Goal: Task Accomplishment & Management: Complete application form

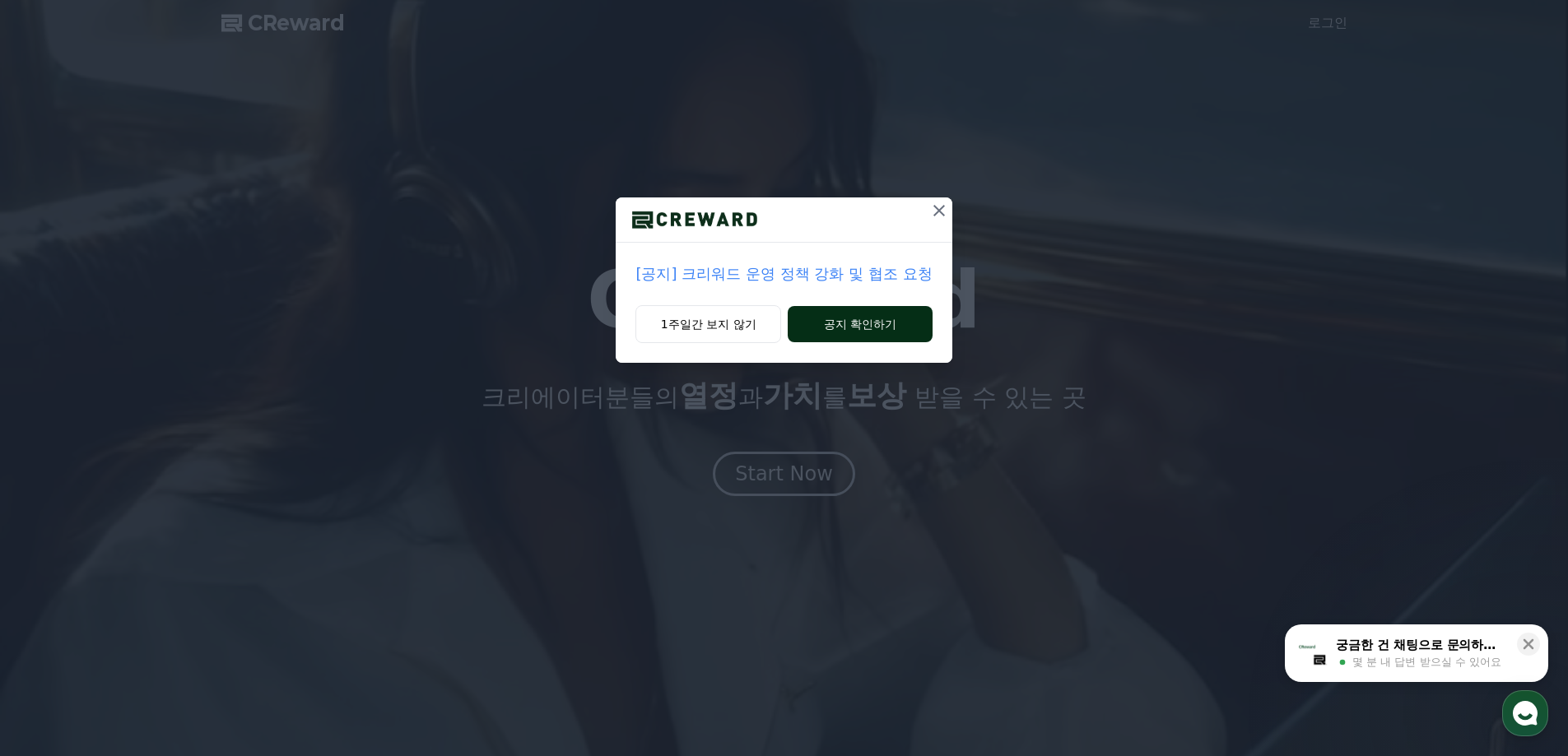
click at [826, 316] on button "공지 확인하기" at bounding box center [860, 324] width 144 height 36
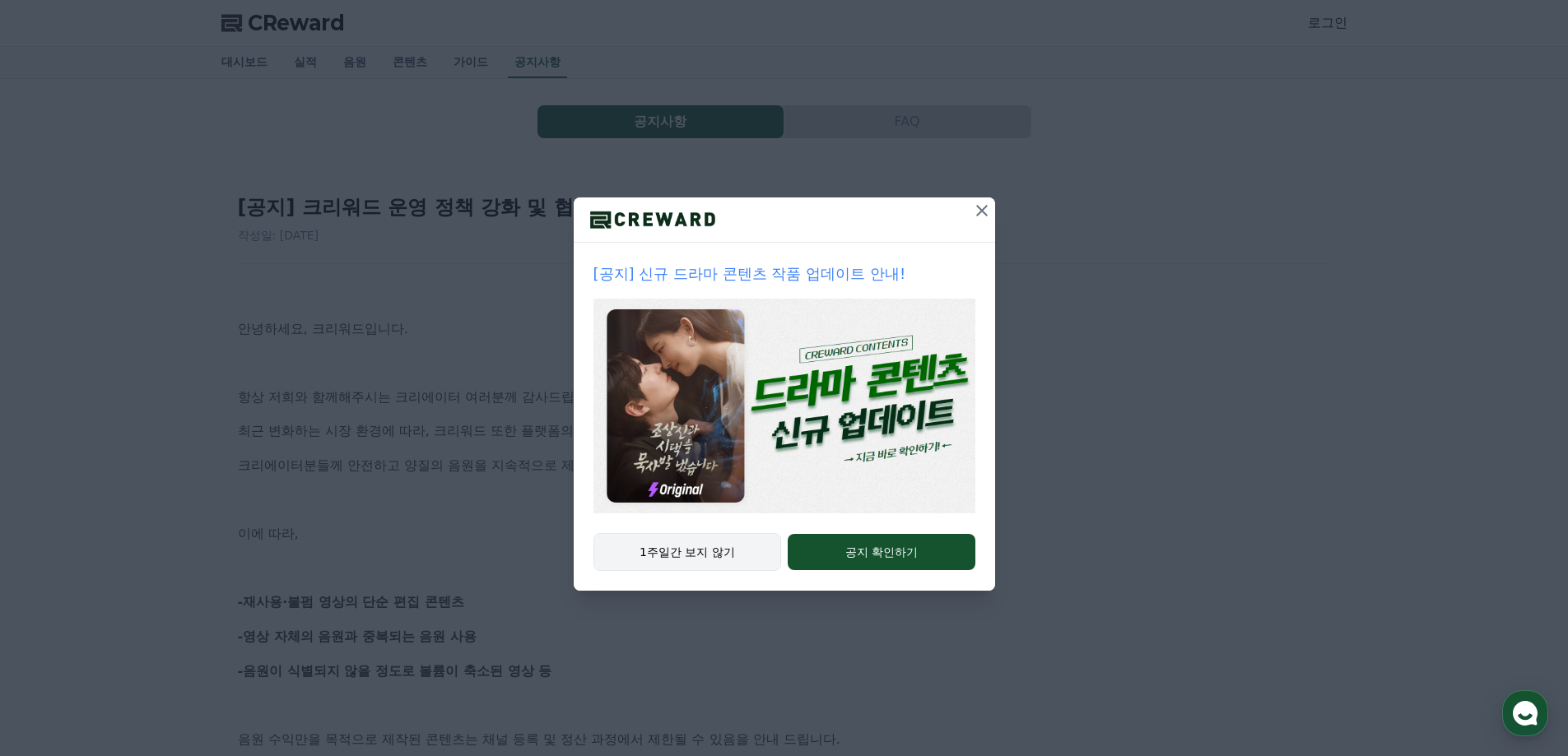
click at [653, 551] on button "1주일간 보지 않기" at bounding box center [688, 552] width 188 height 38
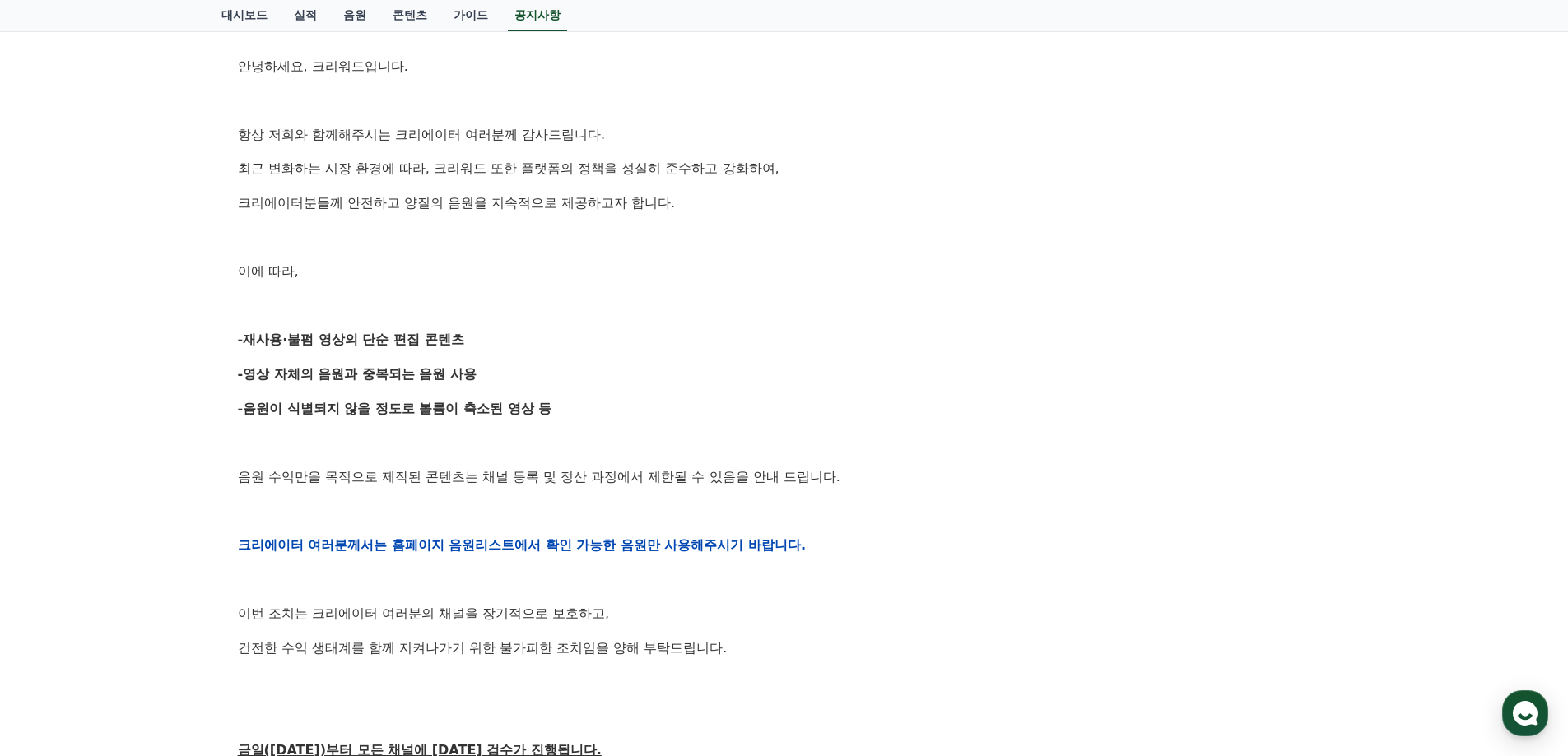
scroll to position [330, 0]
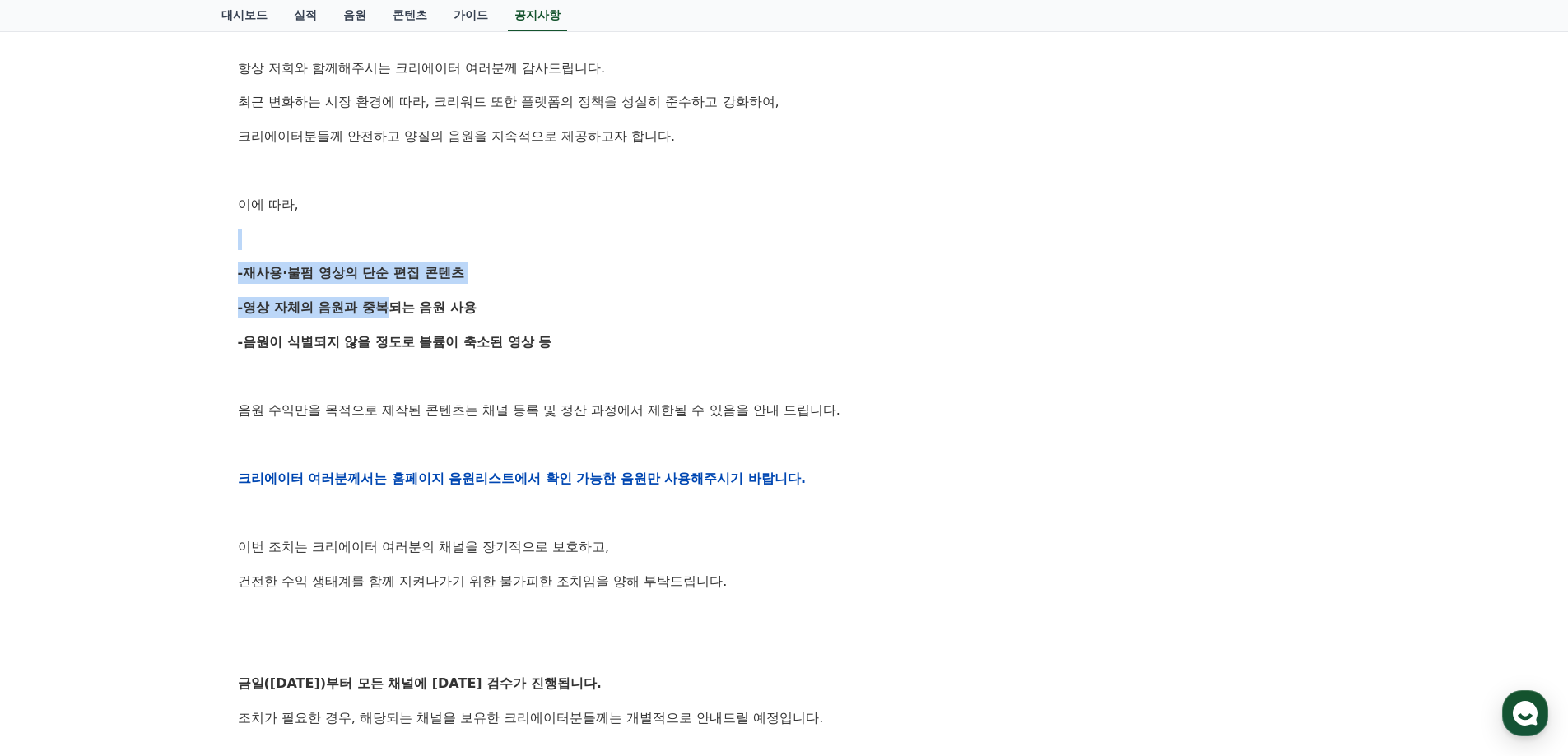
drag, startPoint x: 328, startPoint y: 246, endPoint x: 419, endPoint y: 355, distance: 142.0
click at [415, 348] on div "안녕하세요, 크리워드입니다. 항상 저희와 함께해주시는 크리에이터 여러분께 감사드립니다. 최근 변화하는 시장 환경에 따라, 크리워드 또한 플랫폼…" at bounding box center [784, 478] width 1093 height 1048
click at [419, 355] on div "안녕하세요, 크리워드입니다. 항상 저희와 함께해주시는 크리에이터 여러분께 감사드립니다. 최근 변화하는 시장 환경에 따라, 크리워드 또한 플랫폼…" at bounding box center [784, 478] width 1093 height 1048
drag, startPoint x: 314, startPoint y: 266, endPoint x: 473, endPoint y: 328, distance: 170.7
click at [473, 328] on div "안녕하세요, 크리워드입니다. 항상 저희와 함께해주시는 크리에이터 여러분께 감사드립니다. 최근 변화하는 시장 환경에 따라, 크리워드 또한 플랫폼…" at bounding box center [784, 478] width 1093 height 1048
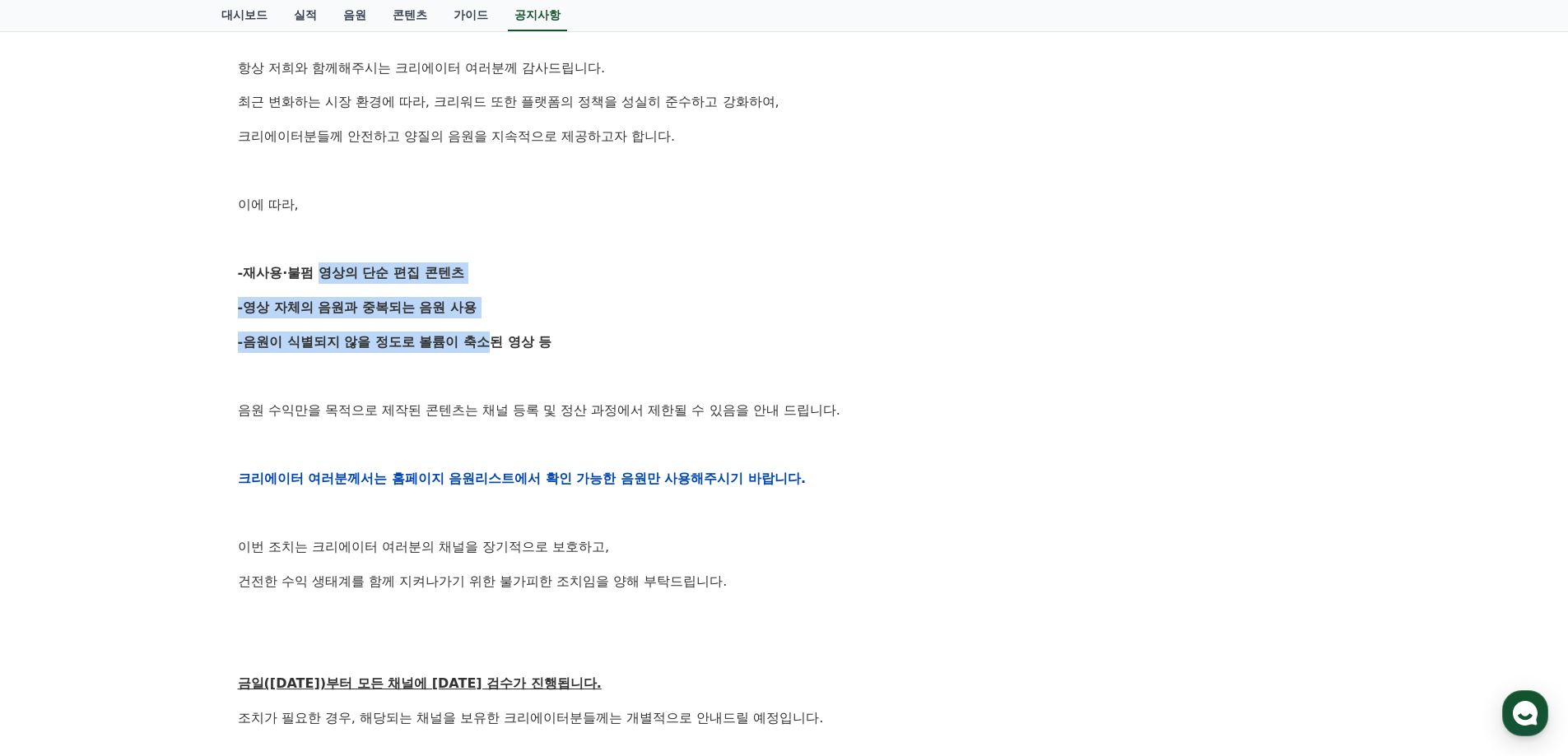
click at [473, 328] on div "안녕하세요, 크리워드입니다. 항상 저희와 함께해주시는 크리에이터 여러분께 감사드립니다. 최근 변화하는 시장 환경에 따라, 크리워드 또한 플랫폼…" at bounding box center [784, 478] width 1093 height 1048
drag, startPoint x: 240, startPoint y: 259, endPoint x: 509, endPoint y: 329, distance: 278.0
click at [509, 329] on div "안녕하세요, 크리워드입니다. 항상 저희와 함께해주시는 크리에이터 여러분께 감사드립니다. 최근 변화하는 시장 환경에 따라, 크리워드 또한 플랫폼…" at bounding box center [784, 478] width 1093 height 1048
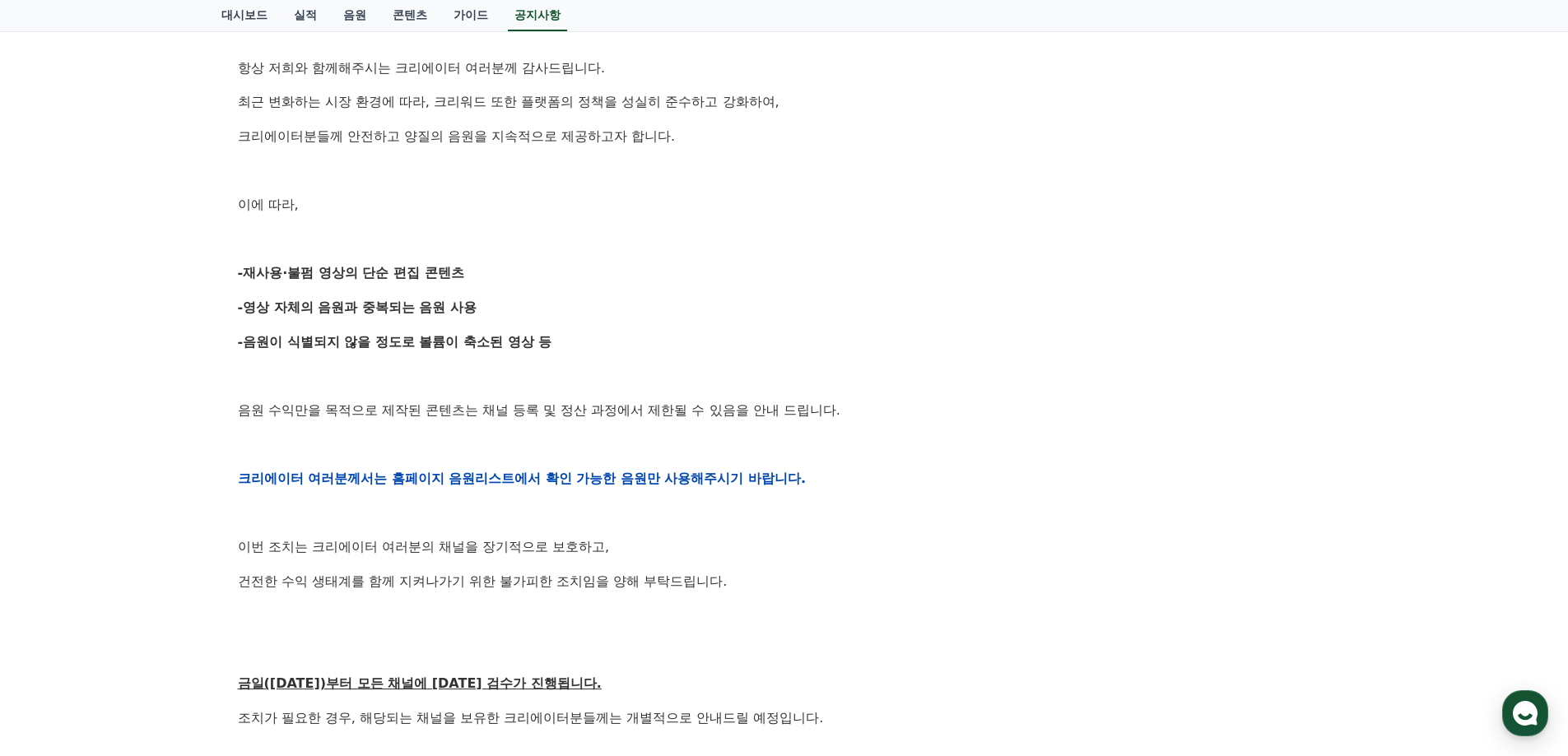
drag, startPoint x: 599, startPoint y: 336, endPoint x: 212, endPoint y: 242, distance: 398.3
click at [212, 242] on div "공지사항 FAQ [공지] 크리워드 운영 정책 강화 및 협조 요청 작성일: [DATE] 안녕하세요, 크리워드입니다. 항상 저희와 함께해주시는 크…" at bounding box center [784, 416] width 1152 height 1331
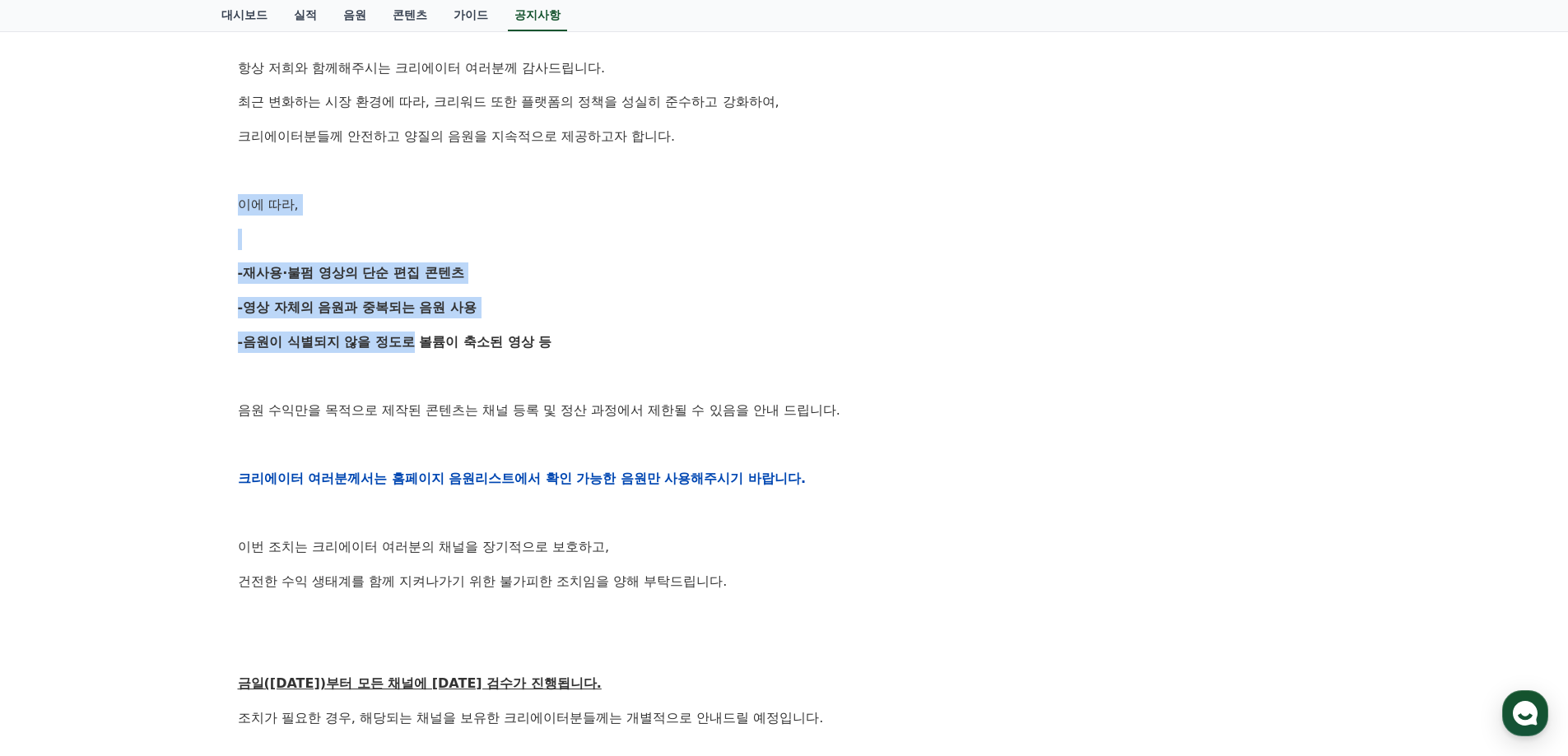
drag, startPoint x: 234, startPoint y: 196, endPoint x: 458, endPoint y: 358, distance: 276.4
click at [401, 349] on div "[공지] 크리워드 운영 정책 강화 및 협조 요청 작성일: [DATE] 안녕하세요, 크리워드입니다. 항상 저희와 함께해주시는 크리에이터 여러분께…" at bounding box center [784, 452] width 1100 height 1206
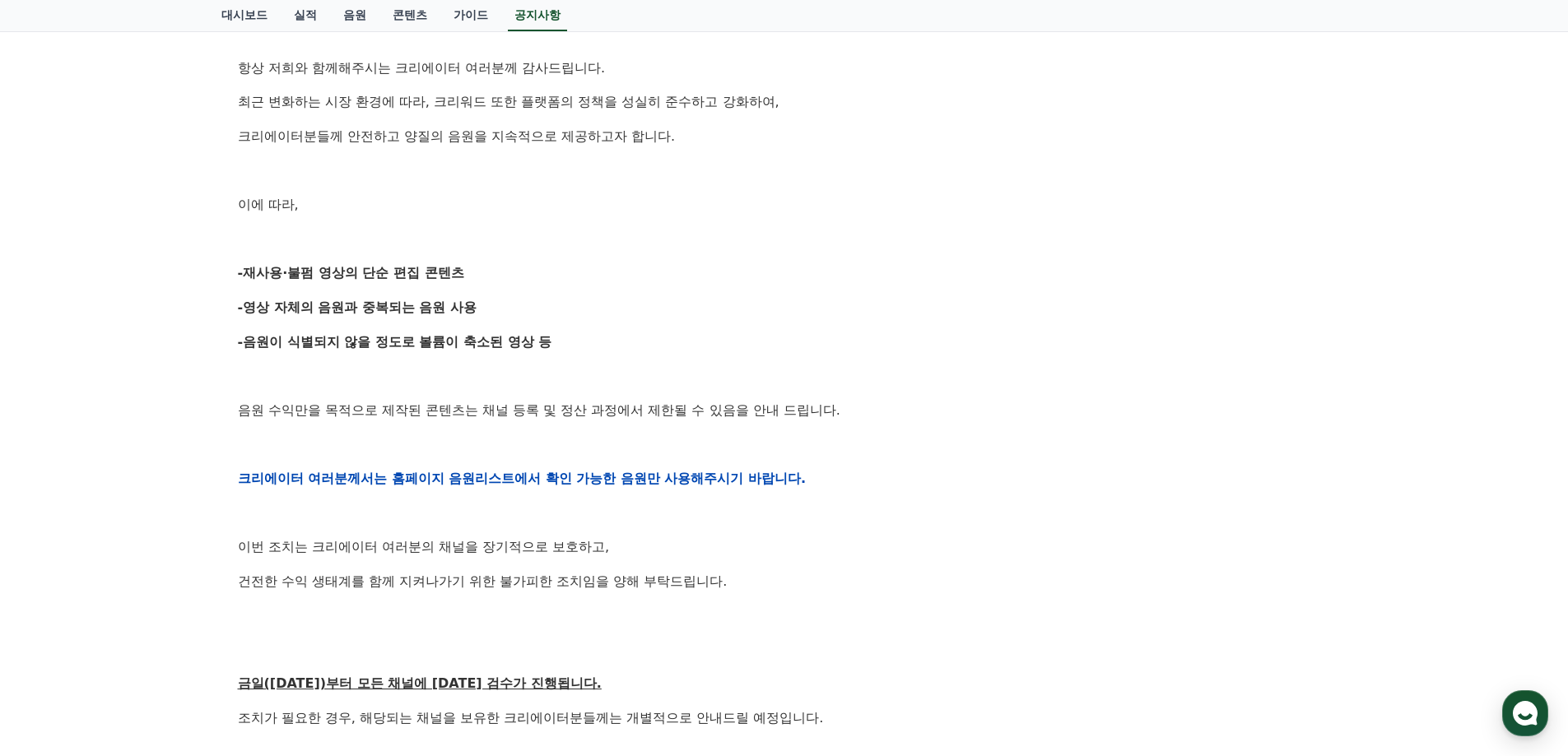
drag, startPoint x: 458, startPoint y: 358, endPoint x: 469, endPoint y: 357, distance: 11.0
click at [467, 358] on div "안녕하세요, 크리워드입니다. 항상 저희와 함께해주시는 크리에이터 여러분께 감사드립니다. 최근 변화하는 시장 환경에 따라, 크리워드 또한 플랫폼…" at bounding box center [784, 478] width 1093 height 1048
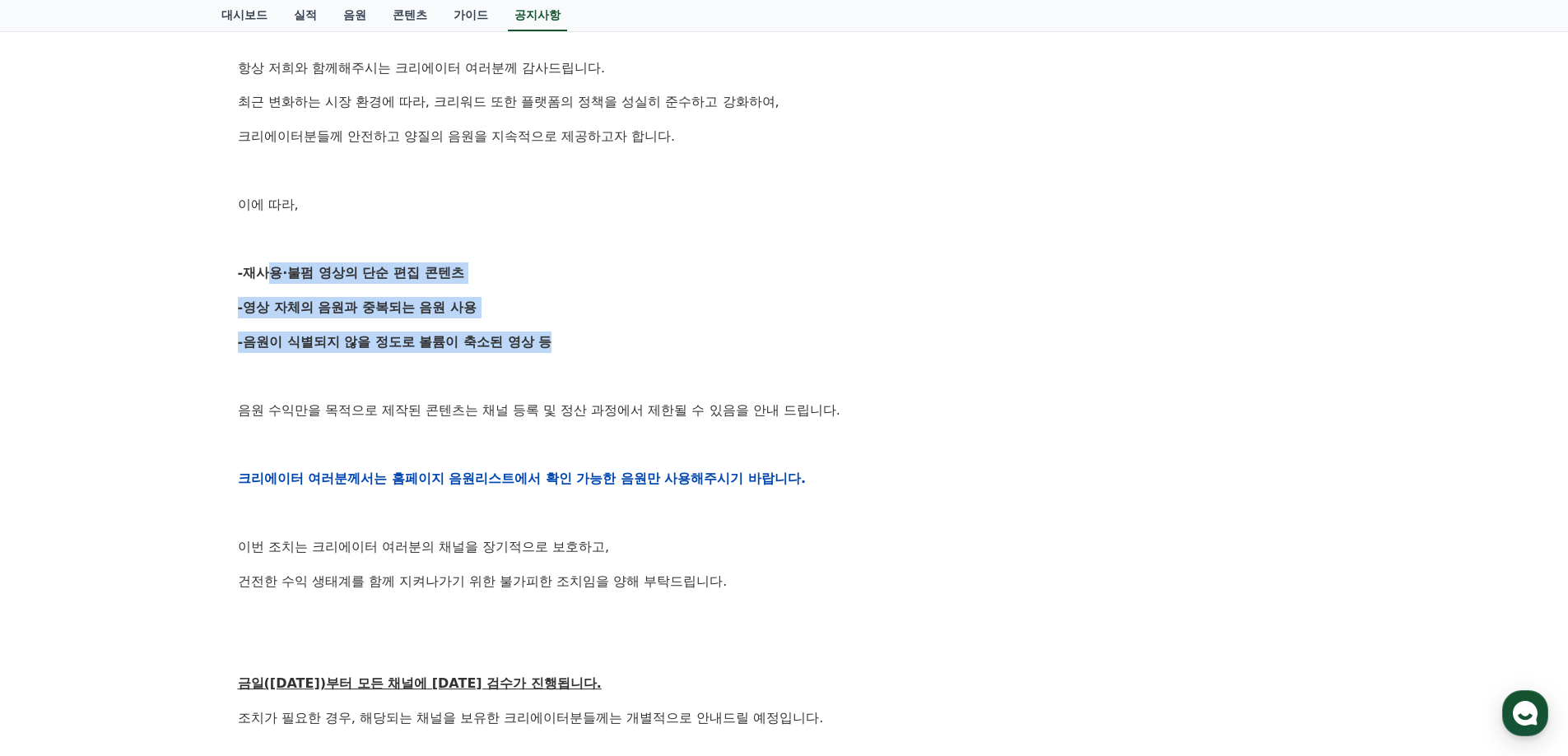
drag, startPoint x: 544, startPoint y: 343, endPoint x: 248, endPoint y: 271, distance: 304.6
click at [248, 272] on div "안녕하세요, 크리워드입니다. 항상 저희와 함께해주시는 크리에이터 여러분께 감사드립니다. 최근 변화하는 시장 환경에 따라, 크리워드 또한 플랫폼…" at bounding box center [784, 478] width 1093 height 1048
click at [501, 294] on div "안녕하세요, 크리워드입니다. 항상 저희와 함께해주시는 크리에이터 여러분께 감사드립니다. 최근 변화하는 시장 환경에 따라, 크리워드 또한 플랫폼…" at bounding box center [784, 478] width 1093 height 1048
drag, startPoint x: 332, startPoint y: 273, endPoint x: 532, endPoint y: 384, distance: 228.7
click at [532, 375] on div "안녕하세요, 크리워드입니다. 항상 저희와 함께해주시는 크리에이터 여러분께 감사드립니다. 최근 변화하는 시장 환경에 따라, 크리워드 또한 플랫폼…" at bounding box center [784, 478] width 1093 height 1048
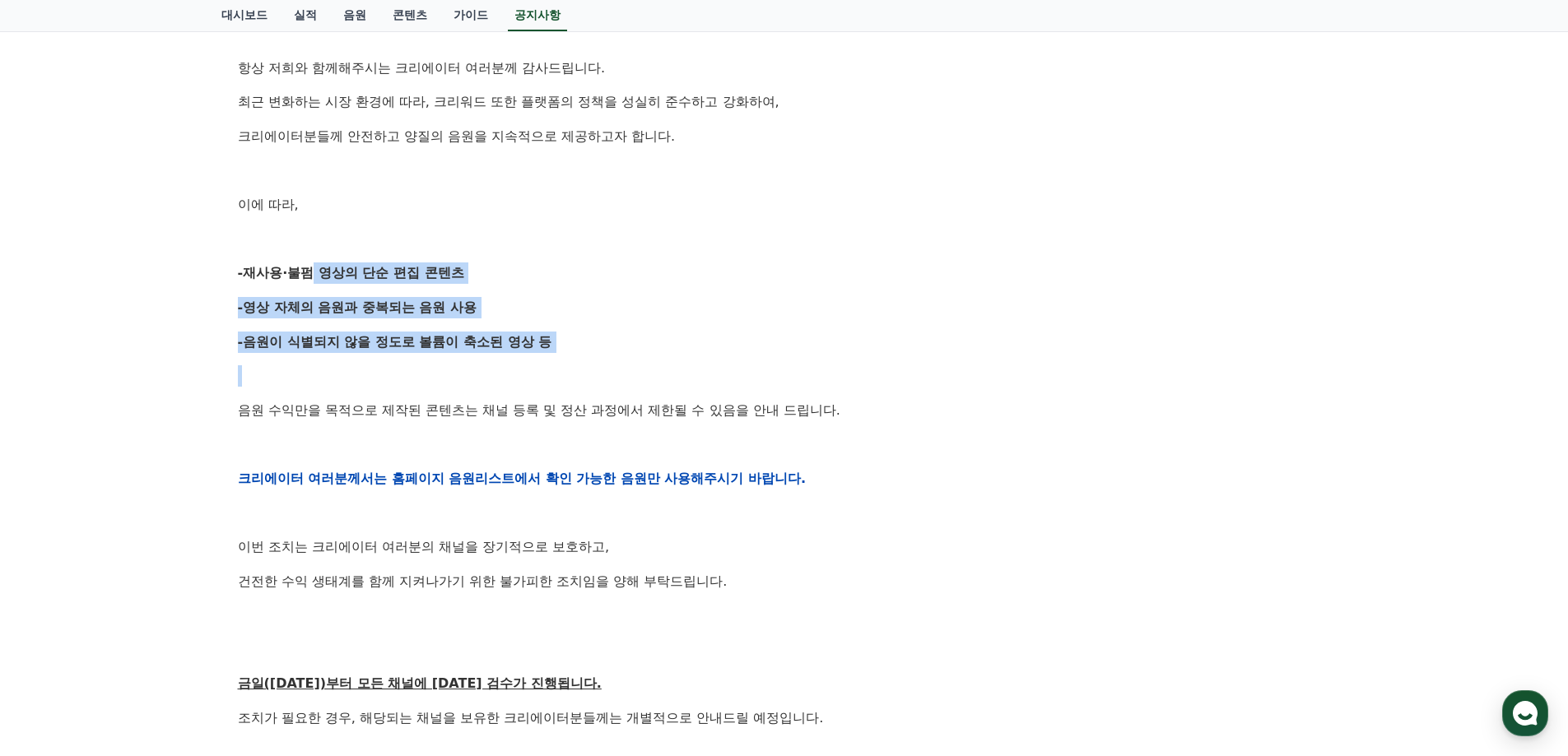
click at [532, 384] on p at bounding box center [784, 376] width 1093 height 22
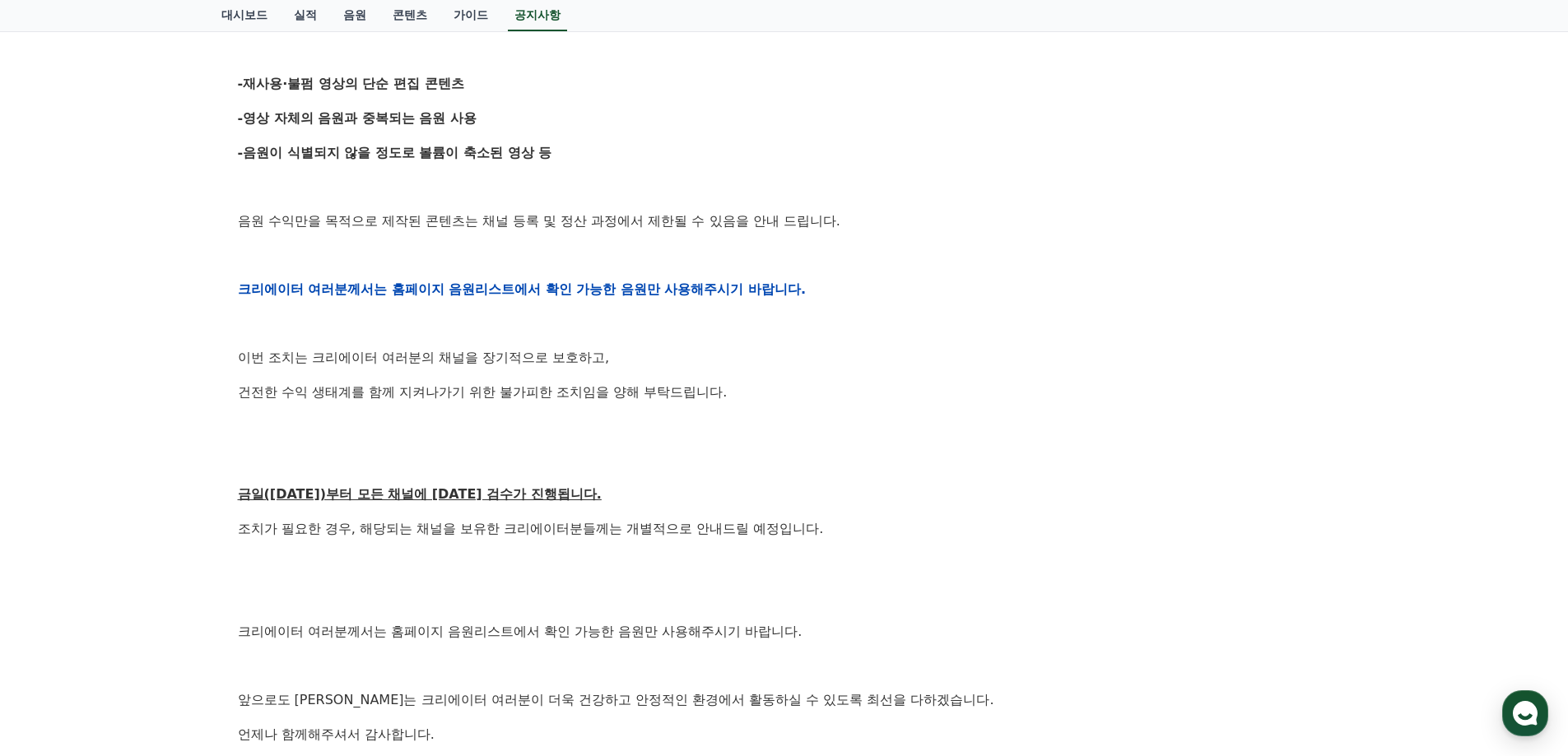
scroll to position [576, 0]
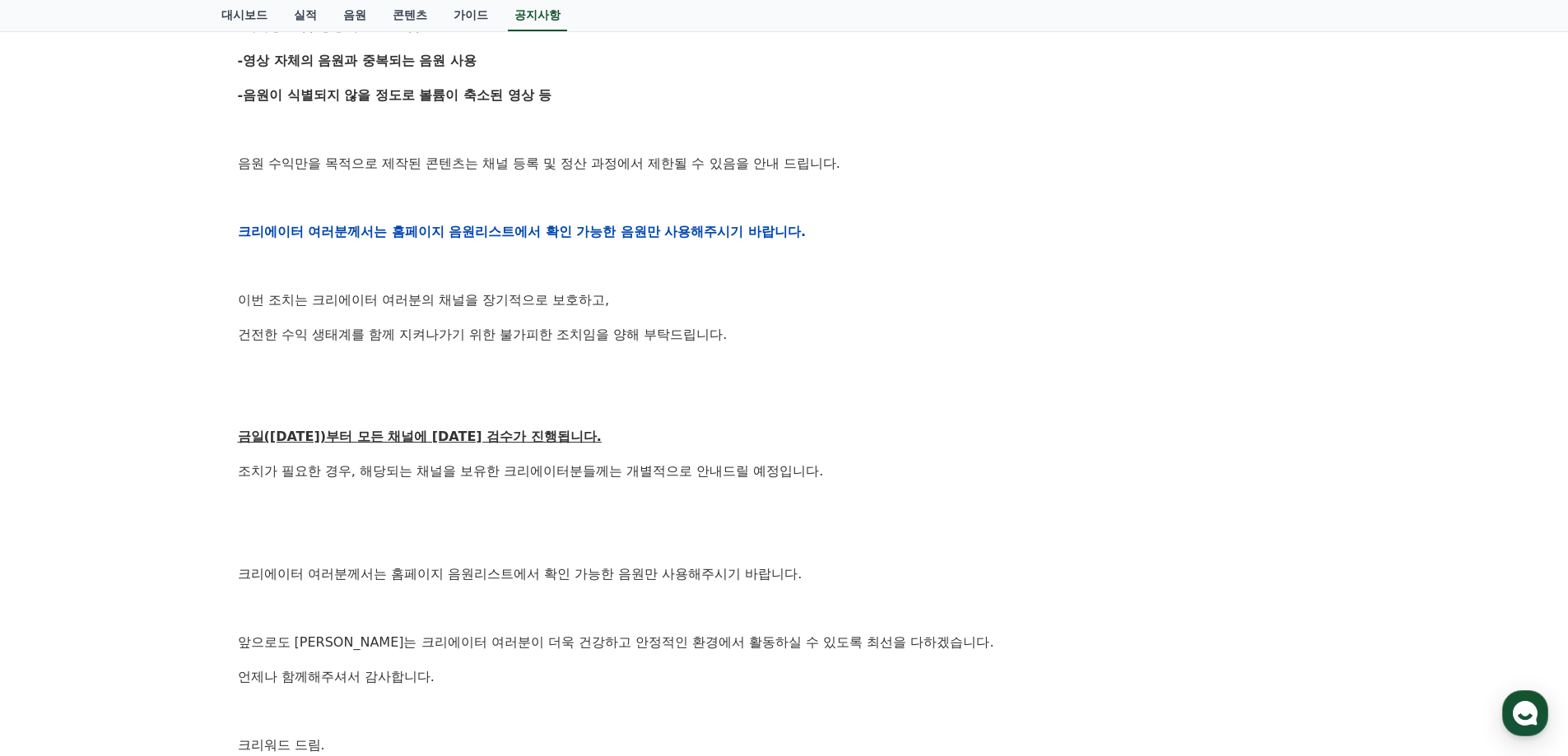
click at [591, 397] on p at bounding box center [784, 403] width 1093 height 22
drag, startPoint x: 916, startPoint y: 521, endPoint x: 102, endPoint y: 280, distance: 848.9
click at [817, 519] on div "안녕하세요, 크리워드입니다. 항상 저희와 함께해주시는 크리에이터 여러분께 감사드립니다. 최근 변화하는 시장 환경에 따라, 크리워드 또한 플랫폼…" at bounding box center [784, 231] width 1093 height 1048
click at [536, 468] on p "조치가 필요한 경우, 해당되는 채널을 보유한 크리에이터분들께는 개별적으로 안내드릴 예정입니다." at bounding box center [784, 472] width 1093 height 22
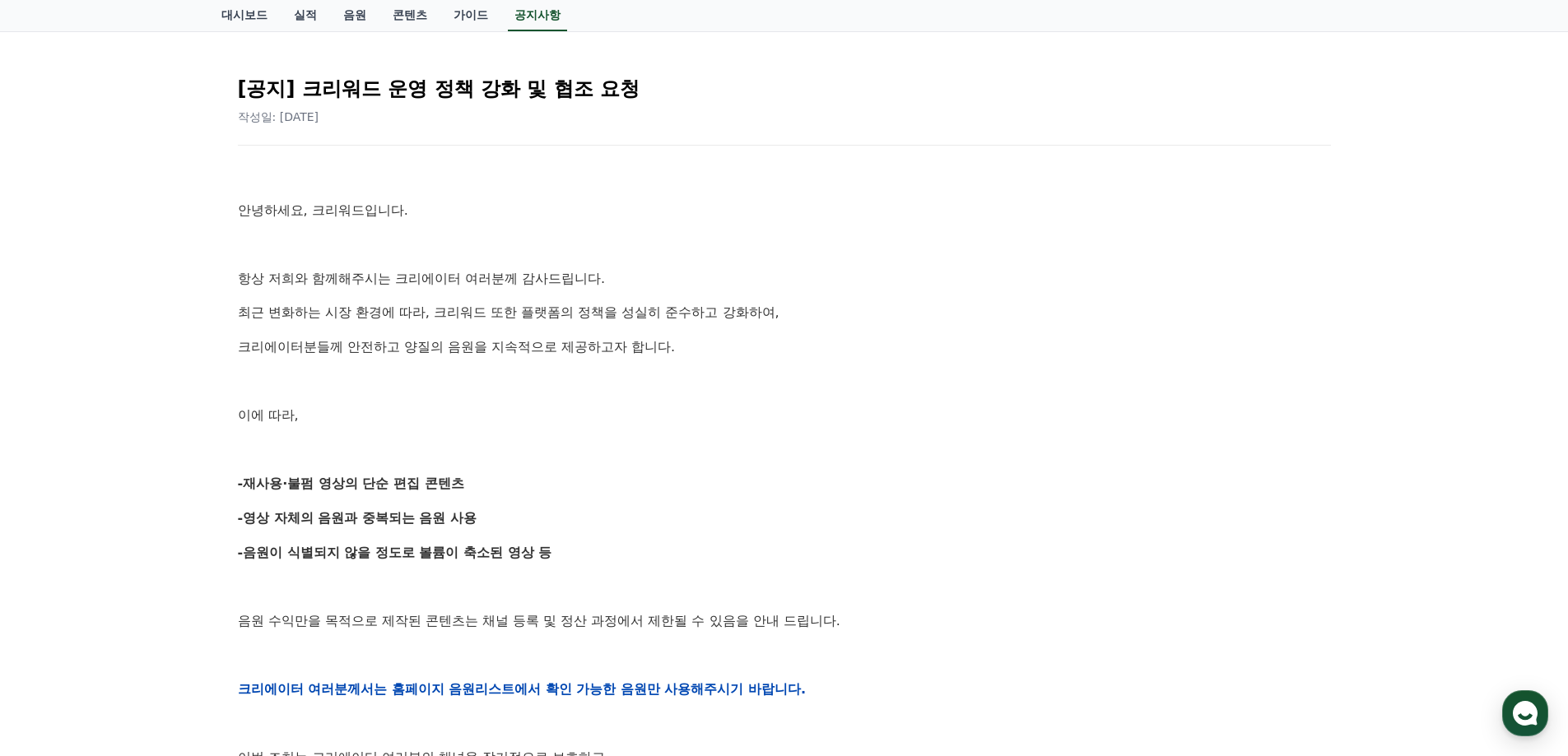
scroll to position [0, 0]
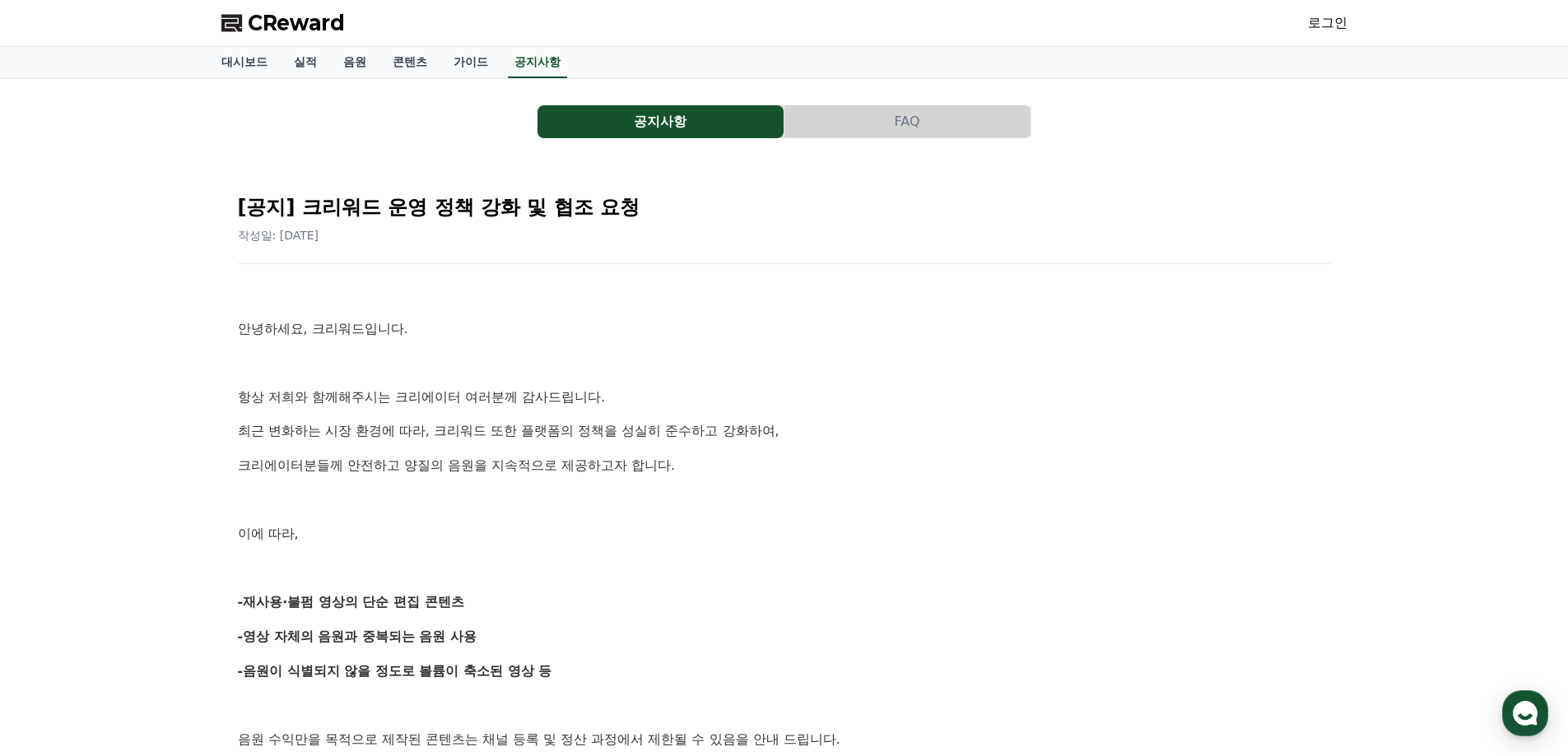
drag, startPoint x: 396, startPoint y: 420, endPoint x: 398, endPoint y: 317, distance: 103.0
click at [273, 28] on span "CReward" at bounding box center [296, 23] width 97 height 26
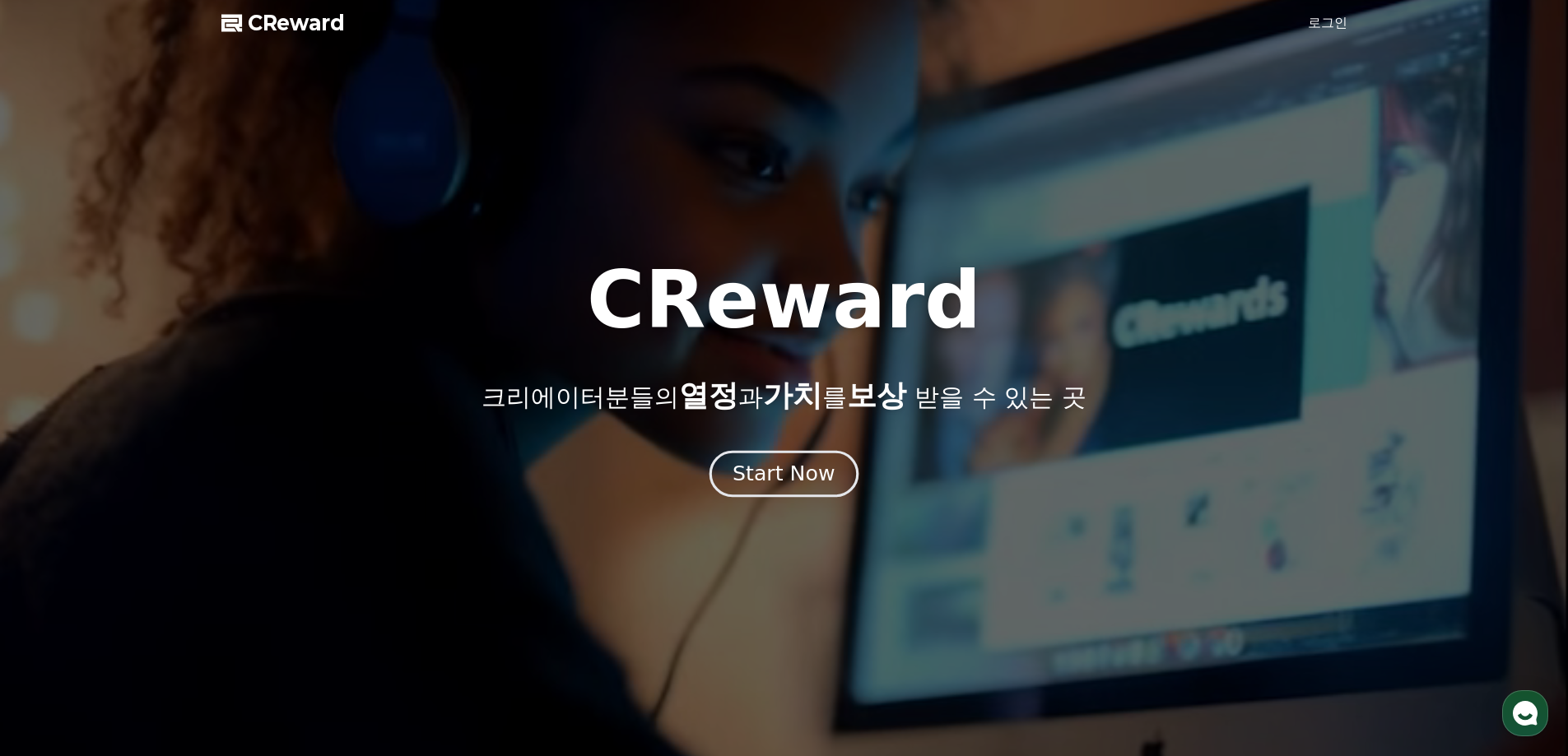
click at [804, 474] on div "Start Now" at bounding box center [784, 474] width 102 height 28
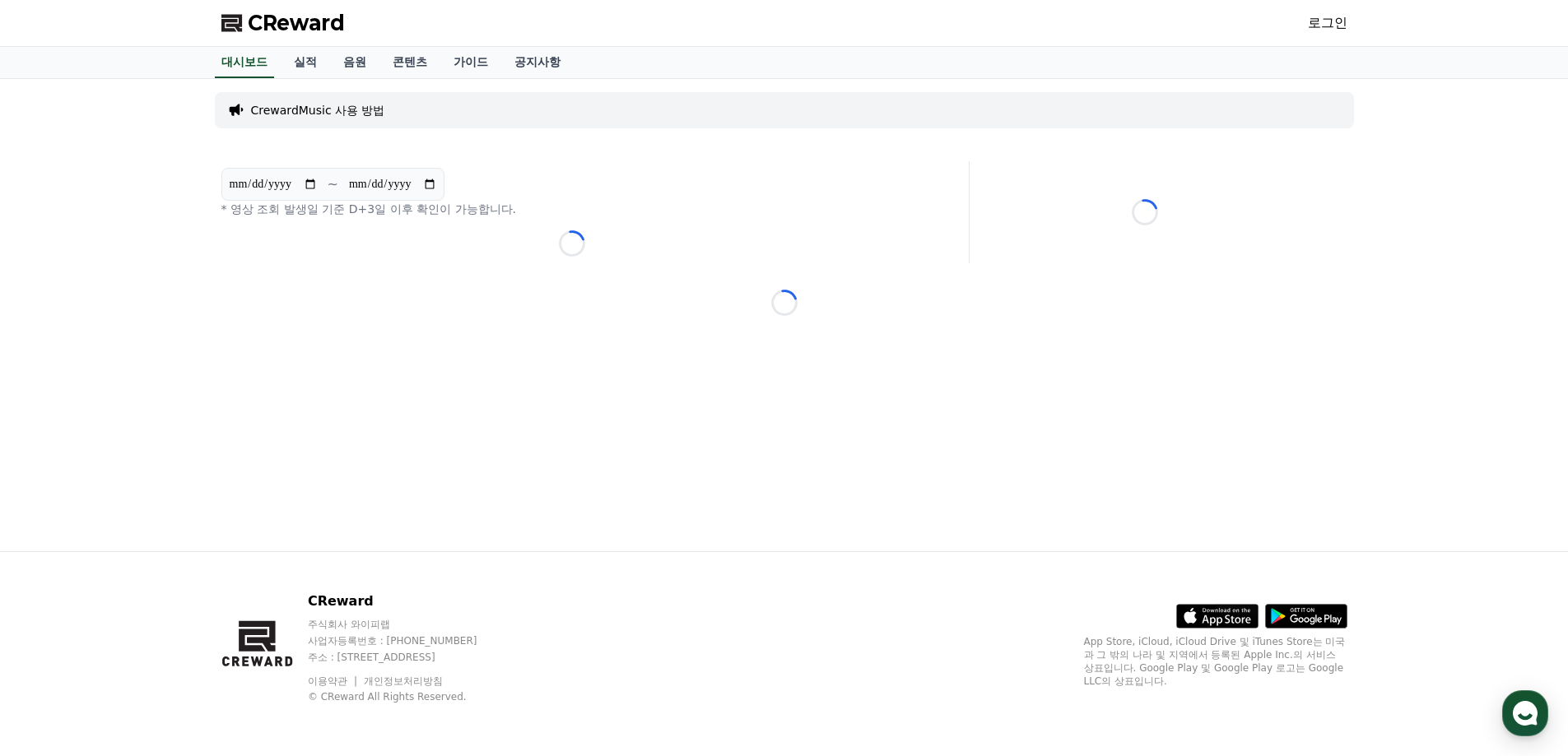
drag, startPoint x: 1256, startPoint y: 311, endPoint x: 758, endPoint y: 5, distance: 584.5
click at [1227, 295] on div "Loading..." at bounding box center [784, 302] width 1140 height 26
click at [1337, 28] on link "로그인" at bounding box center [1328, 24] width 40 height 20
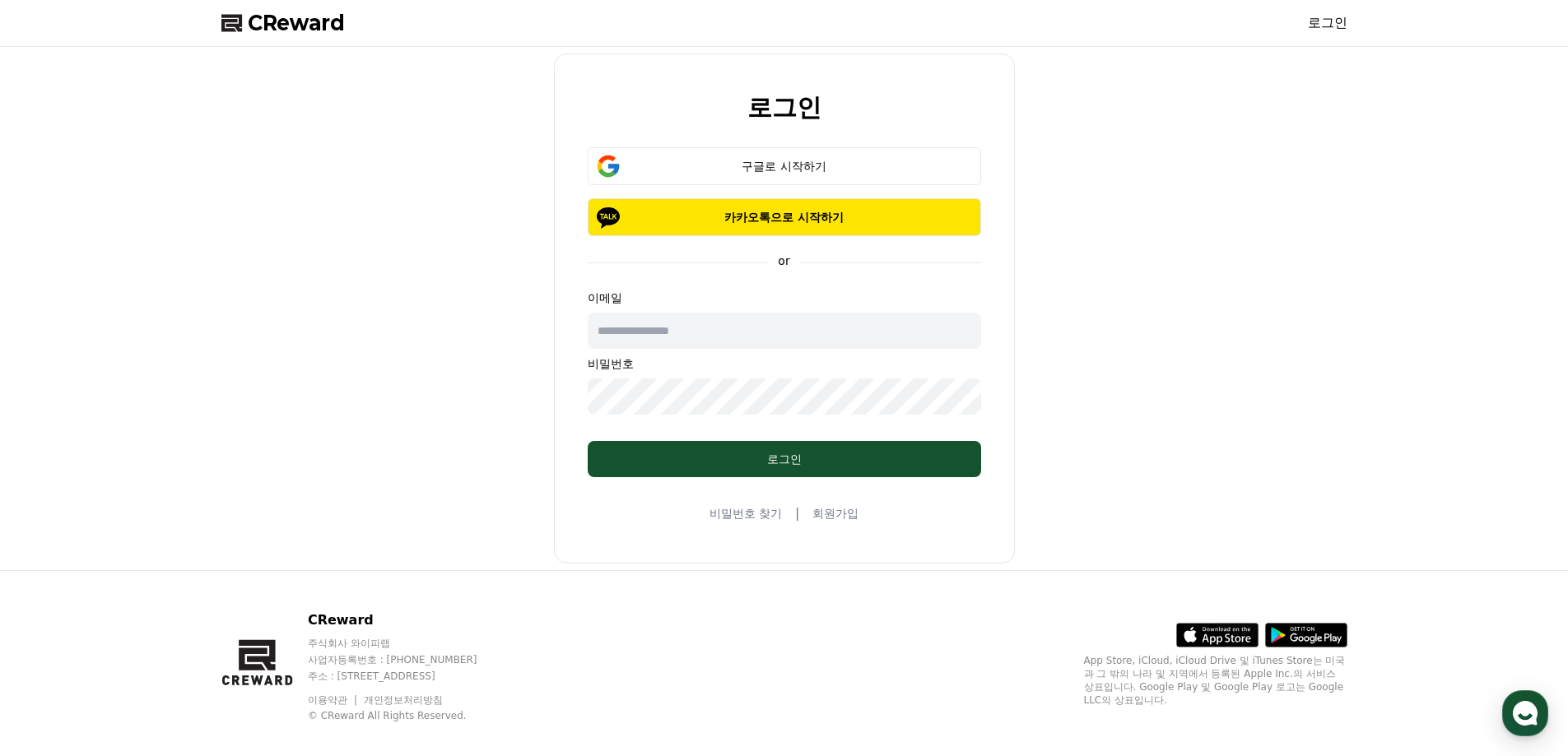
click at [782, 330] on input "text" at bounding box center [784, 330] width 393 height 36
paste input "**********"
click at [600, 335] on input "**********" at bounding box center [784, 330] width 393 height 36
type input "**********"
click at [335, 349] on div "**********" at bounding box center [784, 308] width 1140 height 510
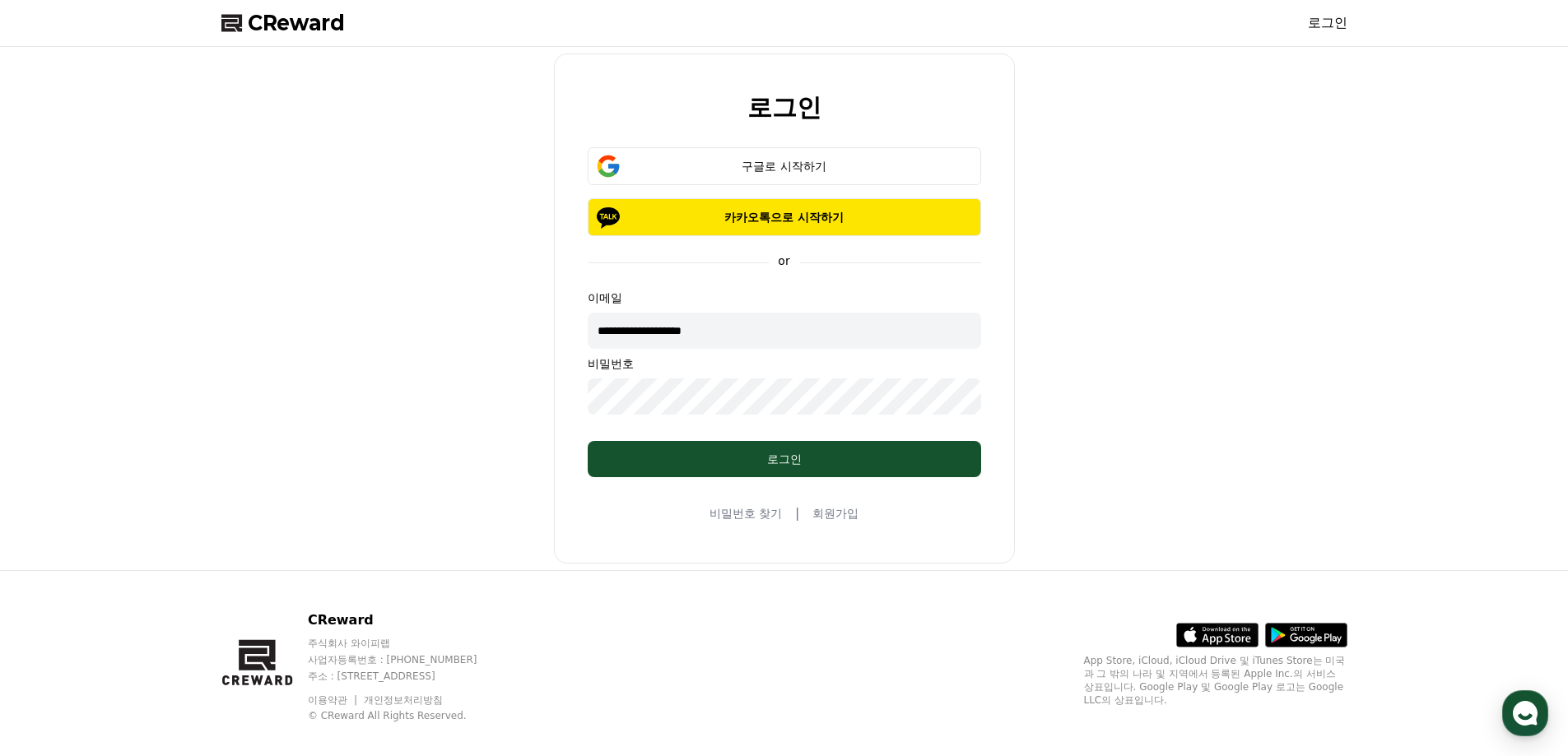
click at [678, 418] on form "**********" at bounding box center [784, 312] width 447 height 330
click at [332, 407] on div "**********" at bounding box center [784, 308] width 1140 height 510
drag, startPoint x: 756, startPoint y: 465, endPoint x: 752, endPoint y: 429, distance: 36.2
click at [756, 455] on div "로그인" at bounding box center [784, 459] width 328 height 16
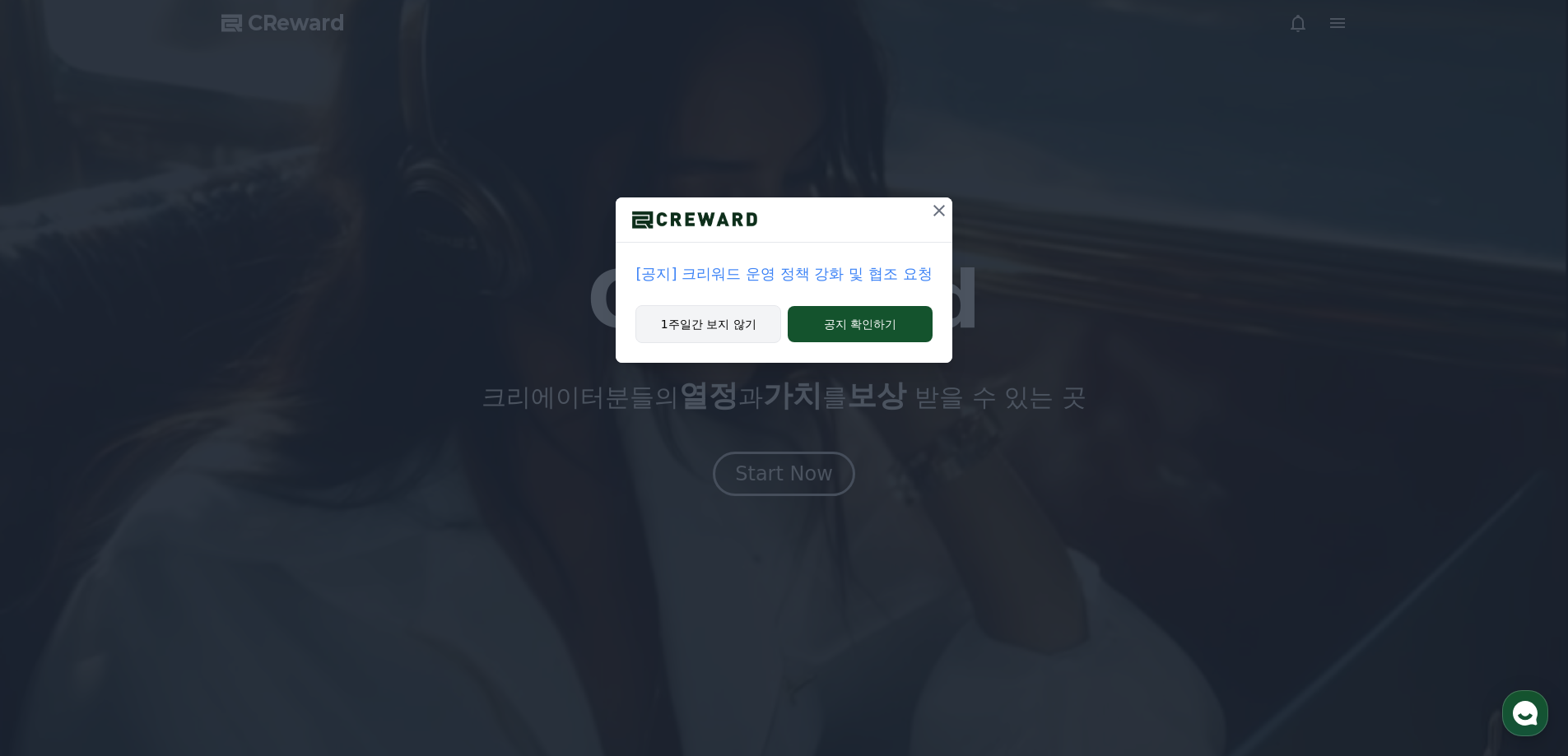
click at [742, 339] on button "1주일간 보지 않기" at bounding box center [708, 324] width 146 height 38
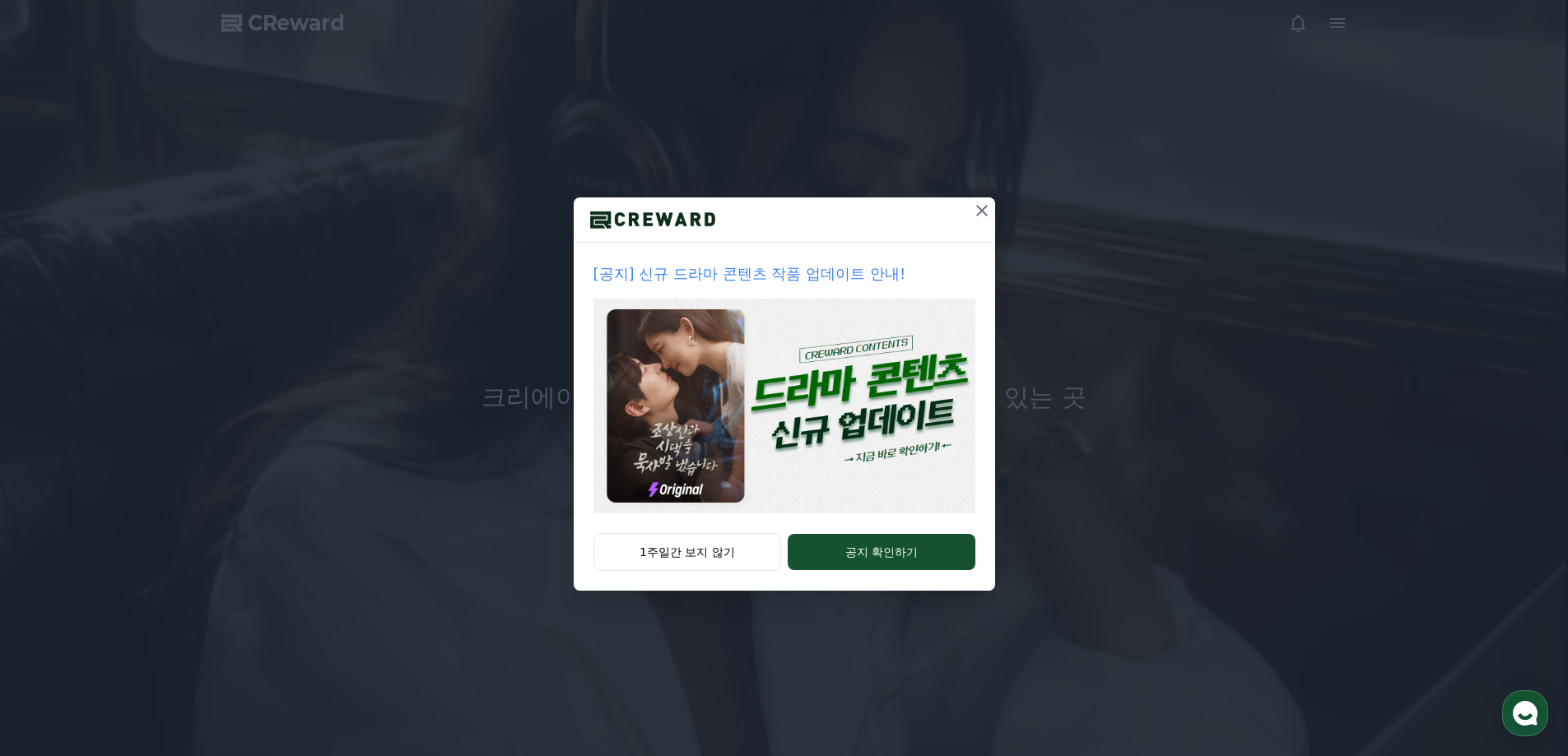
click at [976, 207] on icon at bounding box center [982, 211] width 20 height 20
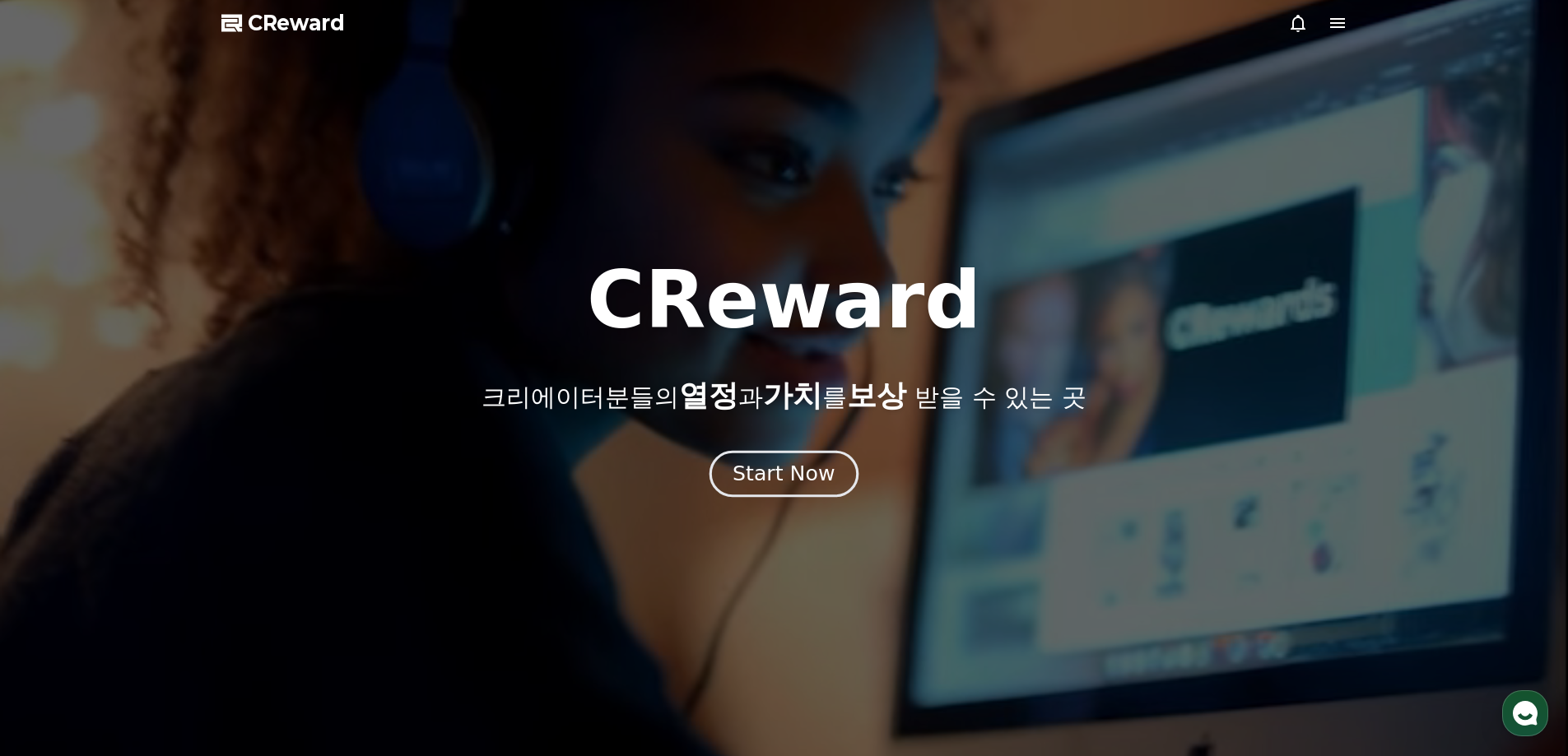
click at [818, 460] on div "Start Now" at bounding box center [784, 474] width 102 height 28
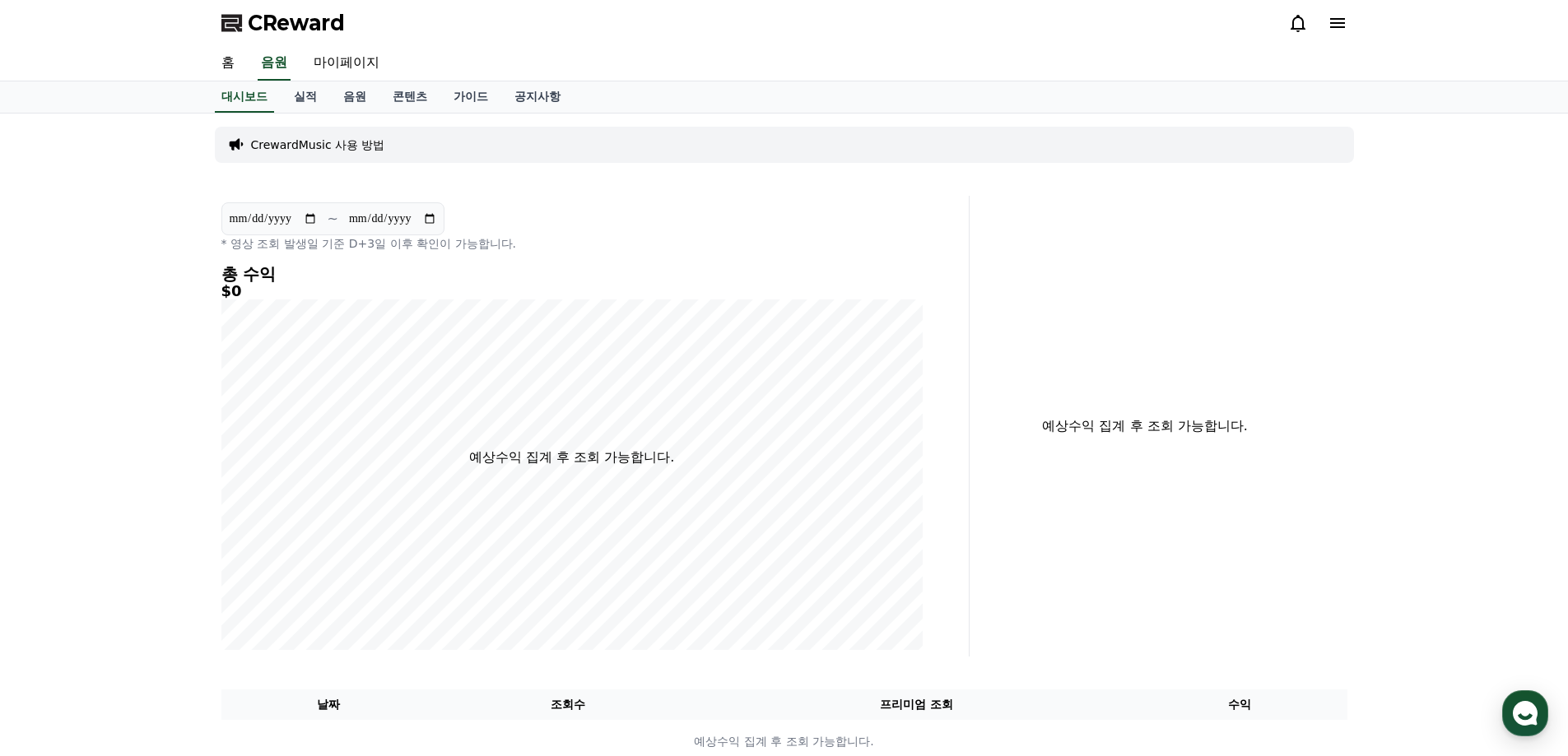
click at [1015, 474] on div "예상수익 집계 후 조회 가능합니다." at bounding box center [1165, 426] width 378 height 461
click at [344, 71] on link "마이페이지" at bounding box center [347, 63] width 92 height 34
select select "**********"
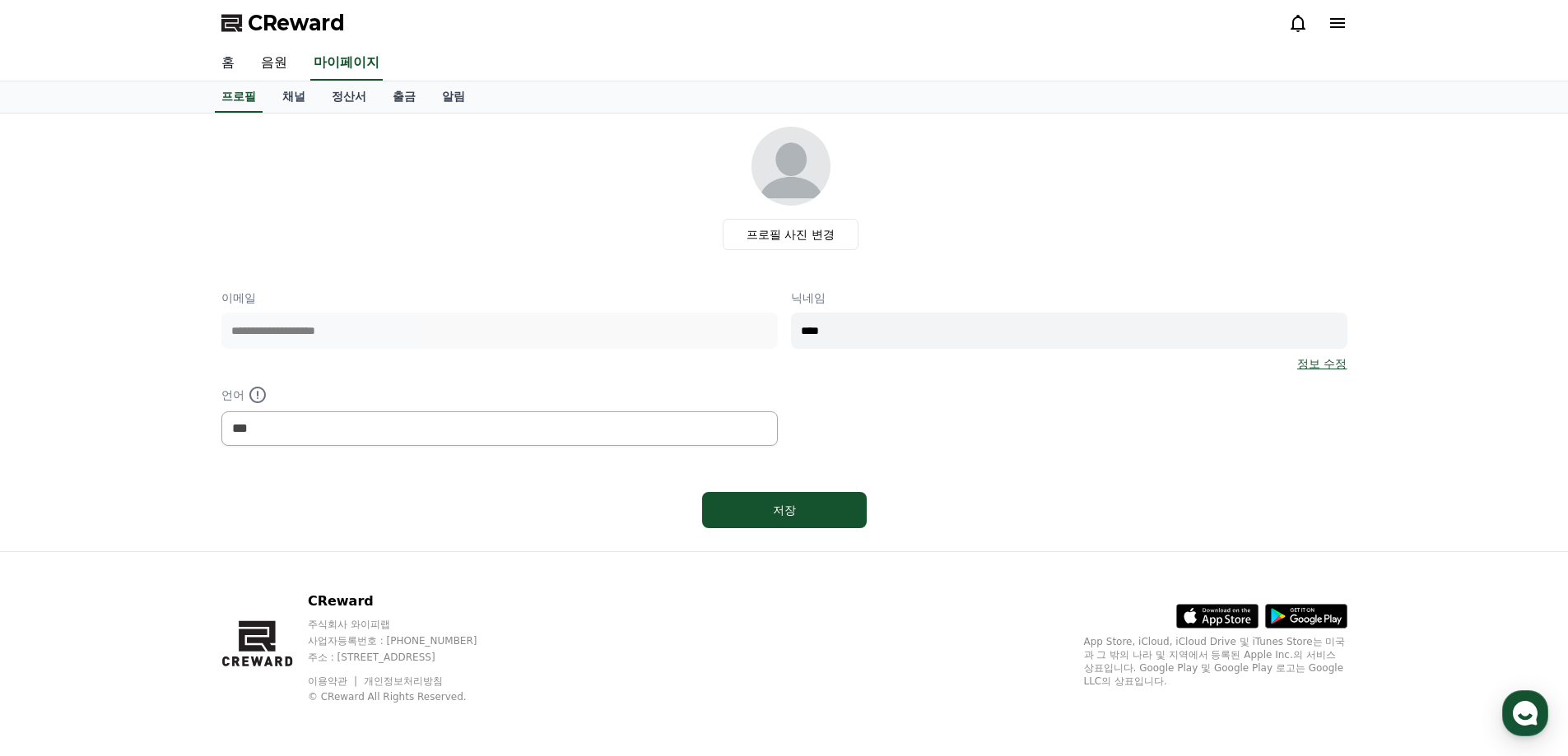
click at [241, 62] on link "홈" at bounding box center [228, 63] width 40 height 34
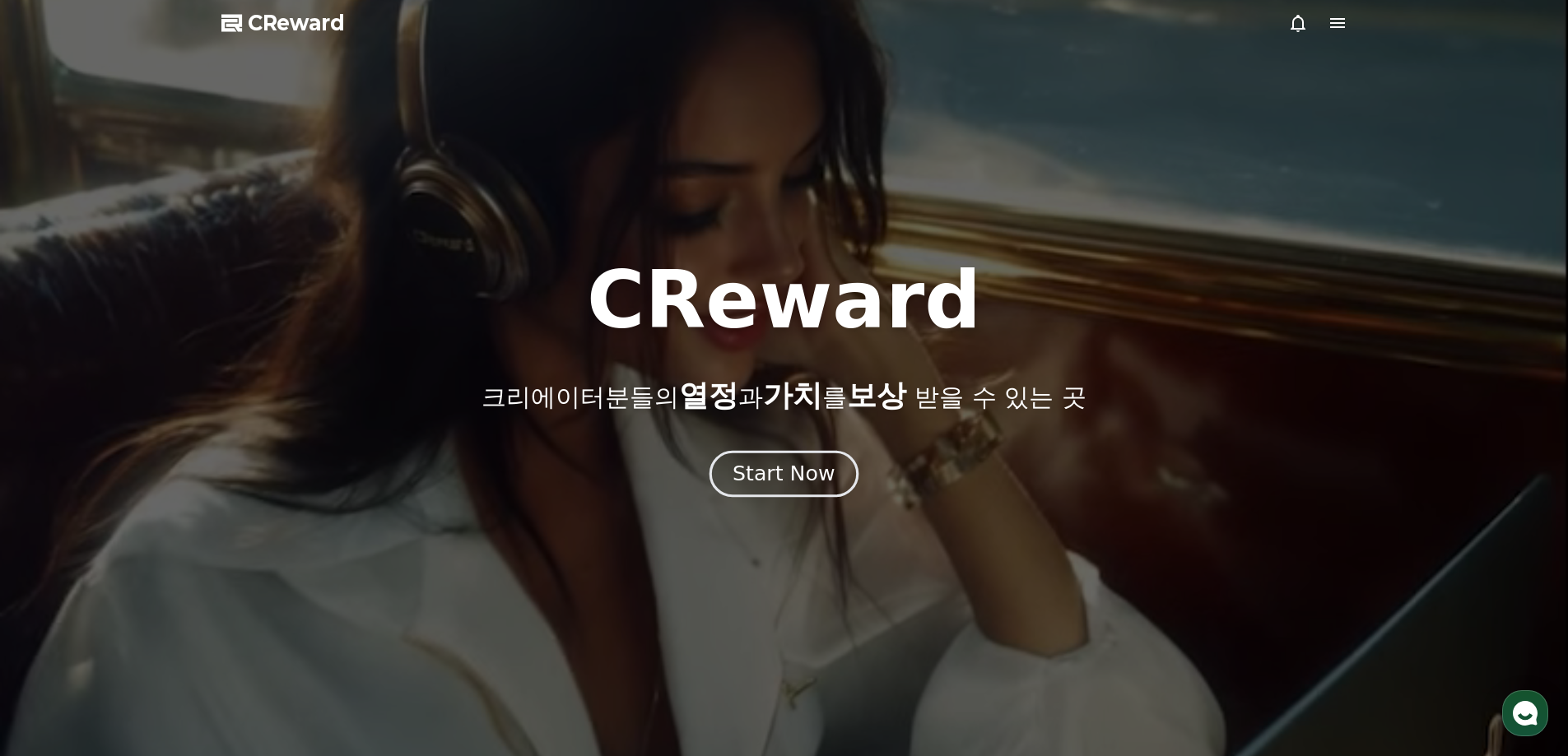
click at [816, 465] on div "Start Now" at bounding box center [784, 474] width 102 height 28
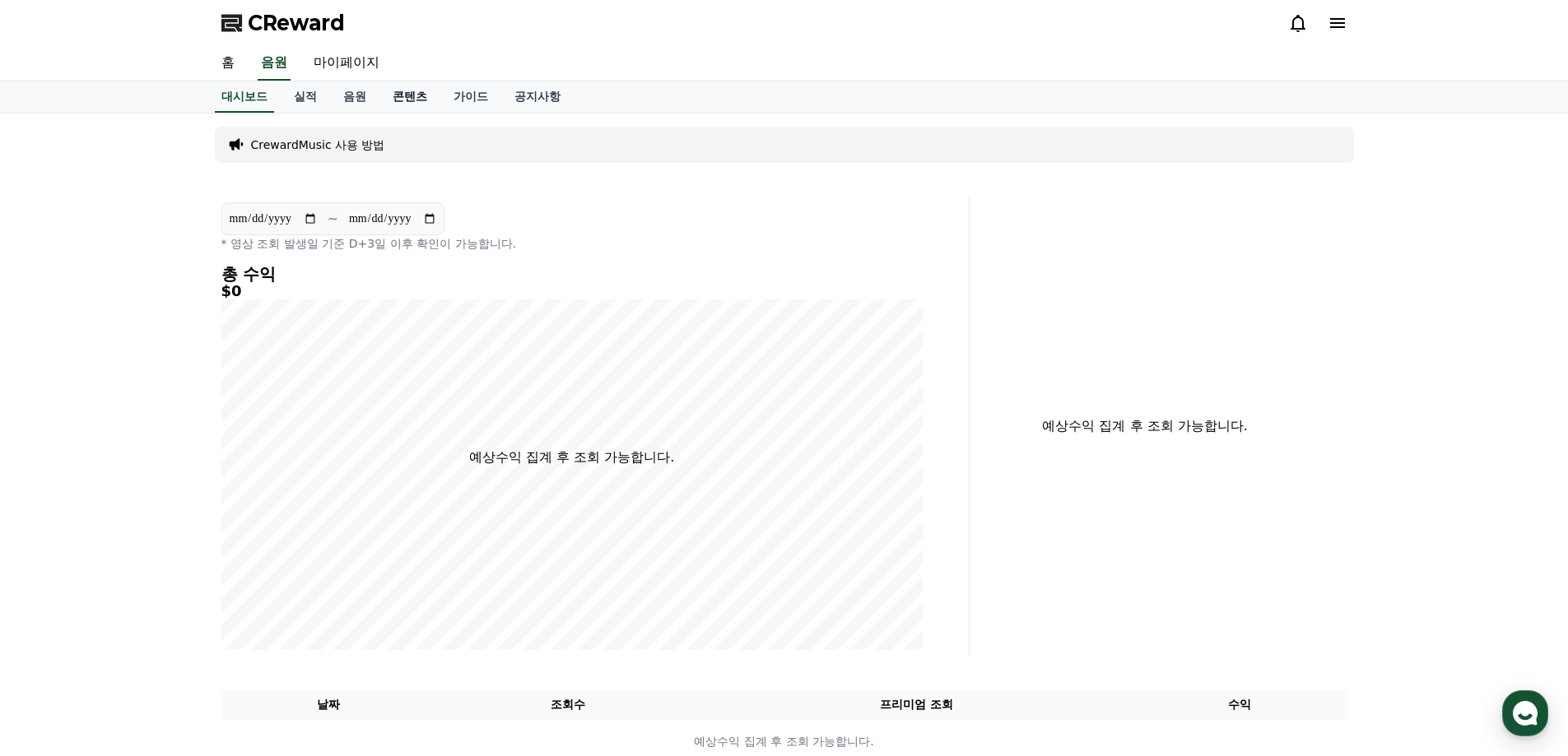
click at [407, 98] on link "콘텐츠" at bounding box center [409, 97] width 61 height 32
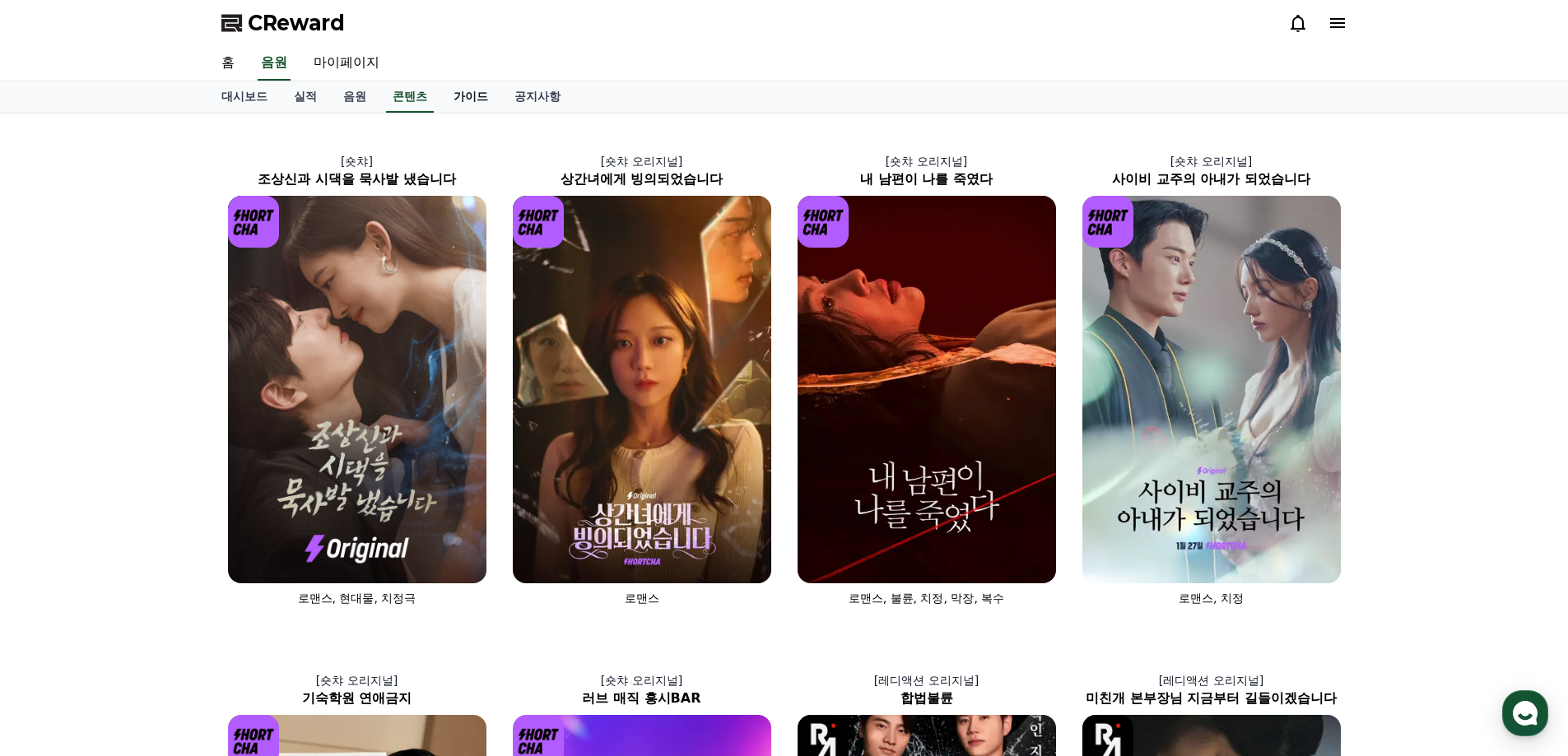
click at [472, 97] on link "가이드" at bounding box center [470, 97] width 61 height 32
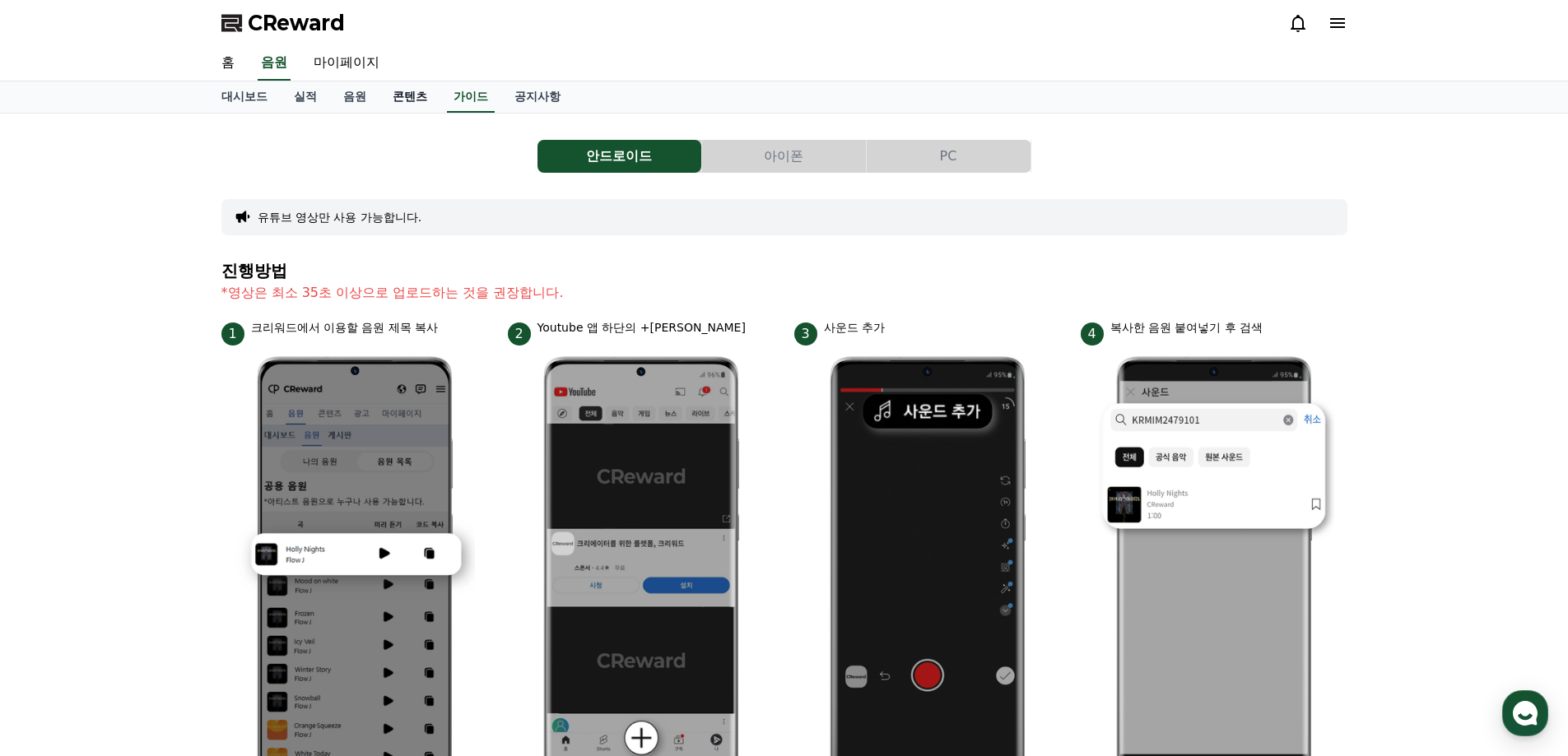
click at [417, 92] on link "콘텐츠" at bounding box center [409, 97] width 61 height 32
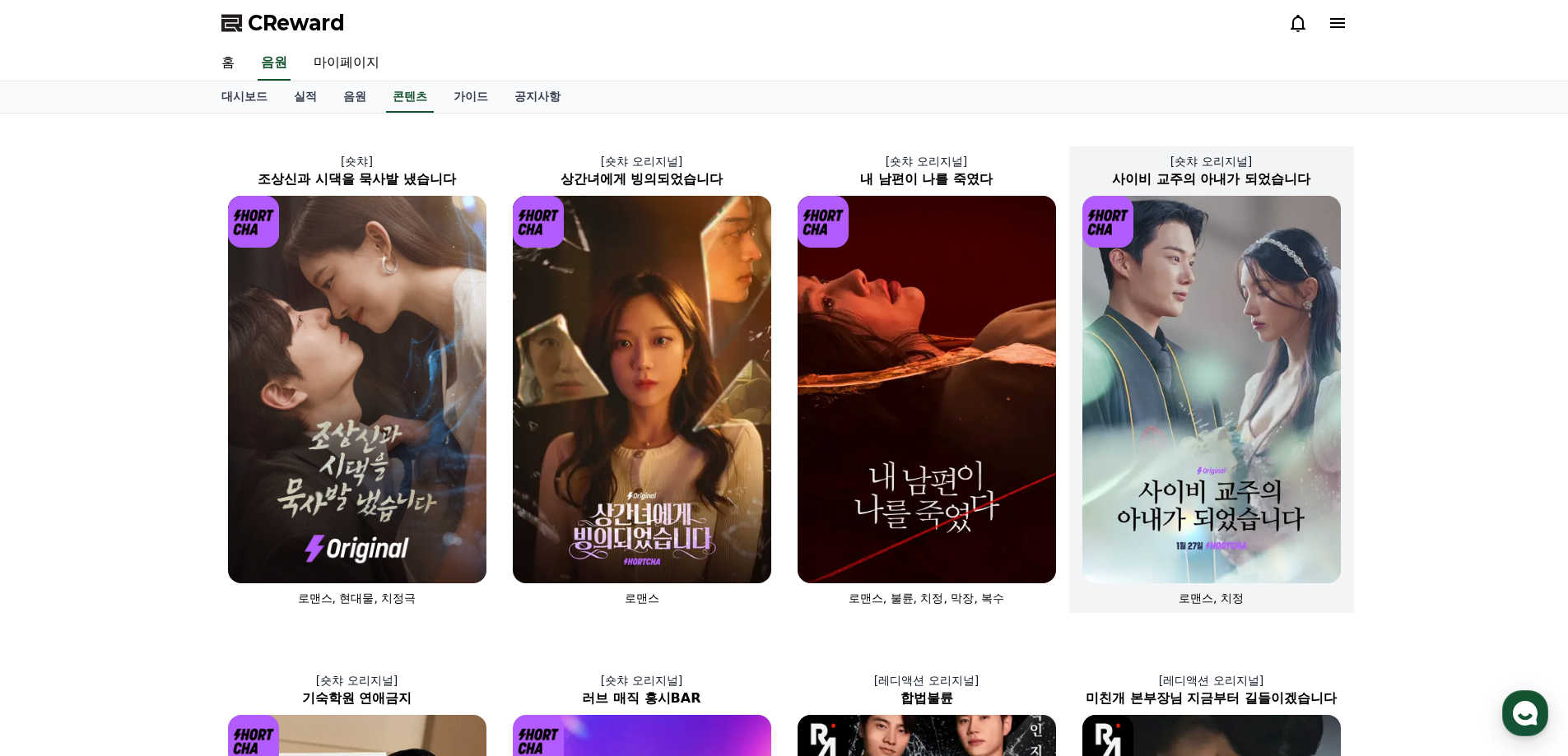
click at [1227, 381] on img at bounding box center [1211, 389] width 258 height 388
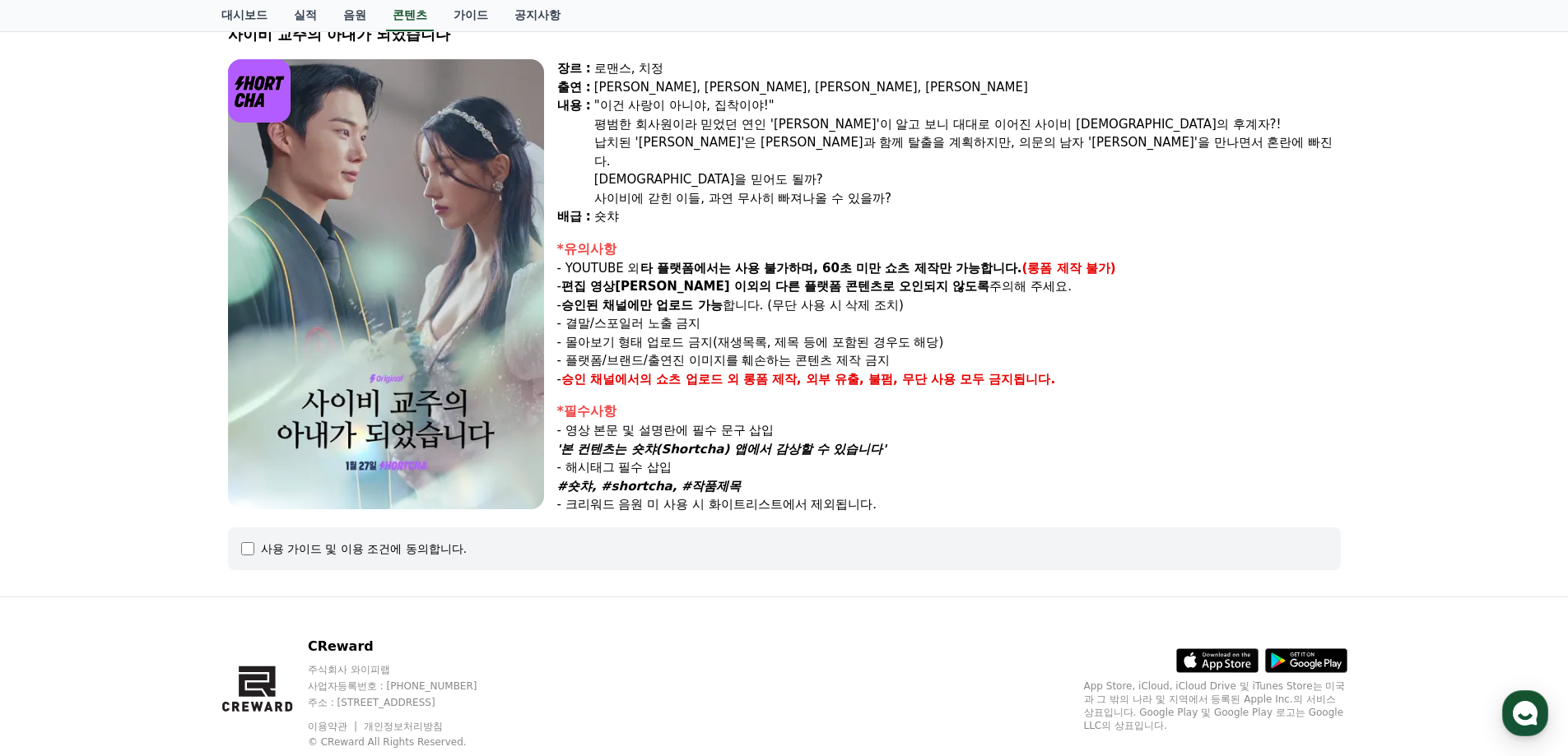
scroll to position [158, 0]
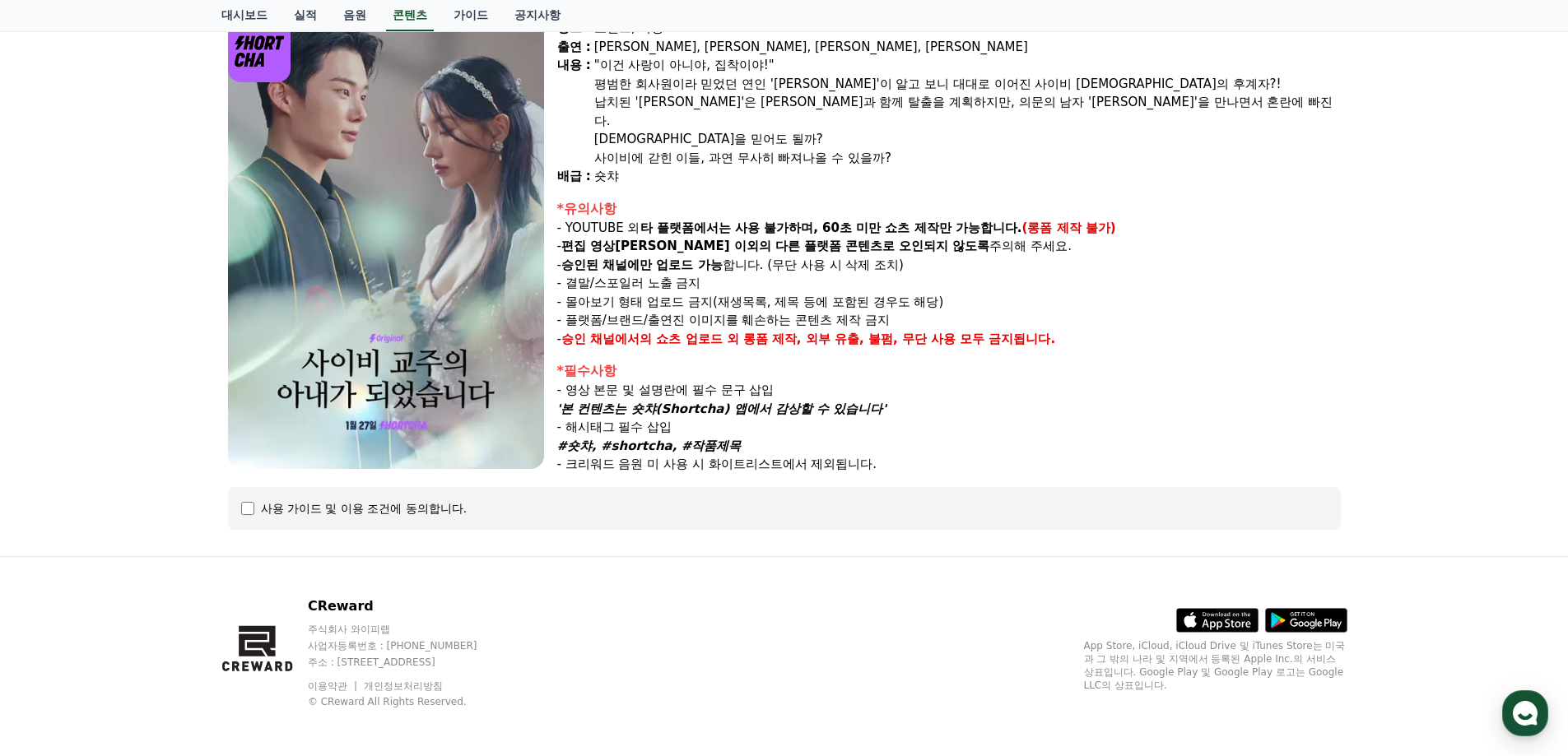
click at [257, 510] on div "사용 가이드 및 이용 조건에 동의합니다." at bounding box center [784, 509] width 1087 height 16
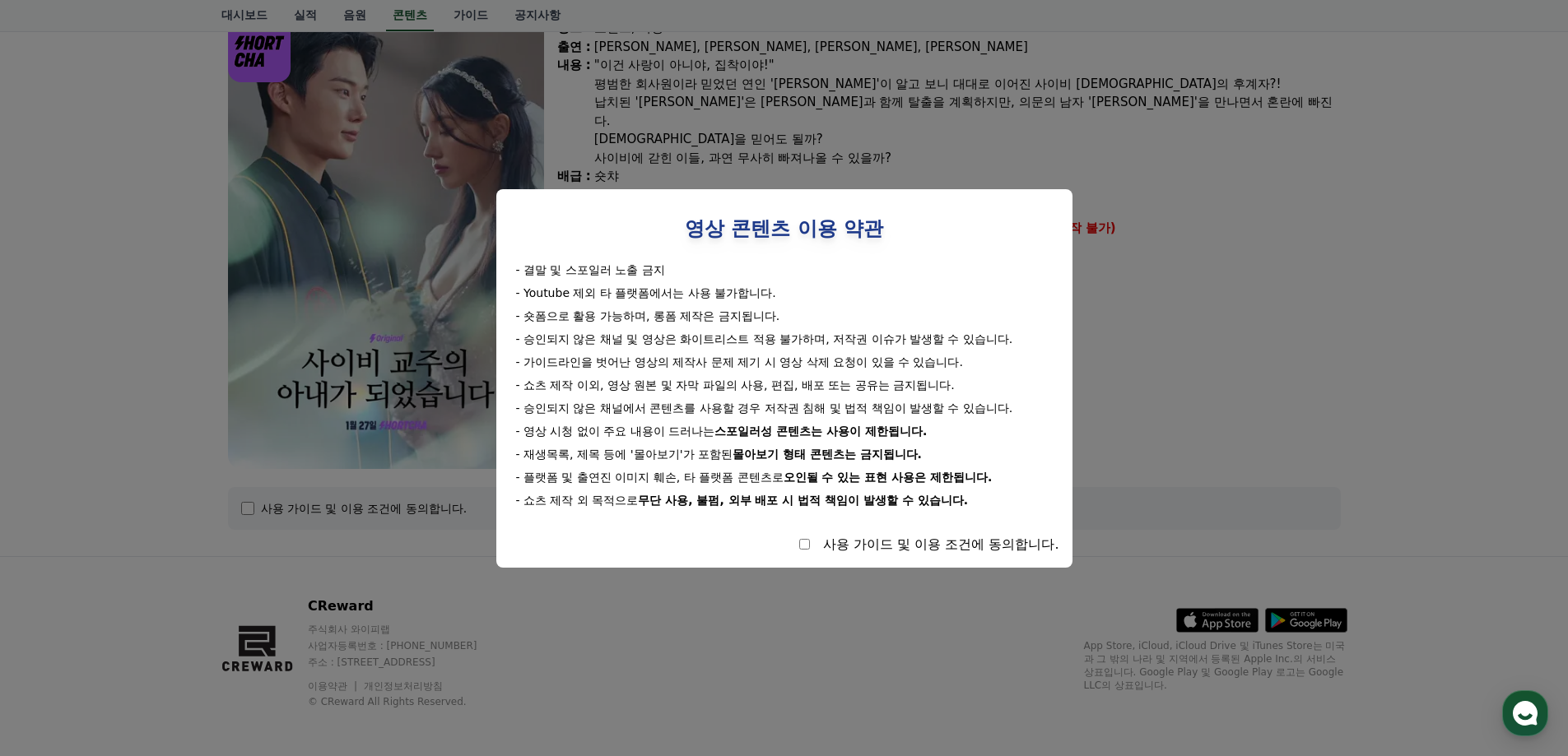
select select
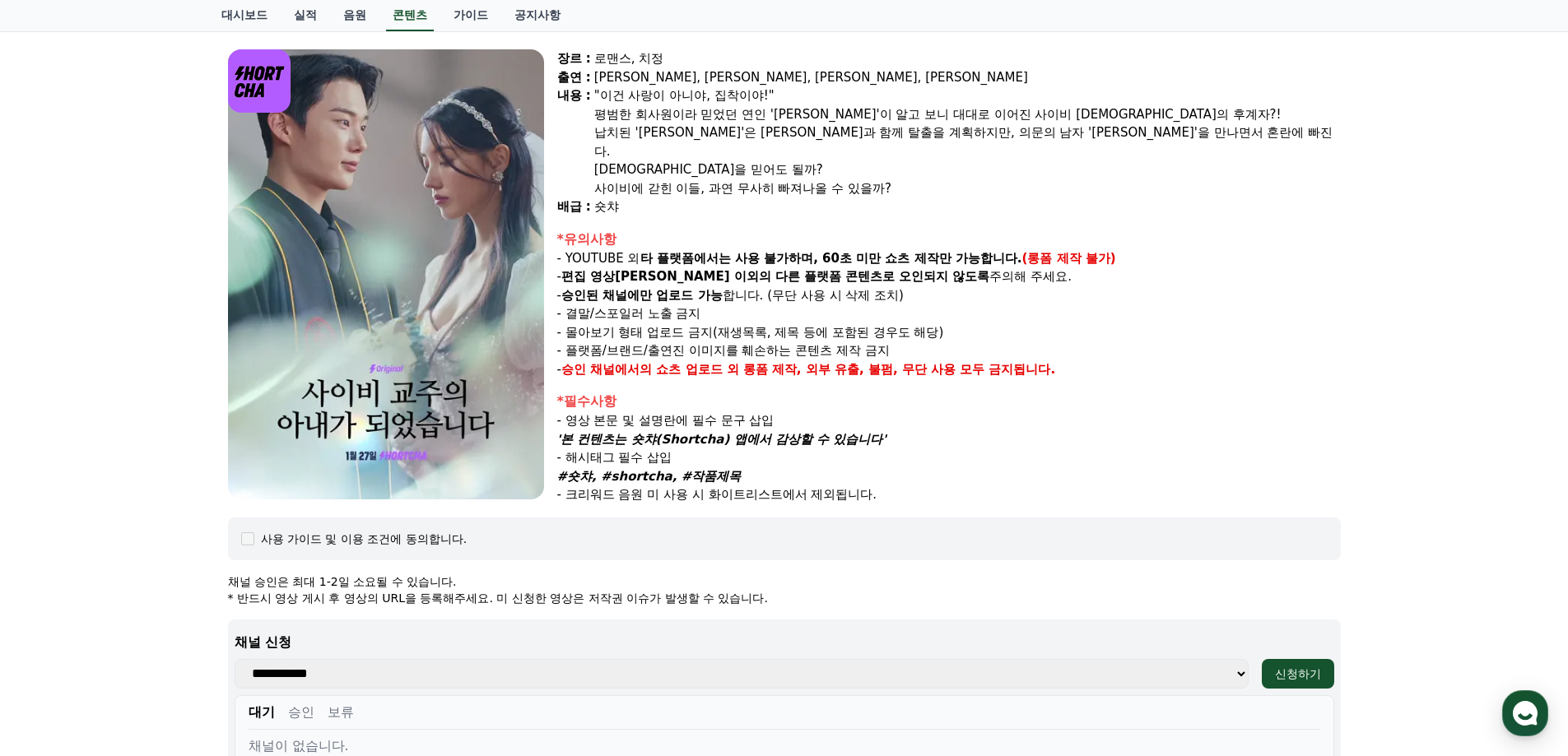
scroll to position [0, 0]
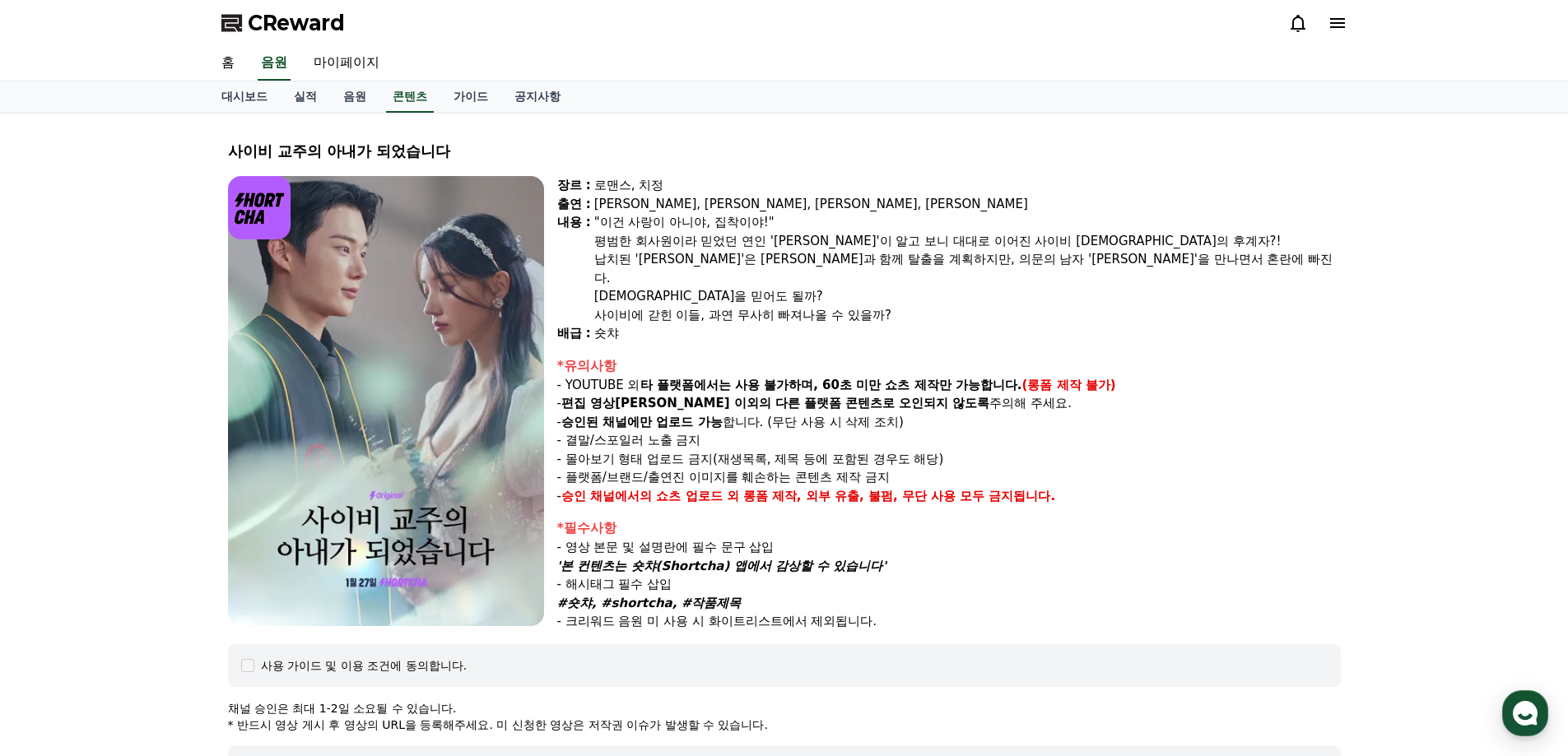
drag, startPoint x: 852, startPoint y: 324, endPoint x: 842, endPoint y: 320, distance: 10.8
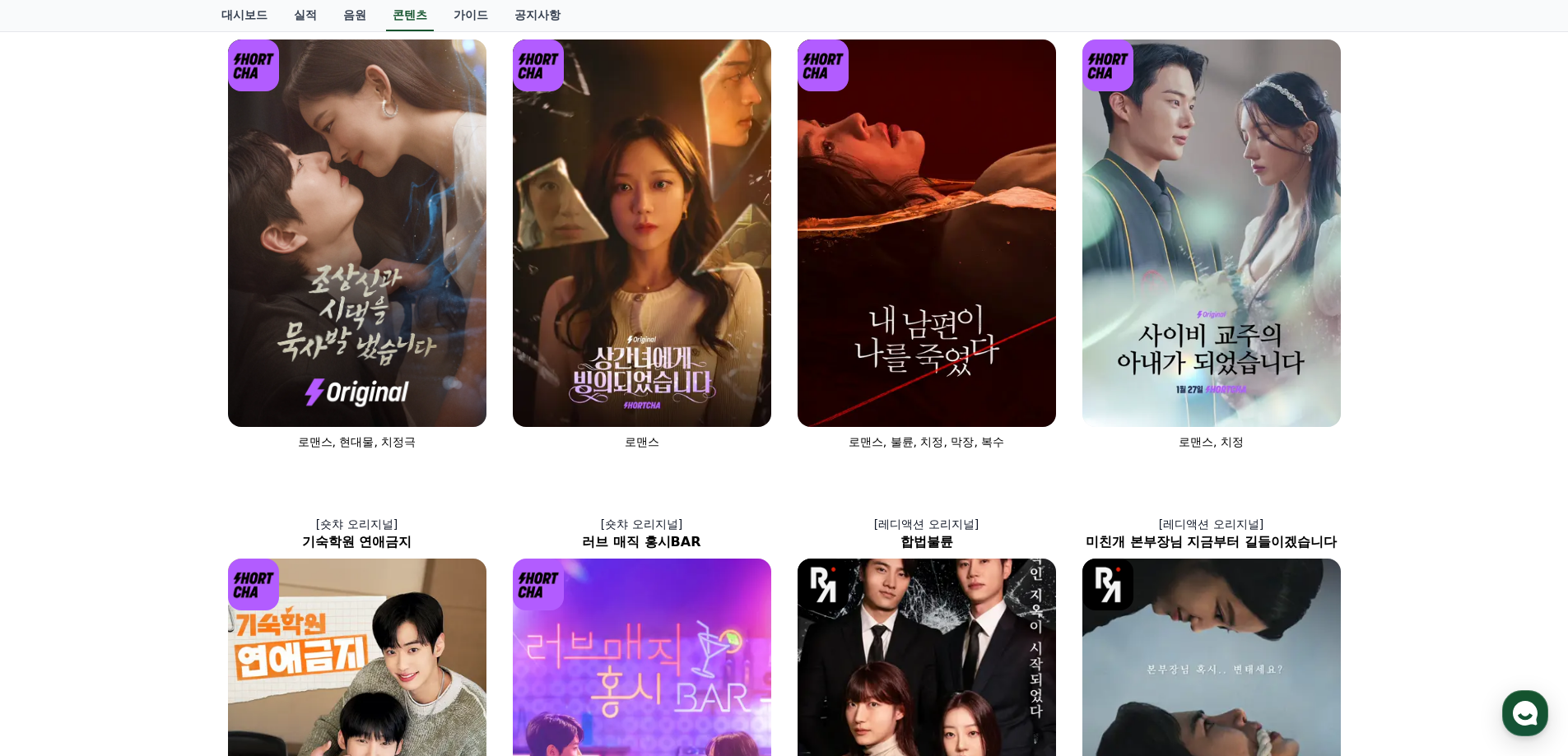
scroll to position [247, 0]
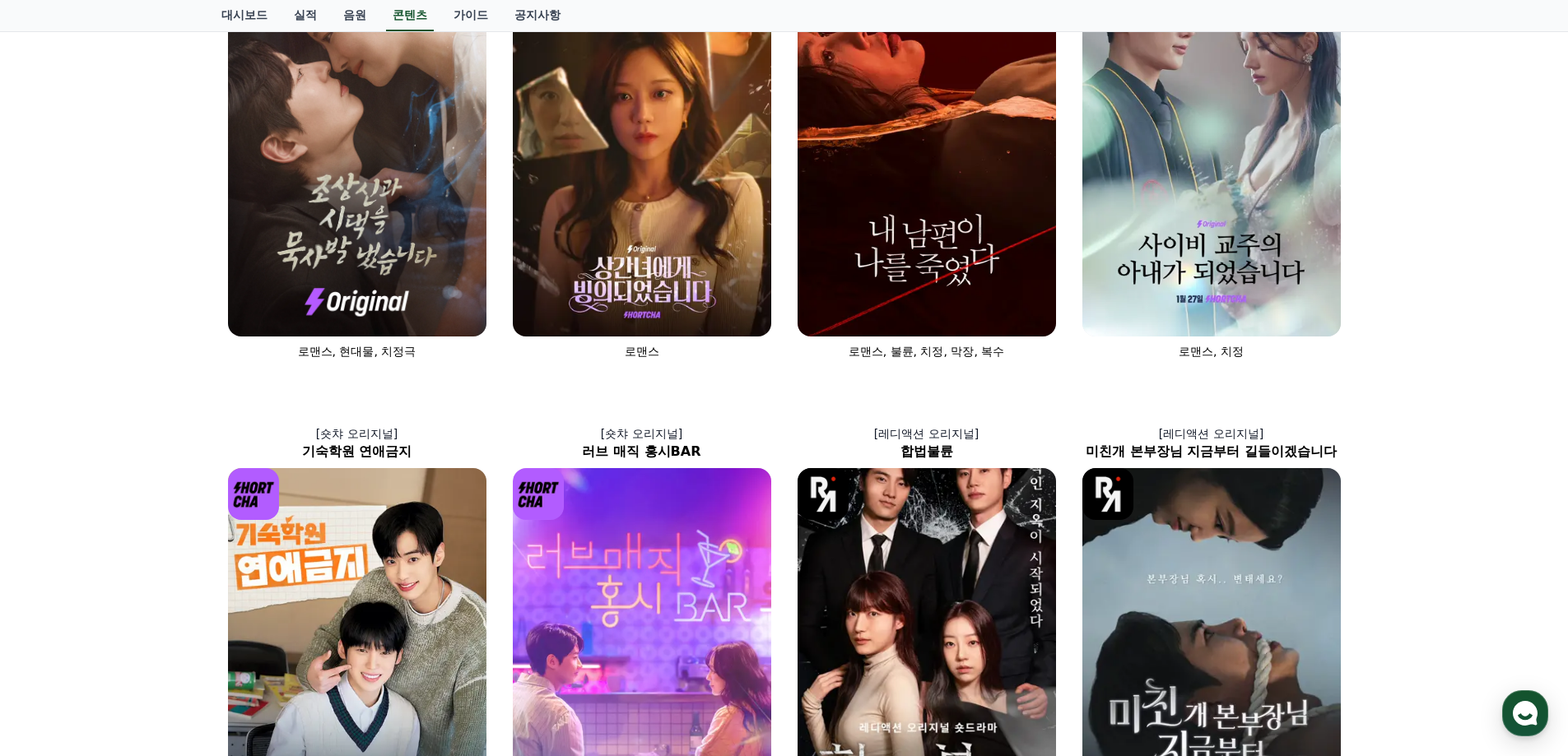
click at [1429, 364] on div "[숏챠] 조상신과 시댁을 묵사발 냈습니다 로맨스, 현대물, 치정극 [숏챠 오리지널] 상간녀에게 빙의되었습니다 로맨스 [숏챠 오리지널] 내 남편…" at bounding box center [784, 642] width 1568 height 1551
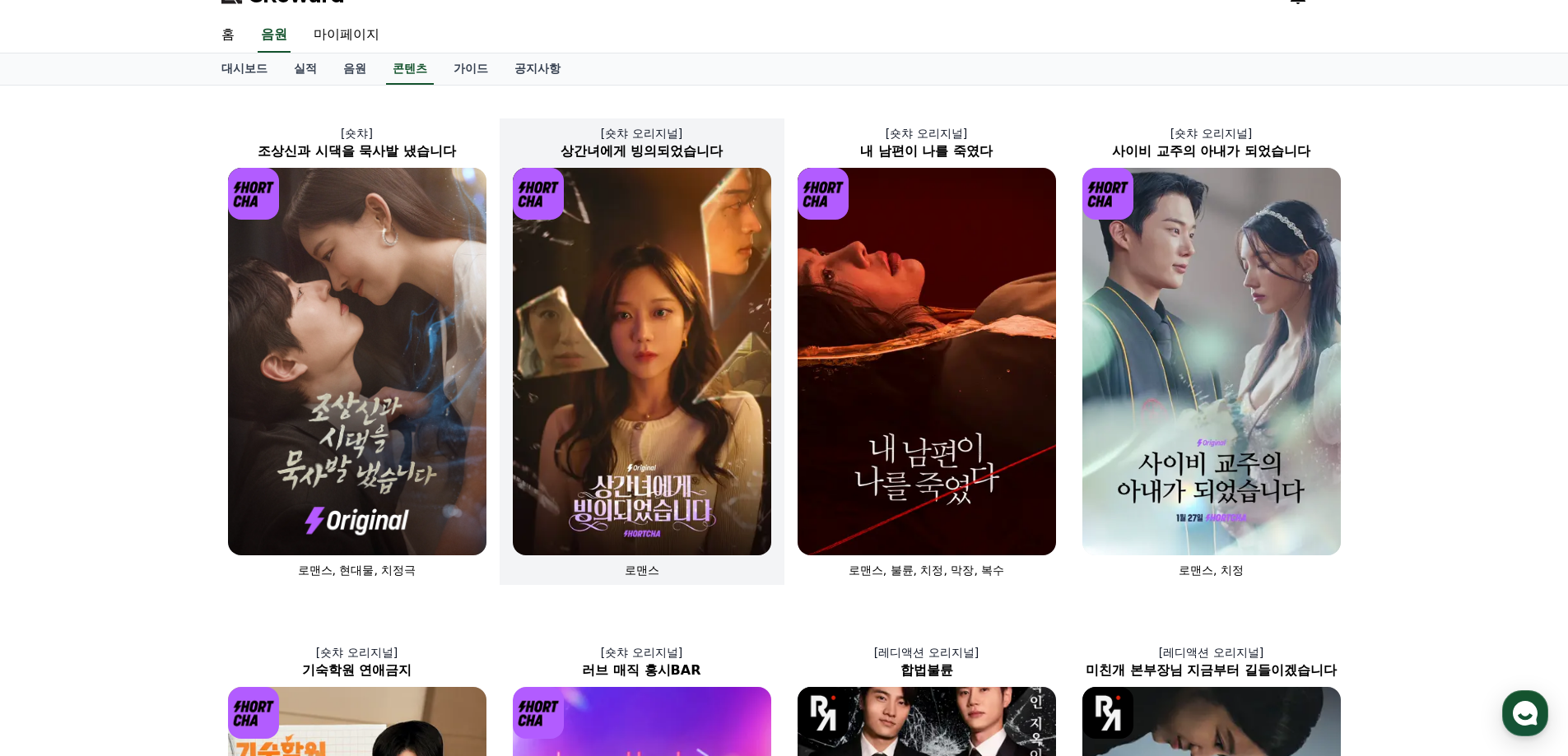
scroll to position [0, 0]
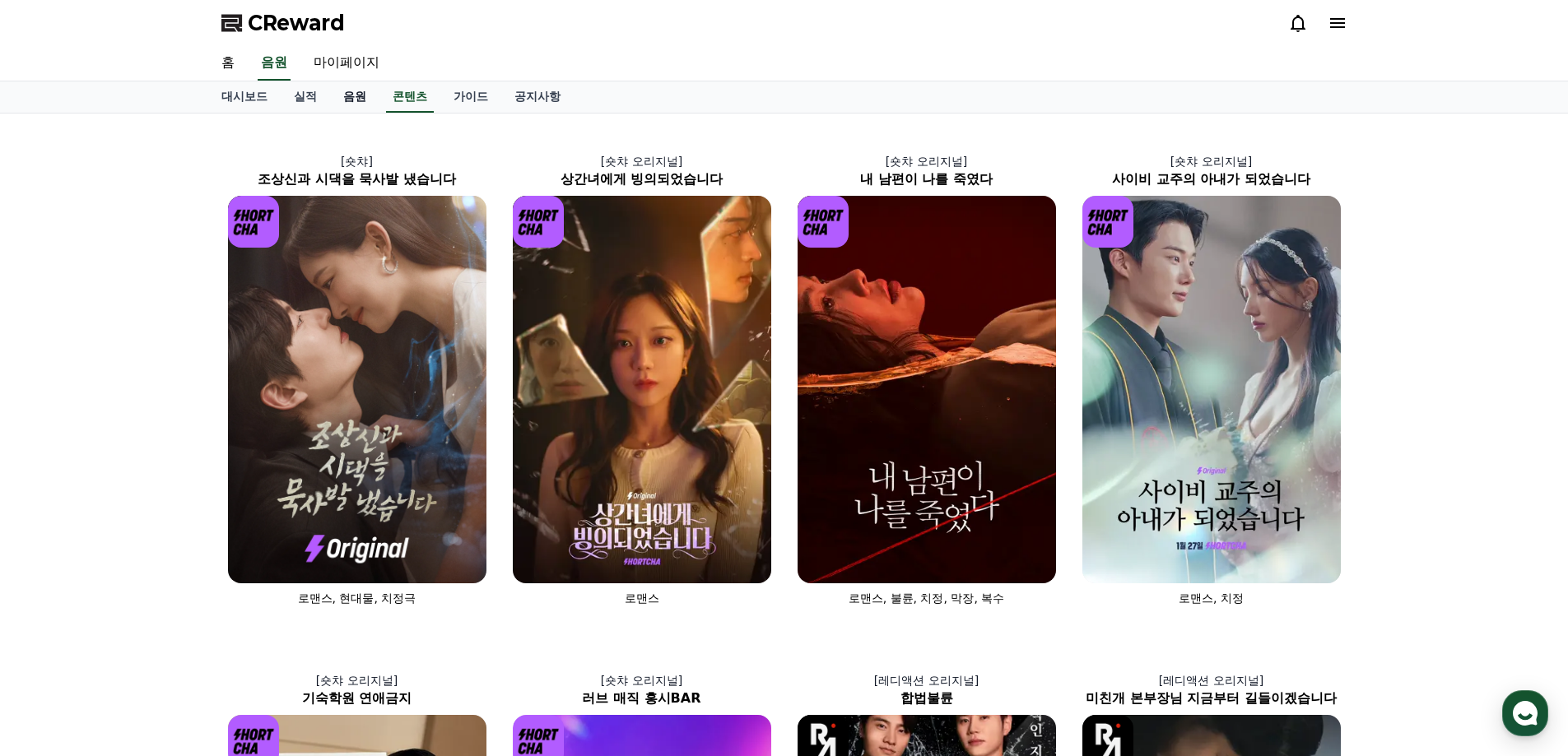
click at [342, 91] on link "음원" at bounding box center [354, 97] width 50 height 32
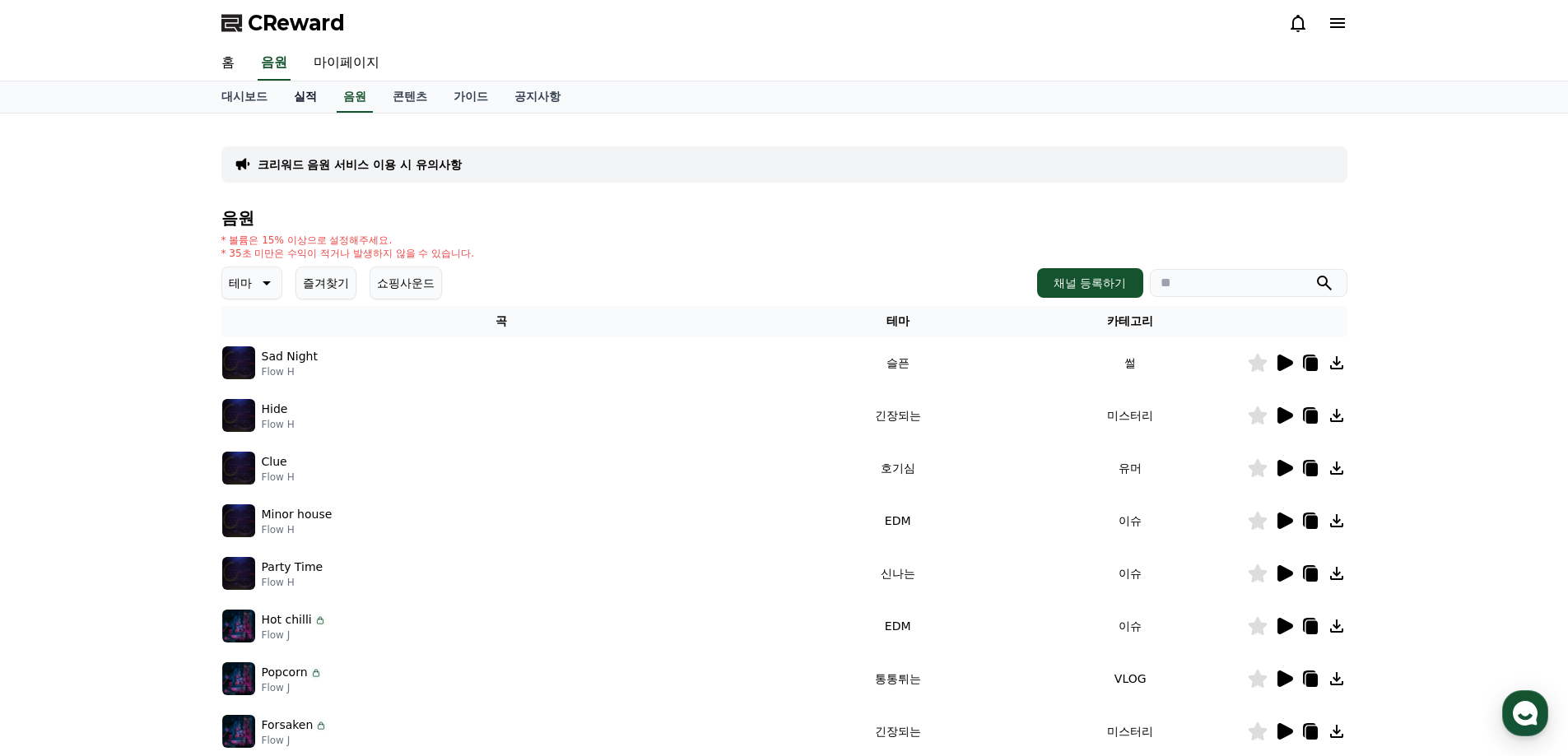
click at [308, 91] on link "실적" at bounding box center [305, 97] width 50 height 32
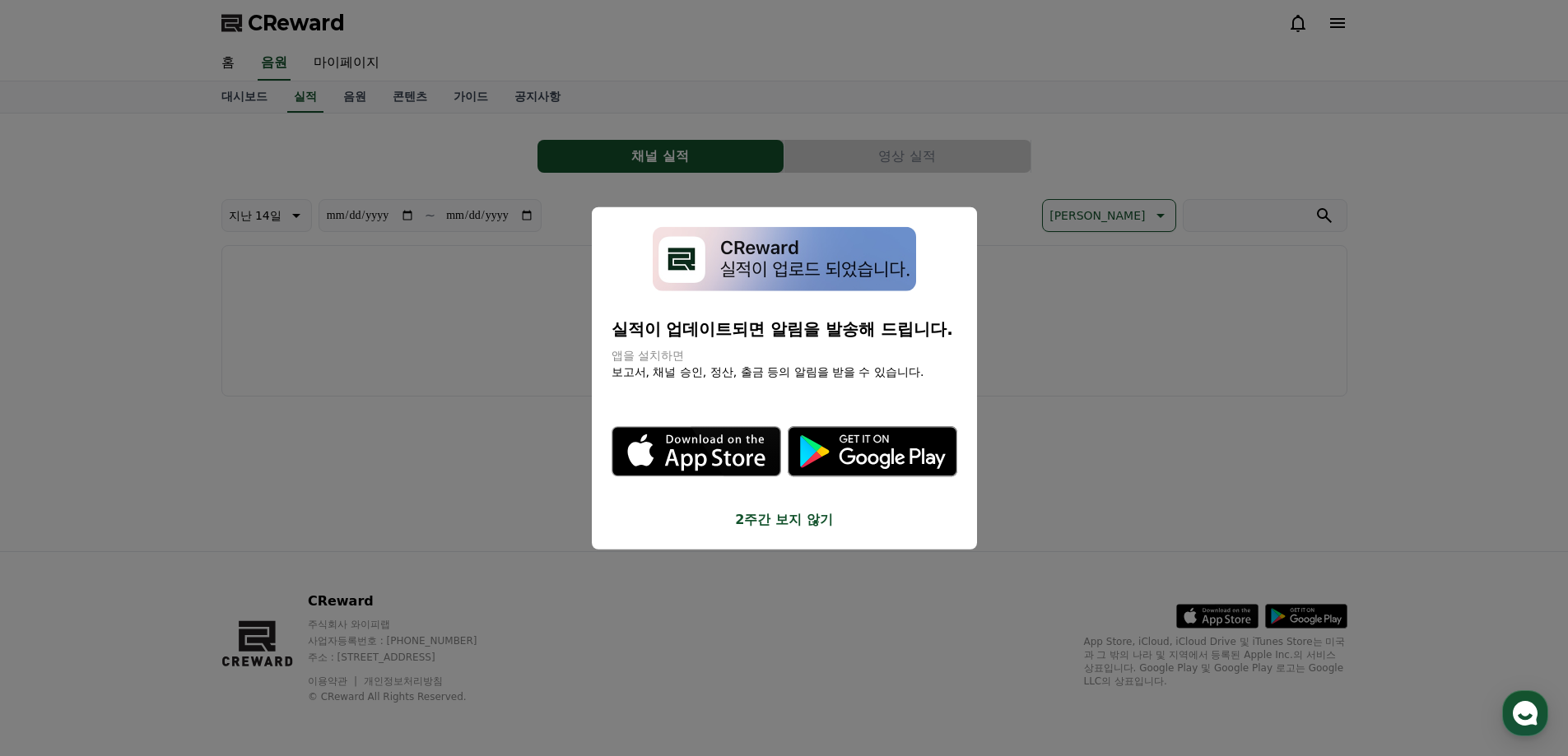
click at [892, 148] on button "close modal" at bounding box center [784, 378] width 1568 height 756
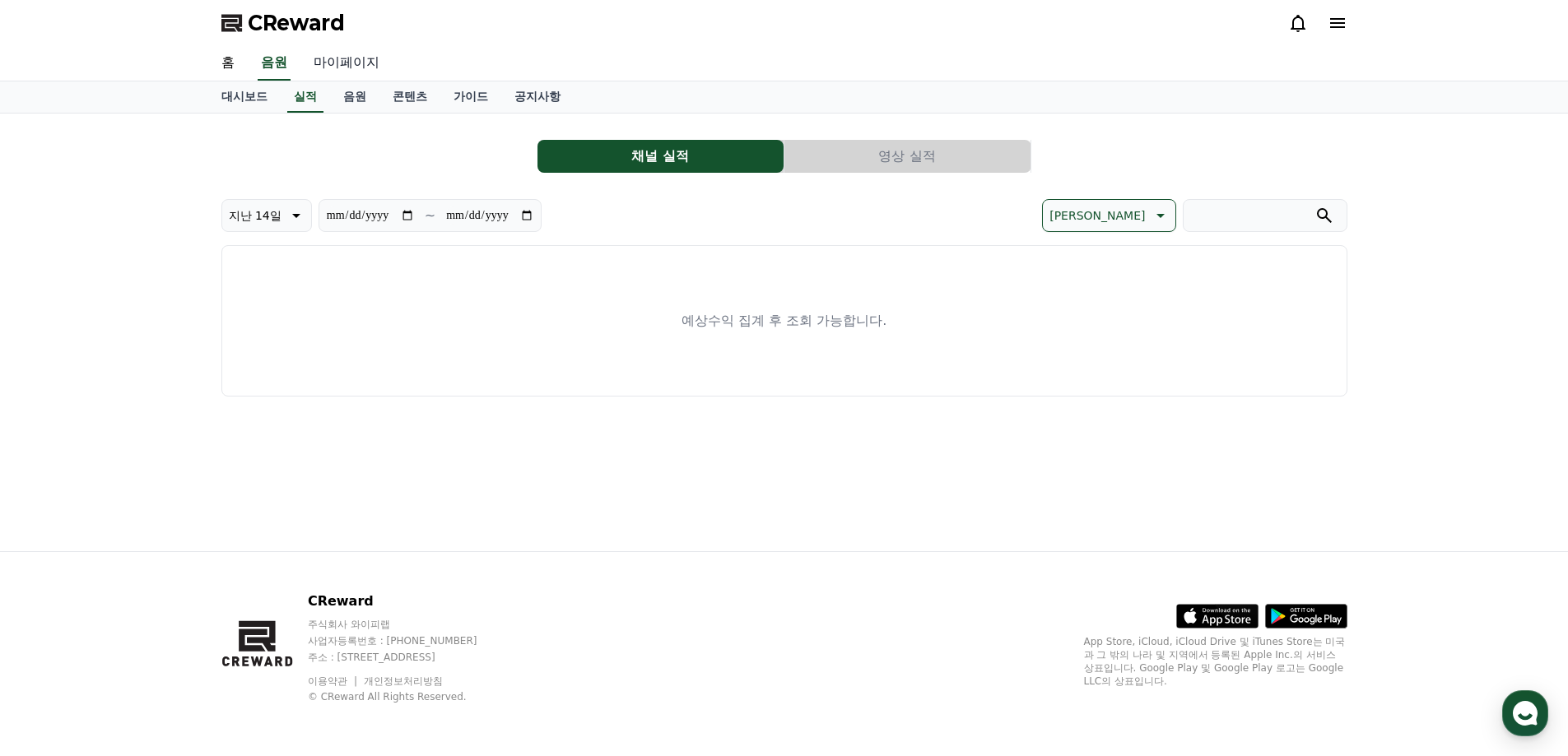
drag, startPoint x: 337, startPoint y: 62, endPoint x: 346, endPoint y: 66, distance: 9.8
click at [337, 62] on link "마이페이지" at bounding box center [347, 63] width 92 height 34
select select "**********"
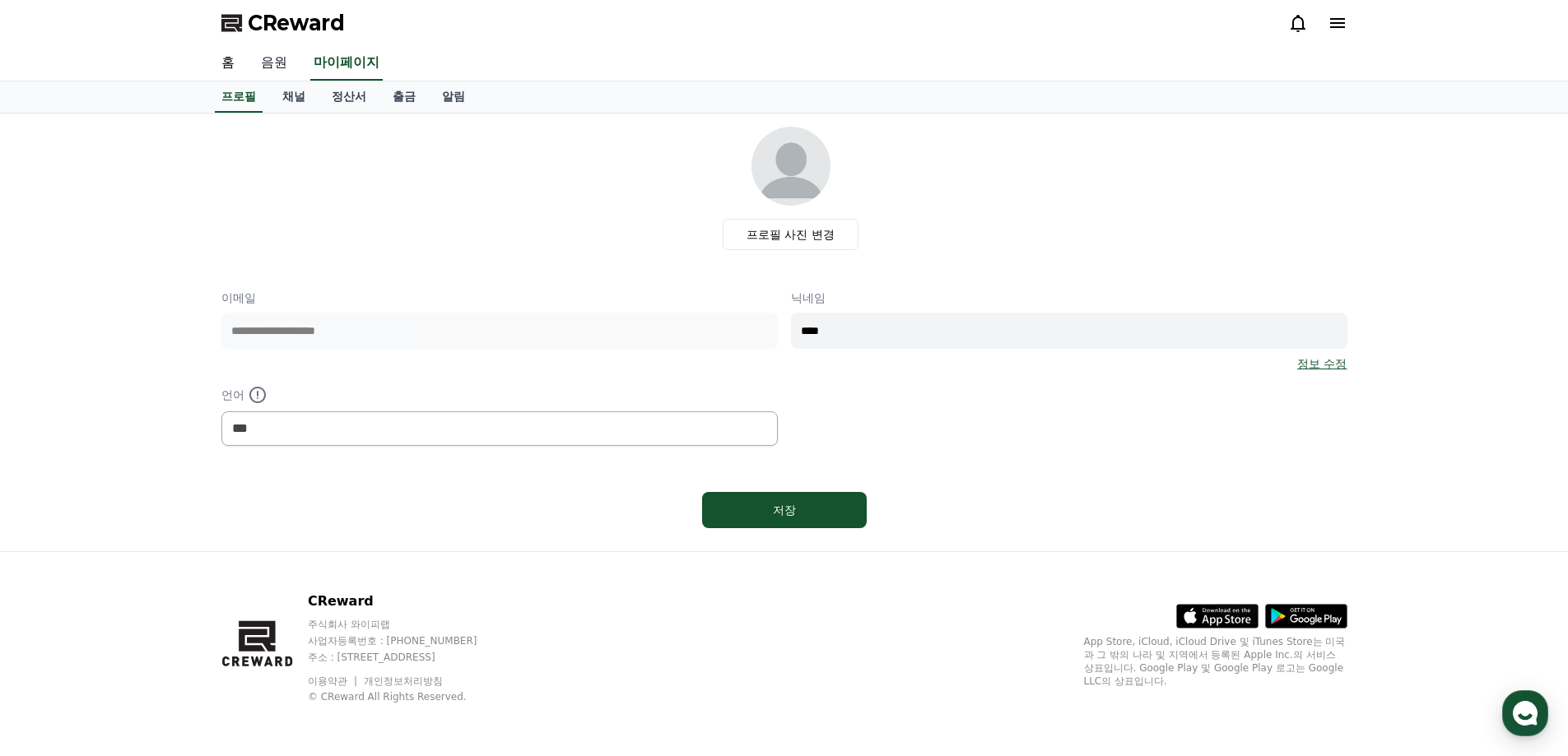
click at [275, 62] on link "음원" at bounding box center [274, 63] width 53 height 34
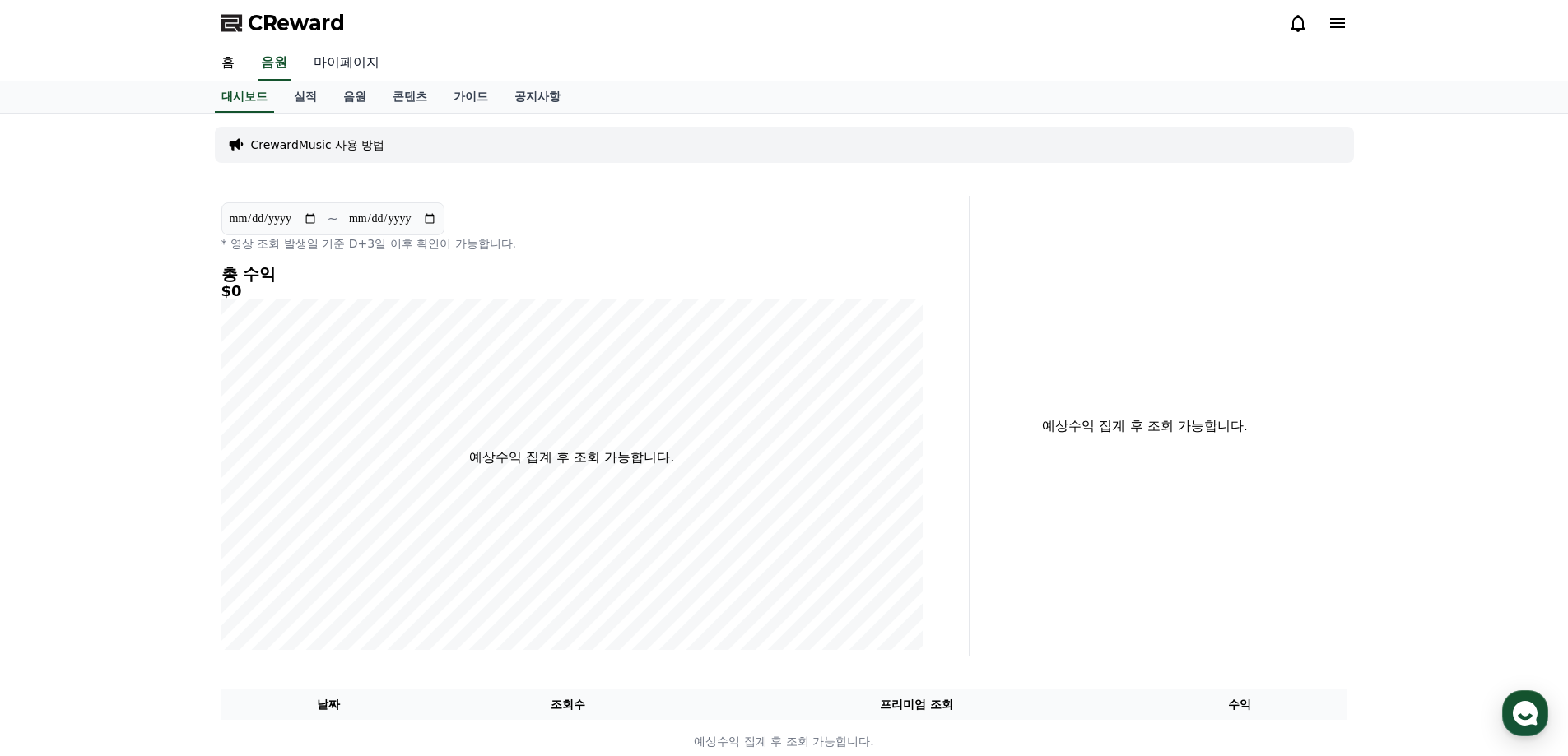
drag, startPoint x: 330, startPoint y: 72, endPoint x: 317, endPoint y: 79, distance: 14.8
click at [330, 72] on link "마이페이지" at bounding box center [347, 63] width 92 height 34
select select "**********"
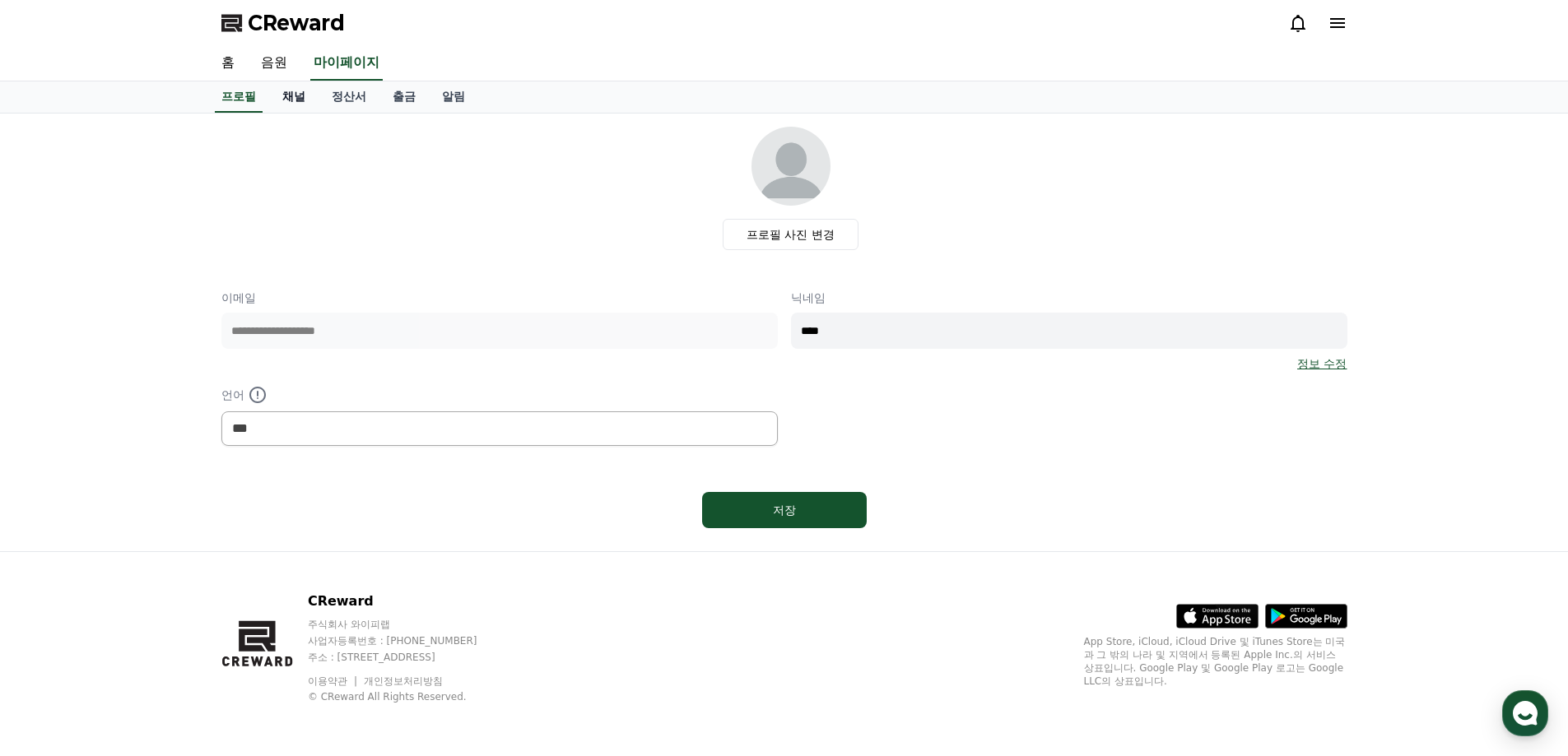
click at [295, 95] on link "채널" at bounding box center [293, 97] width 50 height 32
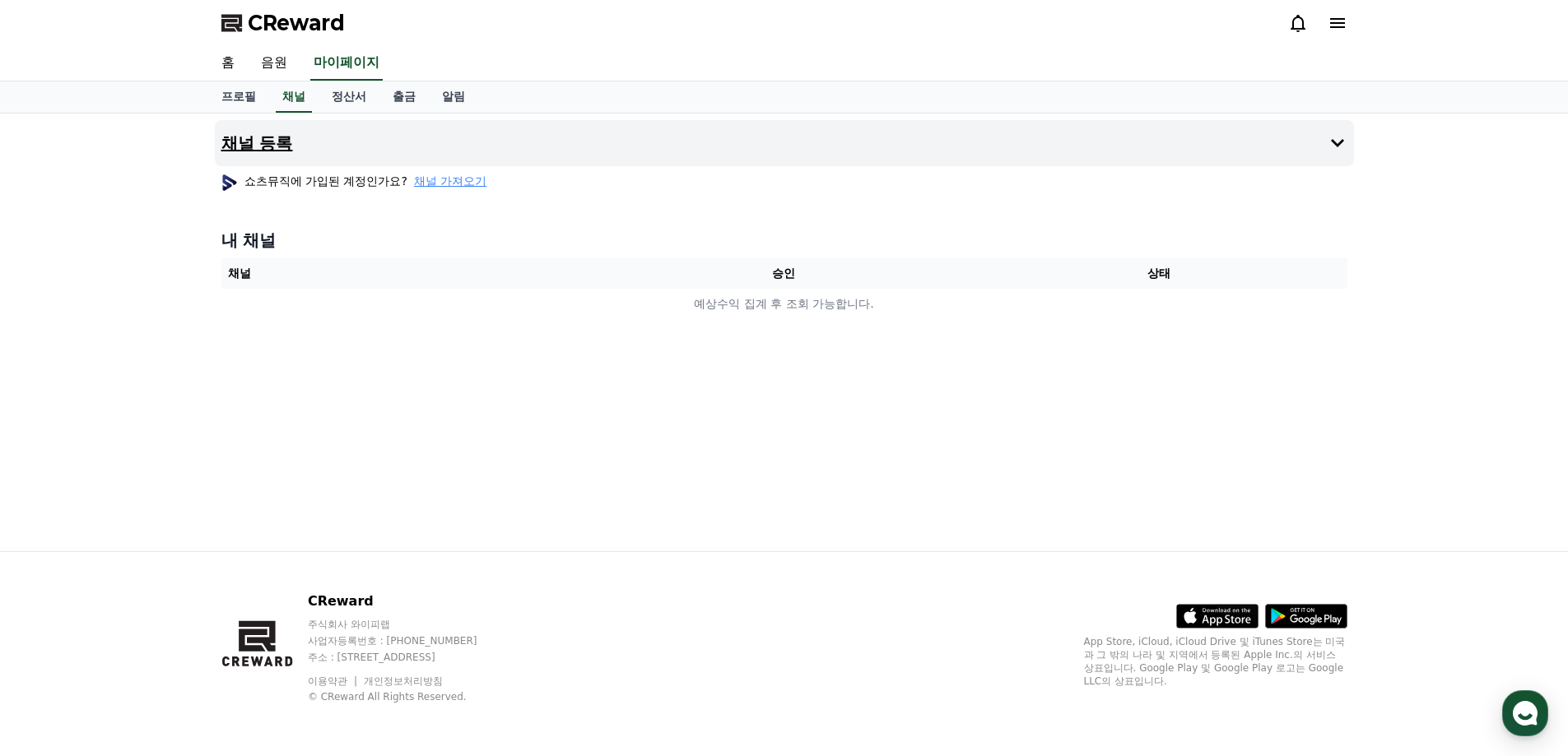
click at [272, 135] on h4 "채널 등록" at bounding box center [256, 143] width 72 height 18
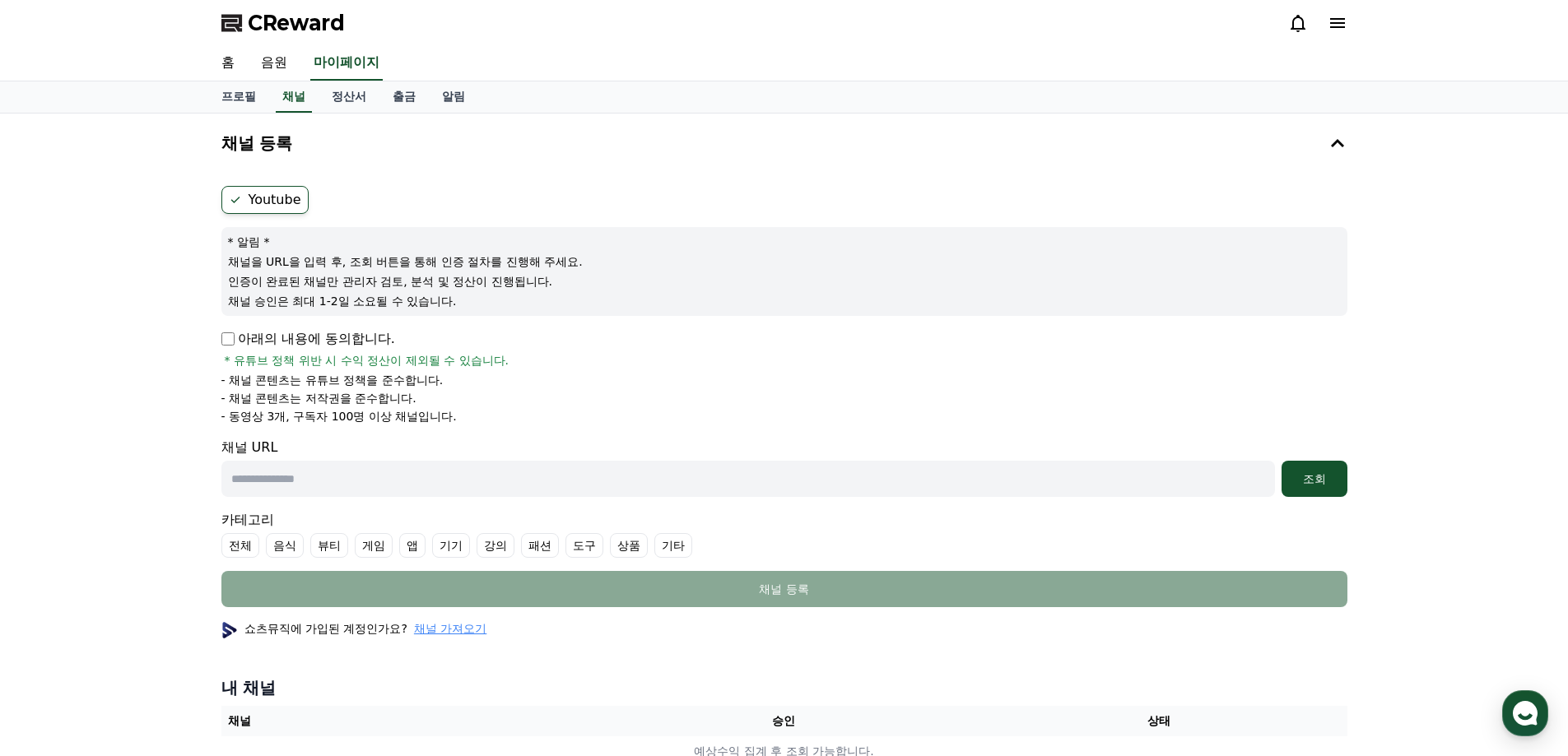
click at [226, 349] on div "아래의 내용에 동의합니다. * 유튜브 정책 위반 시 수익 정산이 제외될 수 있습니다." at bounding box center [784, 349] width 1126 height 40
drag, startPoint x: 457, startPoint y: 407, endPoint x: 287, endPoint y: 334, distance: 185.0
click at [287, 334] on div "아래의 내용에 동의합니다. * 유튜브 정책 위반 시 수익 정산이 제외될 수 있습니다. - 채널 콘텐츠는 유튜브 정책을 준수합니다. - 채널 콘…" at bounding box center [784, 377] width 1126 height 95
click at [438, 392] on li "- 채널 콘텐츠는 저작권을 준수합니다." at bounding box center [784, 398] width 1126 height 16
drag, startPoint x: 454, startPoint y: 424, endPoint x: 260, endPoint y: 345, distance: 209.5
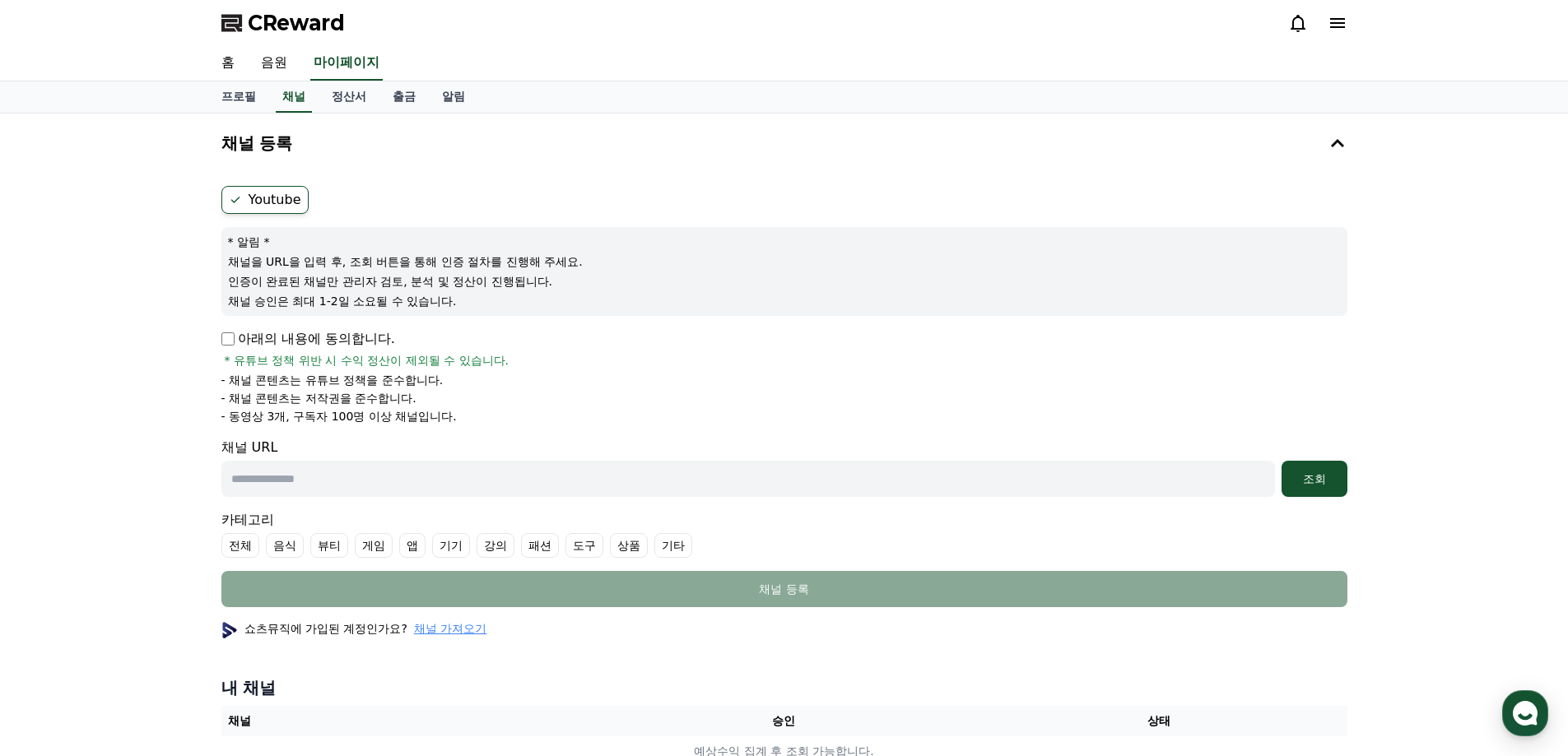
click at [260, 345] on div "아래의 내용에 동의합니다. * 유튜브 정책 위반 시 수익 정산이 제외될 수 있습니다. - 채널 콘텐츠는 유튜브 정책을 준수합니다. - 채널 콘…" at bounding box center [784, 377] width 1126 height 95
click at [496, 433] on form "Youtube * 알림 * 채널을 URL을 입력 후, 조회 버튼을 통해 인증 절차를 진행해 주세요. 인증이 완료된 채널만 관리자 검토, 분석 …" at bounding box center [784, 396] width 1126 height 421
drag, startPoint x: 323, startPoint y: 403, endPoint x: 281, endPoint y: 328, distance: 86.0
click at [281, 328] on form "Youtube * 알림 * 채널을 URL을 입력 후, 조회 버튼을 통해 인증 절차를 진행해 주세요. 인증이 완료된 채널만 관리자 검토, 분석 …" at bounding box center [784, 396] width 1126 height 421
click at [478, 401] on li "- 채널 콘텐츠는 저작권을 준수합니다." at bounding box center [784, 398] width 1126 height 16
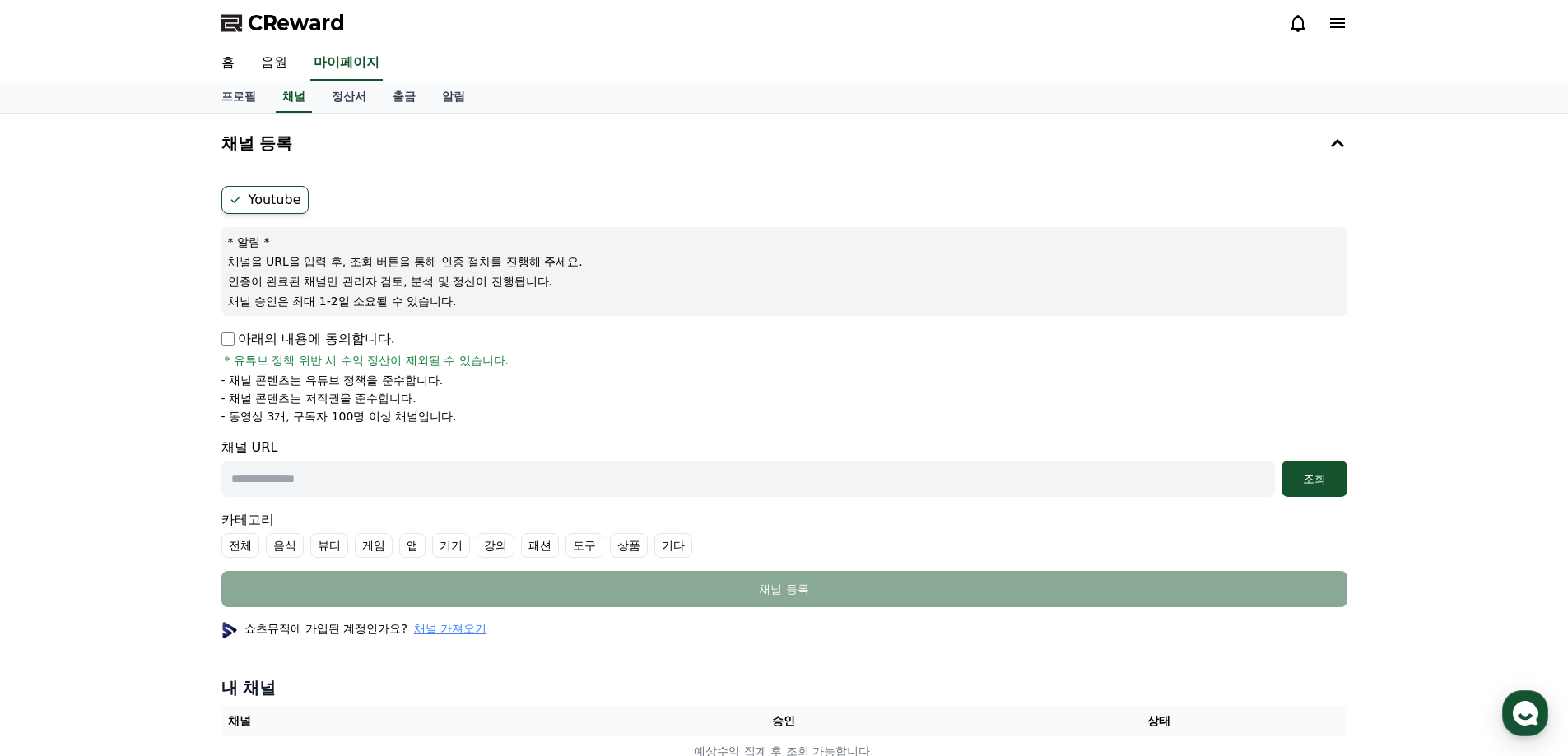
drag, startPoint x: 458, startPoint y: 421, endPoint x: 246, endPoint y: 331, distance: 230.3
click at [246, 331] on div "아래의 내용에 동의합니다. * 유튜브 정책 위반 시 수익 정산이 제외될 수 있습니다. - 채널 콘텐츠는 유튜브 정책을 준수합니다. - 채널 콘…" at bounding box center [784, 377] width 1126 height 95
click at [444, 398] on li "- 채널 콘텐츠는 저작권을 준수합니다." at bounding box center [784, 398] width 1126 height 16
click at [315, 468] on input "text" at bounding box center [747, 479] width 1053 height 36
click at [467, 465] on input "text" at bounding box center [747, 479] width 1053 height 36
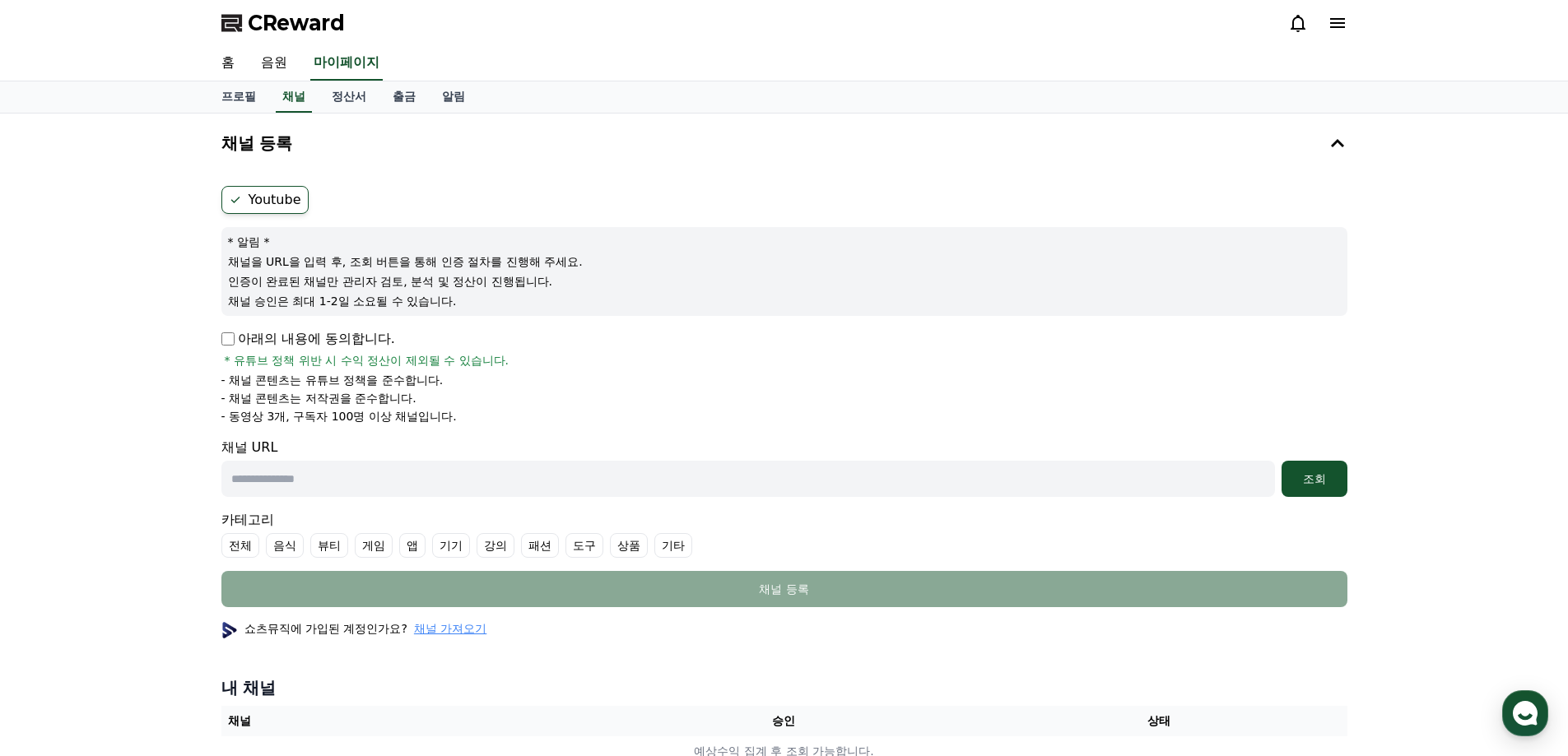
paste input "**********"
type input "**********"
click at [1326, 474] on div "조회" at bounding box center [1314, 479] width 53 height 16
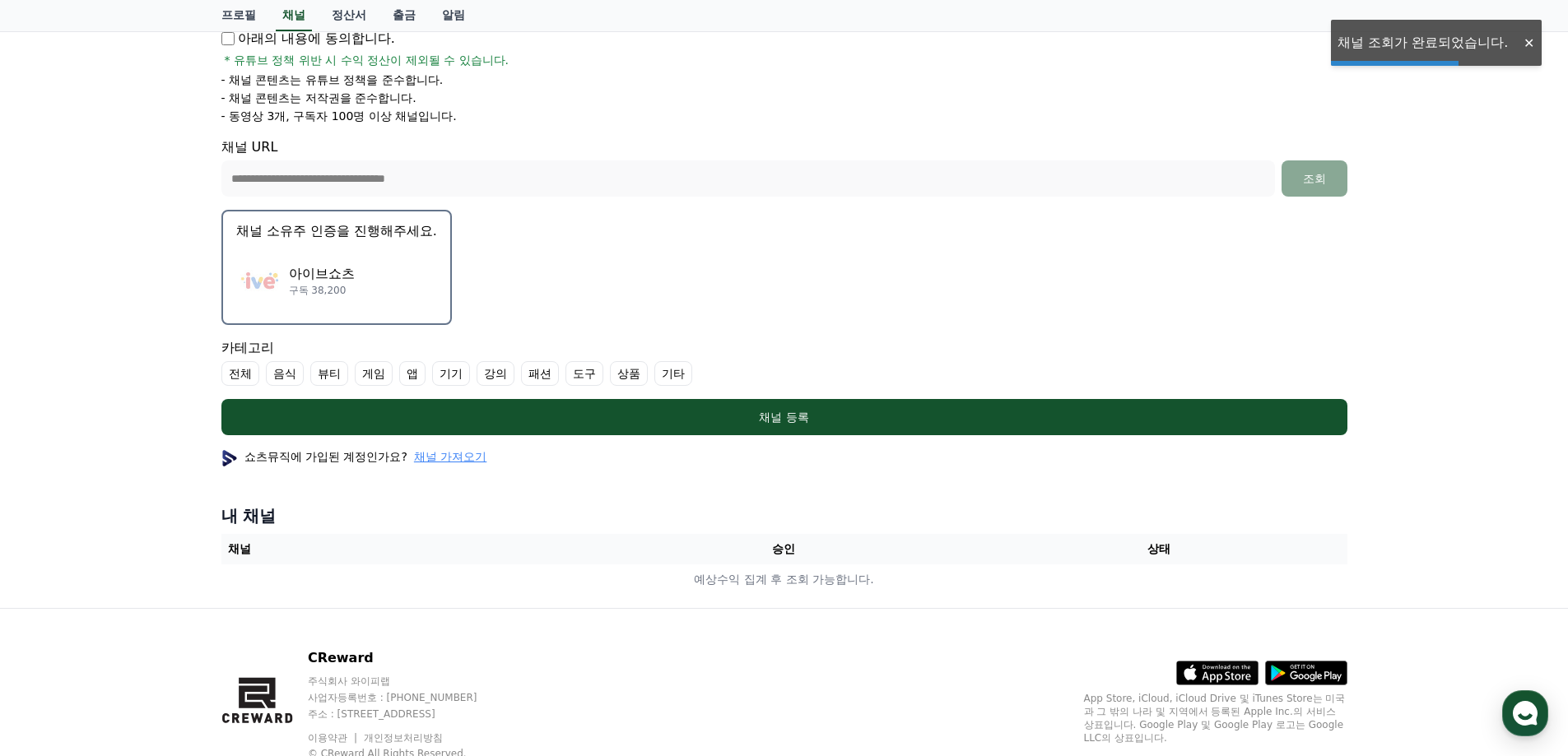
scroll to position [357, 0]
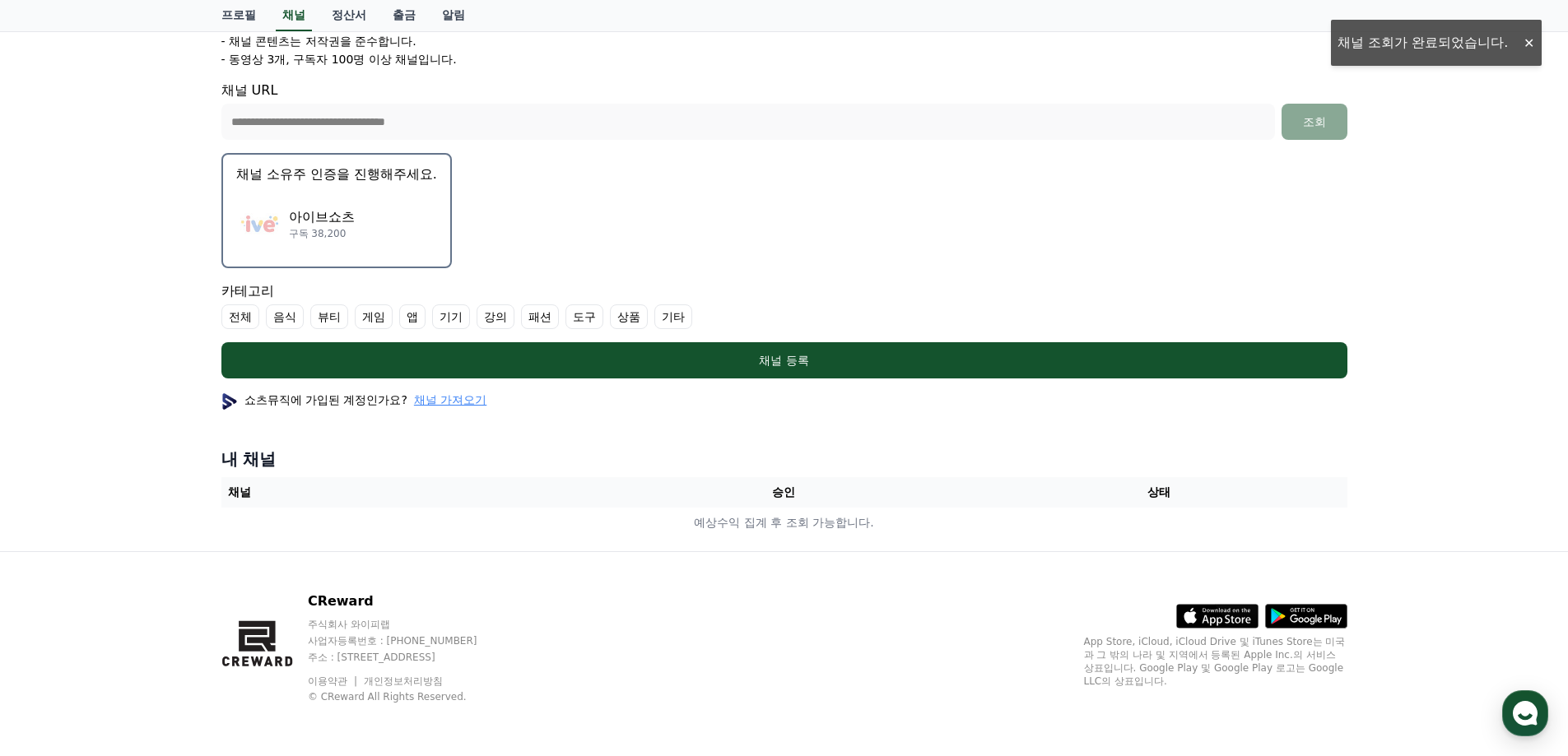
click at [330, 234] on p "구독 38,200" at bounding box center [322, 234] width 66 height 14
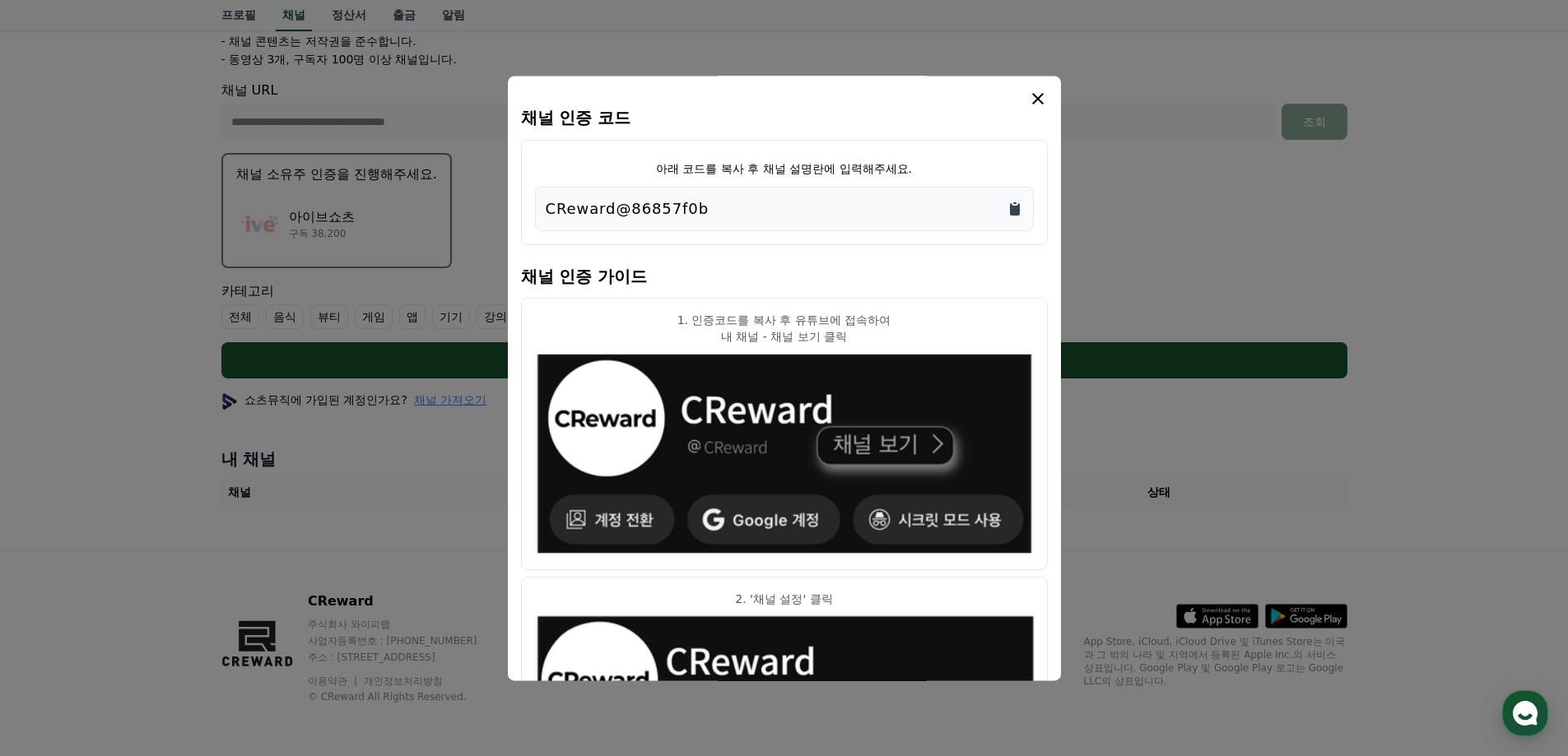
click at [1014, 206] on icon "Copy to clipboard" at bounding box center [1015, 209] width 10 height 13
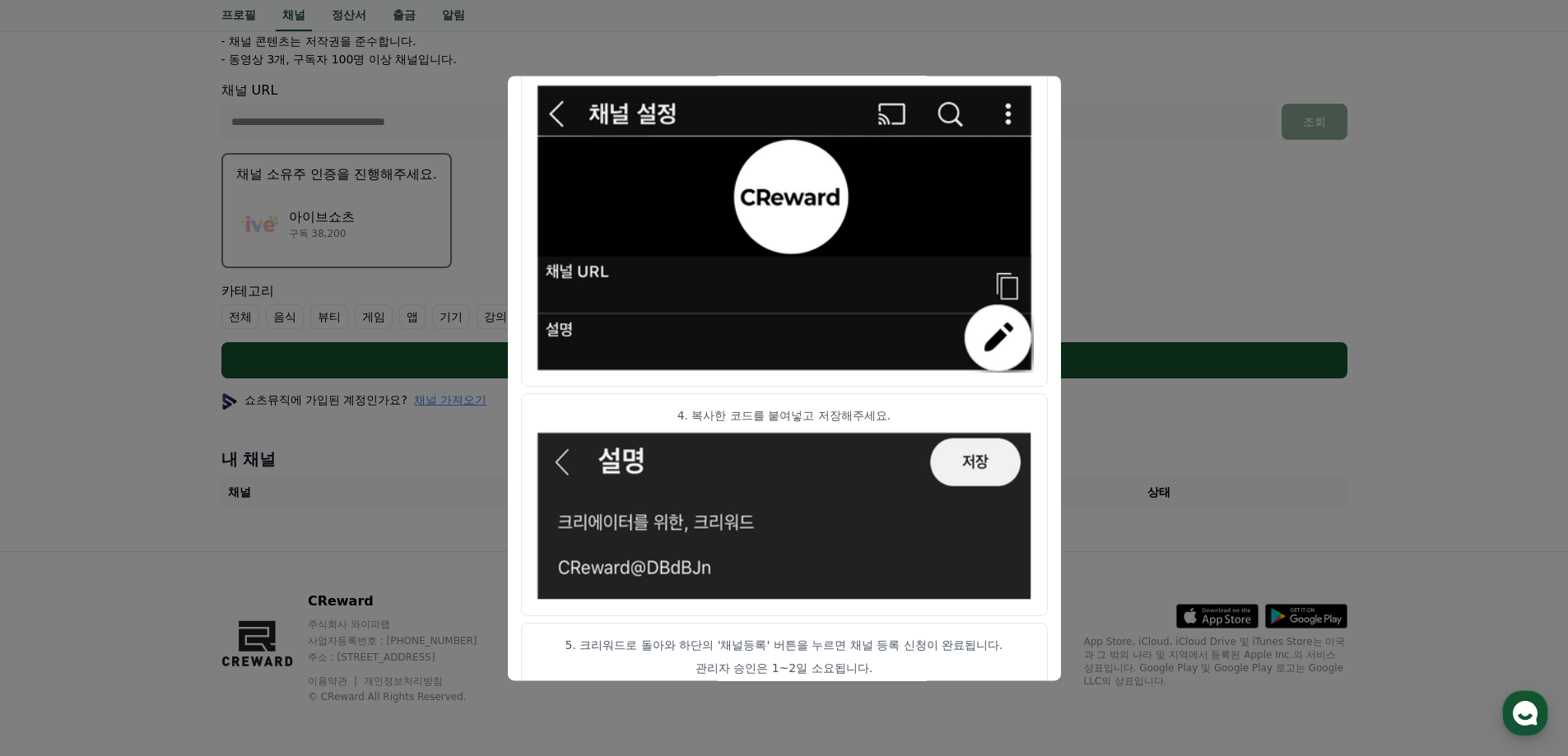
scroll to position [816, 0]
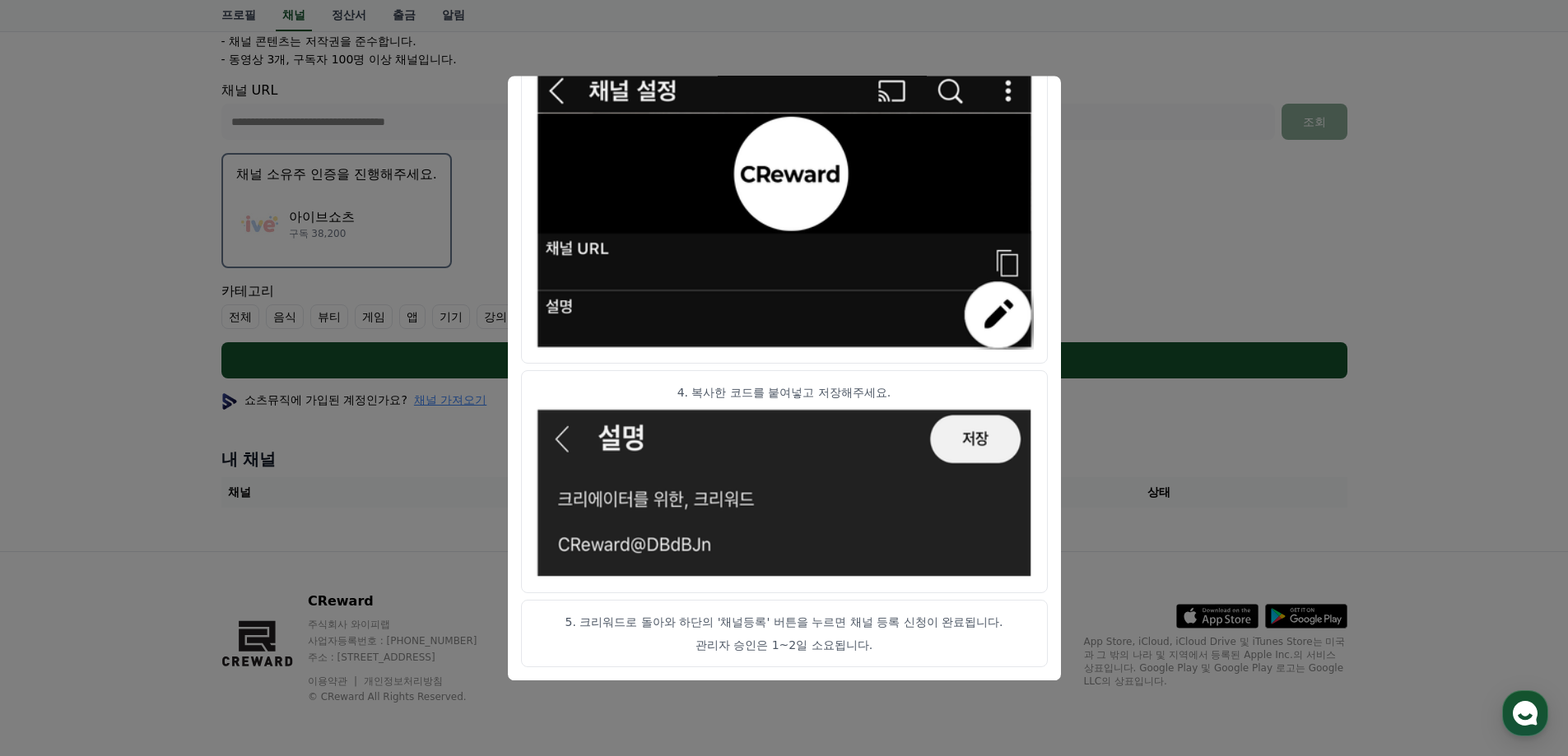
click at [1140, 463] on button "close modal" at bounding box center [784, 378] width 1568 height 756
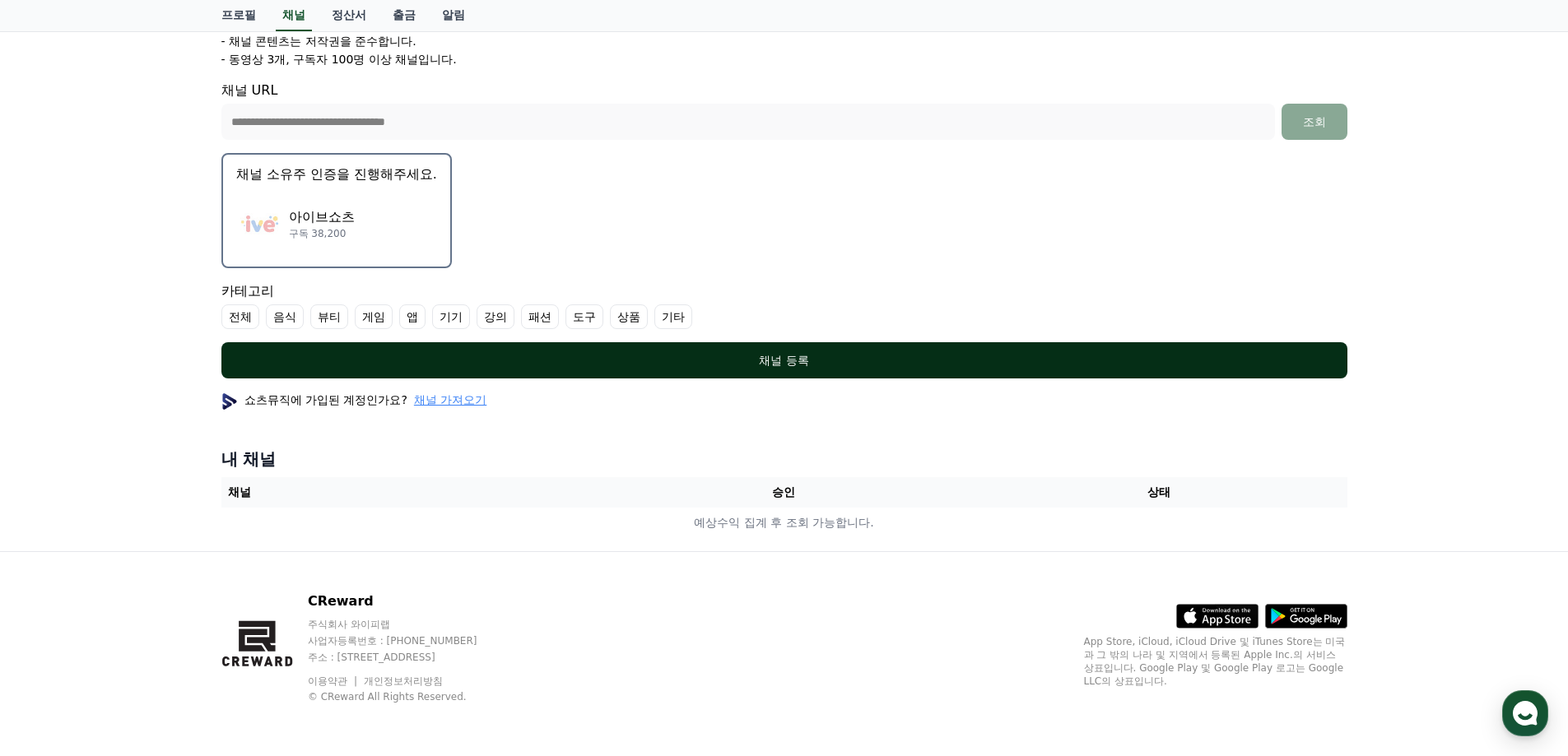
click at [751, 355] on div "채널 등록" at bounding box center [784, 360] width 1060 height 16
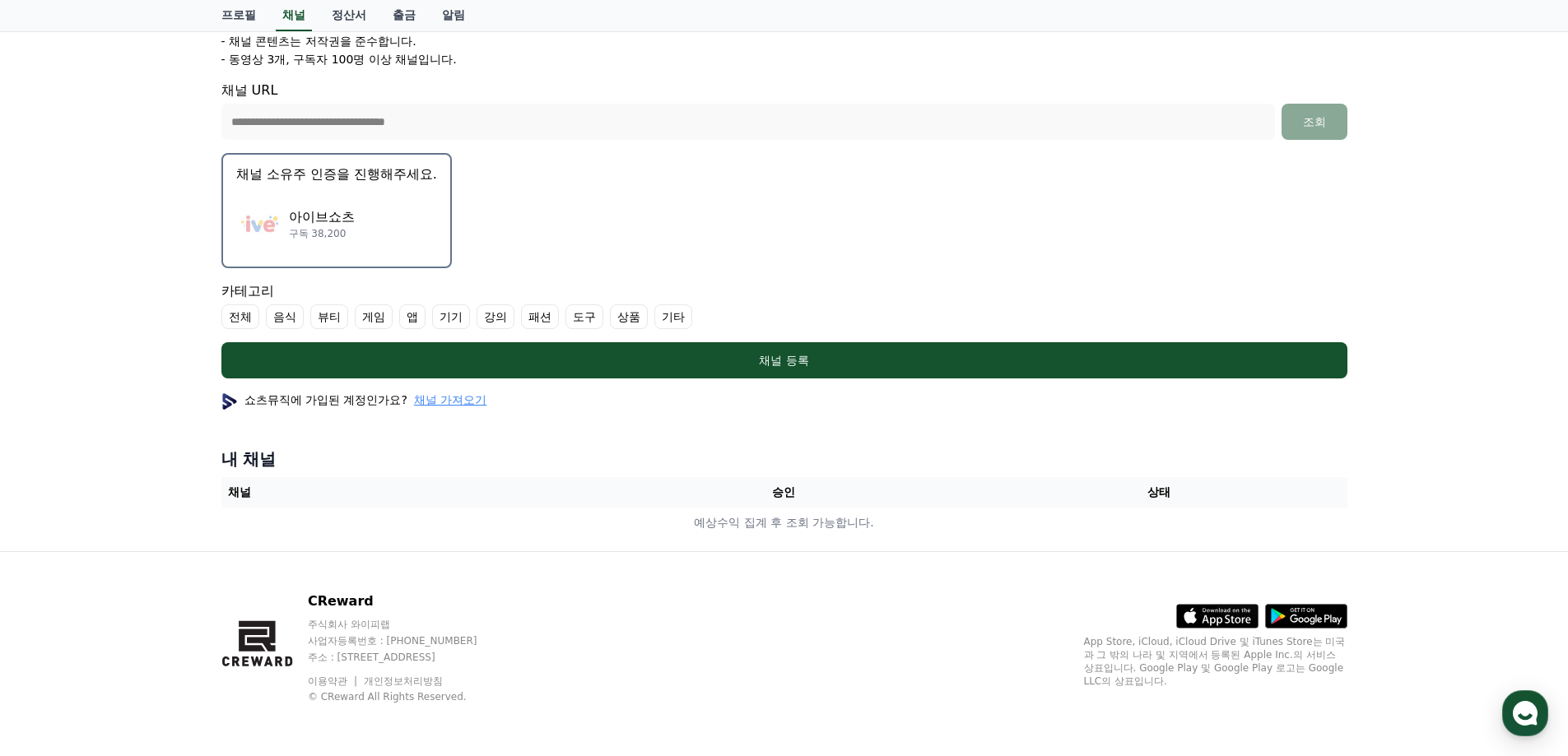
click at [671, 322] on label "기타" at bounding box center [673, 316] width 38 height 24
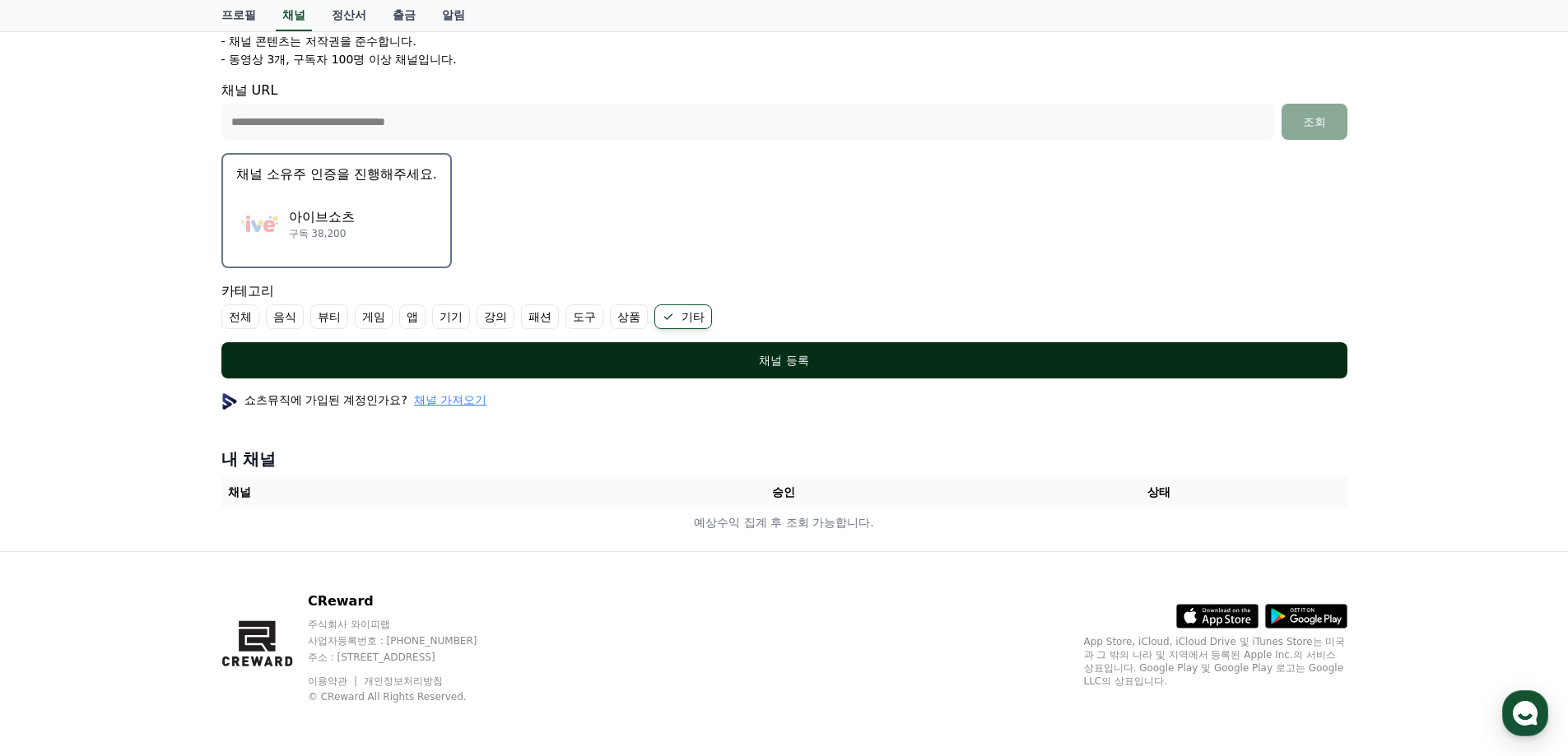
click at [800, 375] on button "채널 등록" at bounding box center [784, 360] width 1126 height 36
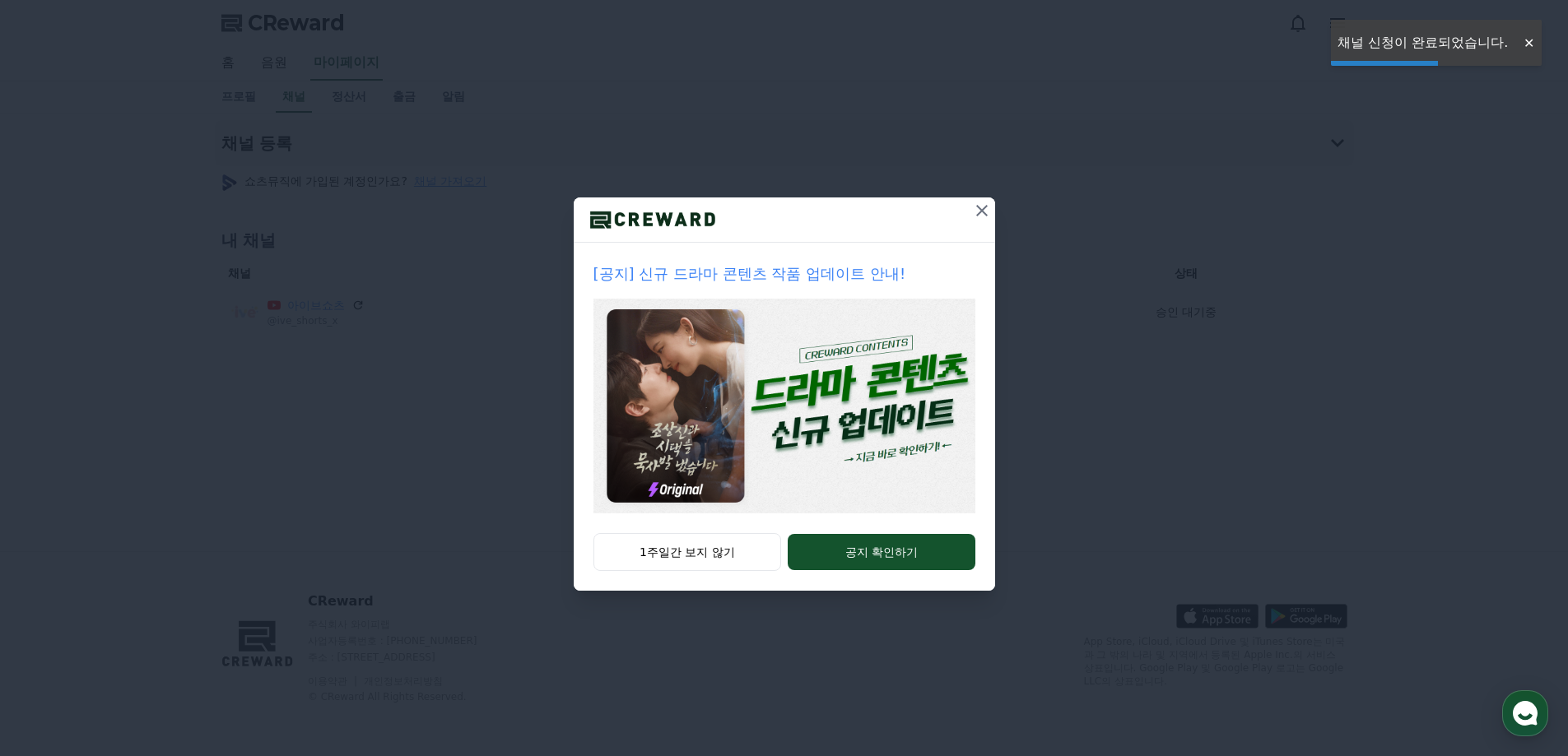
drag, startPoint x: 987, startPoint y: 205, endPoint x: 975, endPoint y: 197, distance: 14.4
click at [986, 206] on icon at bounding box center [982, 211] width 20 height 20
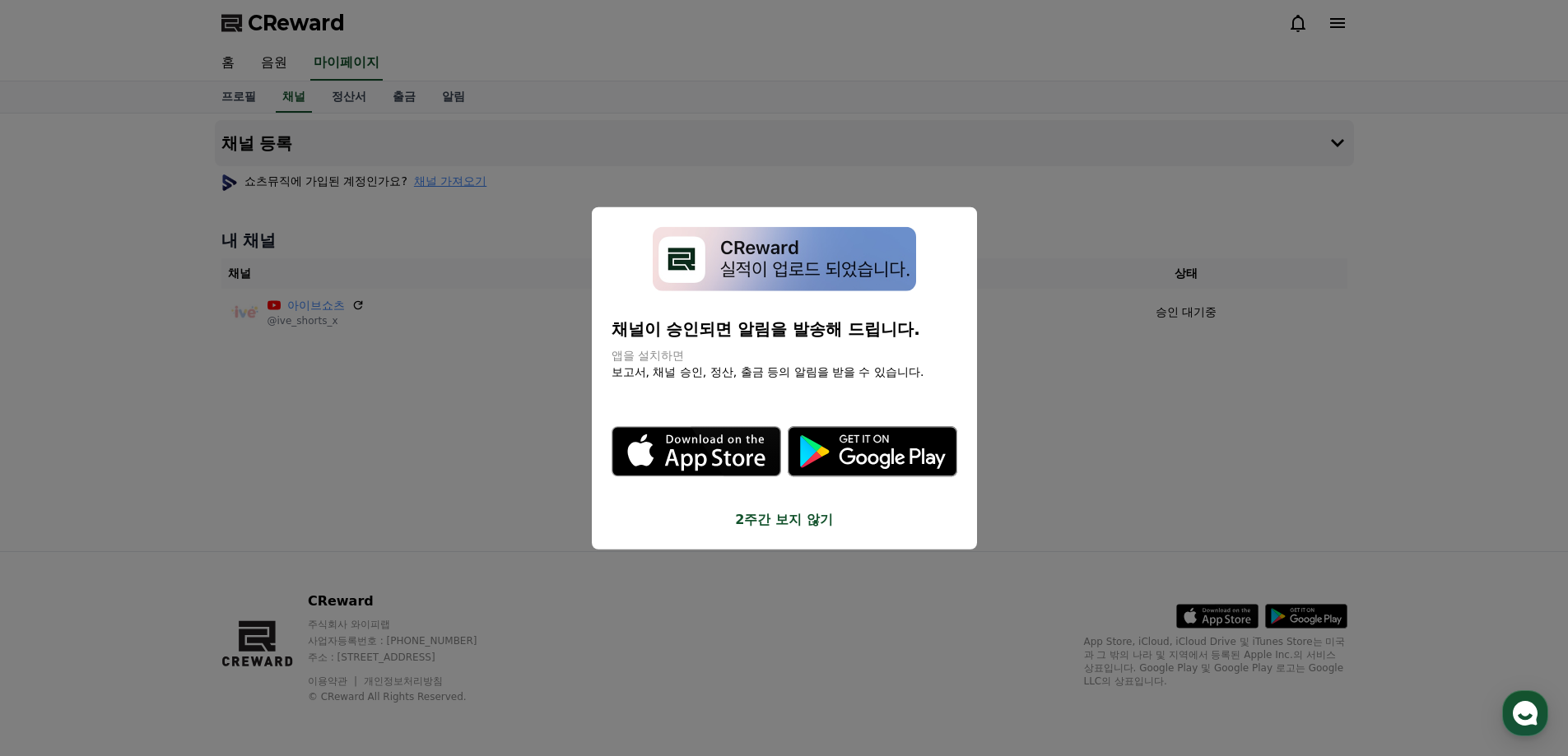
drag, startPoint x: 789, startPoint y: 515, endPoint x: 587, endPoint y: 233, distance: 346.9
click at [788, 515] on button "2주간 보지 않기" at bounding box center [784, 520] width 346 height 20
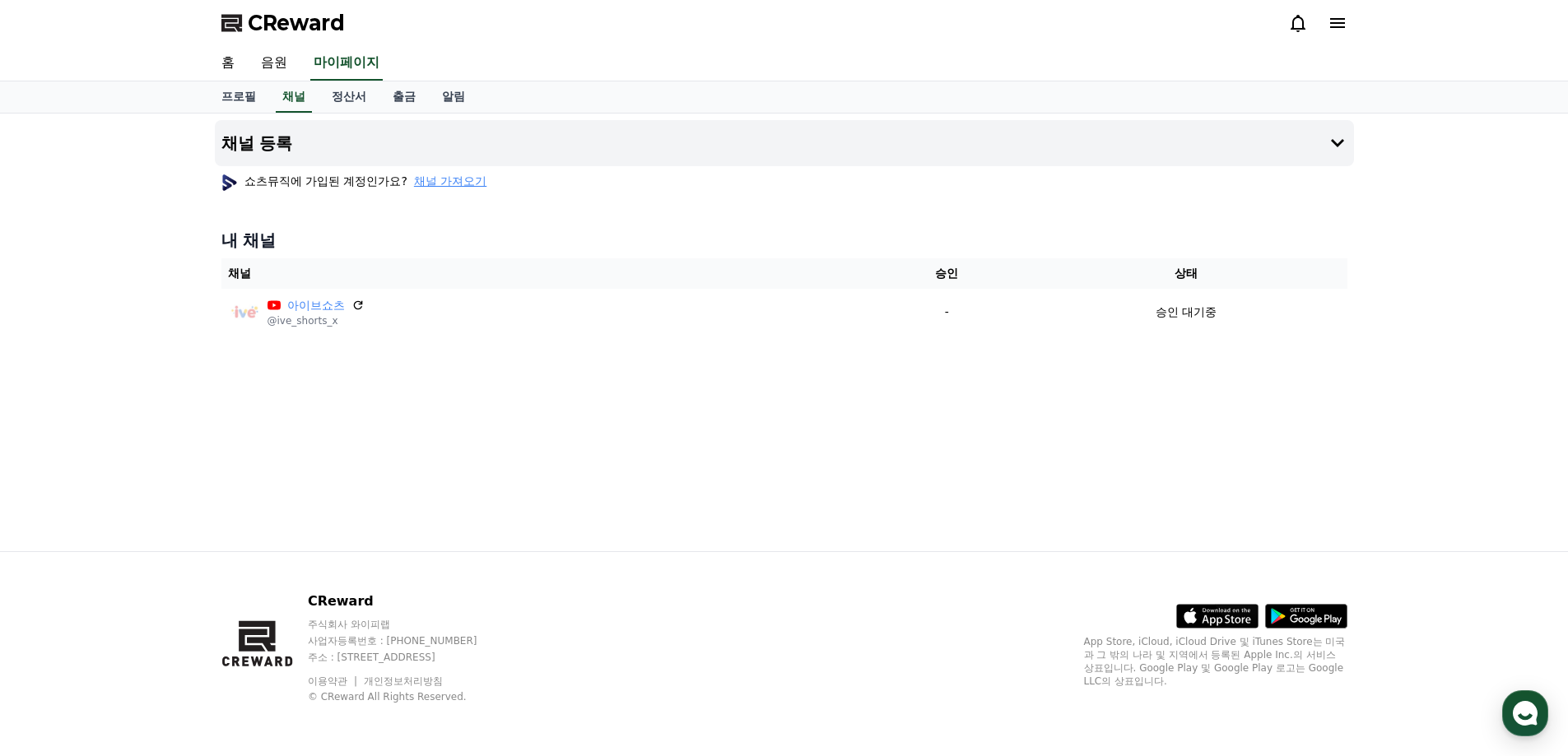
drag, startPoint x: 1201, startPoint y: 416, endPoint x: 1112, endPoint y: 407, distance: 89.5
click at [1199, 416] on div "채널 등록 쇼츠뮤직에 가입된 계정인가요? 채널 가져오기 내 채널 채널 승인 상태 아이브쇼츠 @ive_shorts_x - 승인 대기중" at bounding box center [784, 331] width 1152 height 437
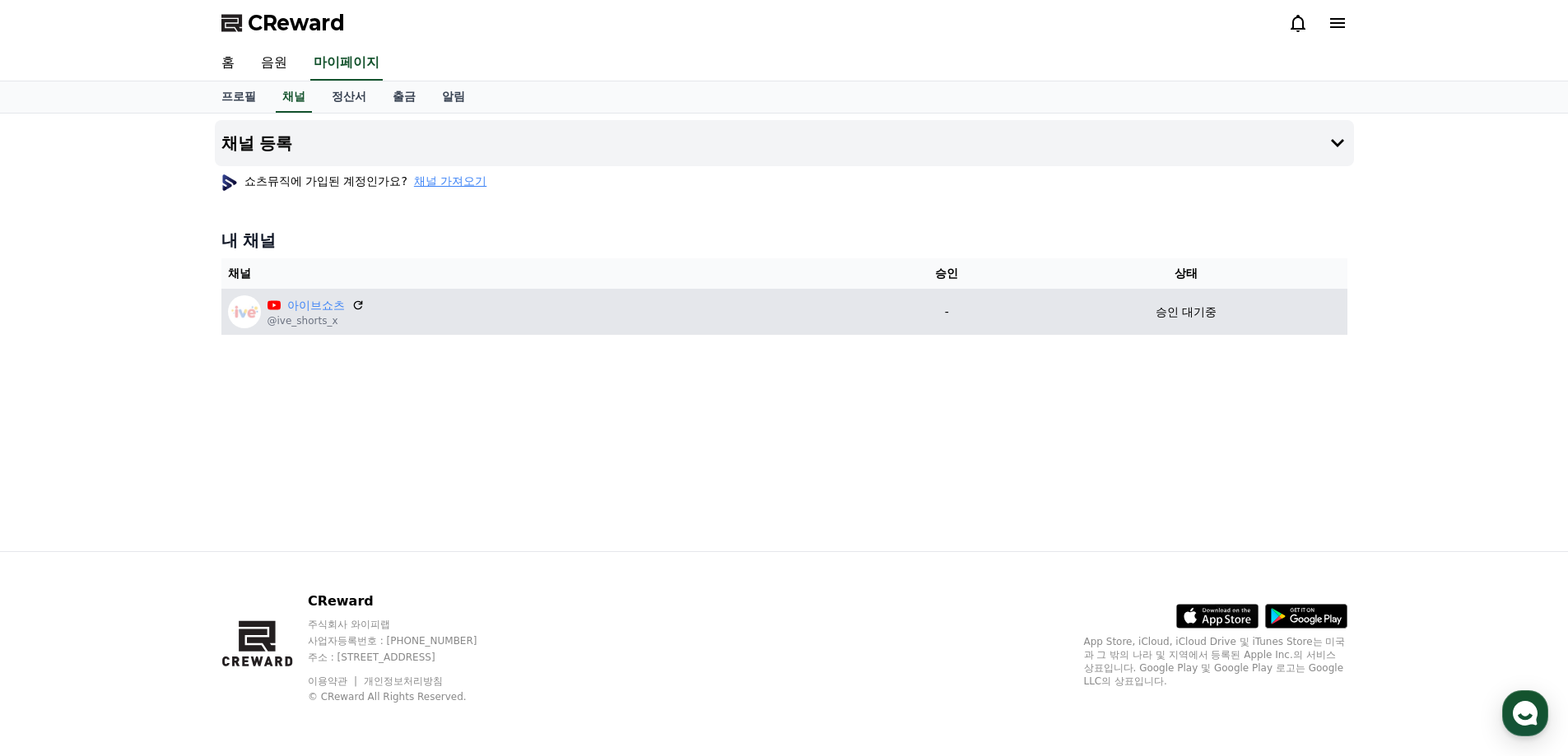
drag, startPoint x: 1203, startPoint y: 313, endPoint x: 1077, endPoint y: 304, distance: 126.3
click at [1077, 304] on div "승인 대기중" at bounding box center [1186, 311] width 309 height 17
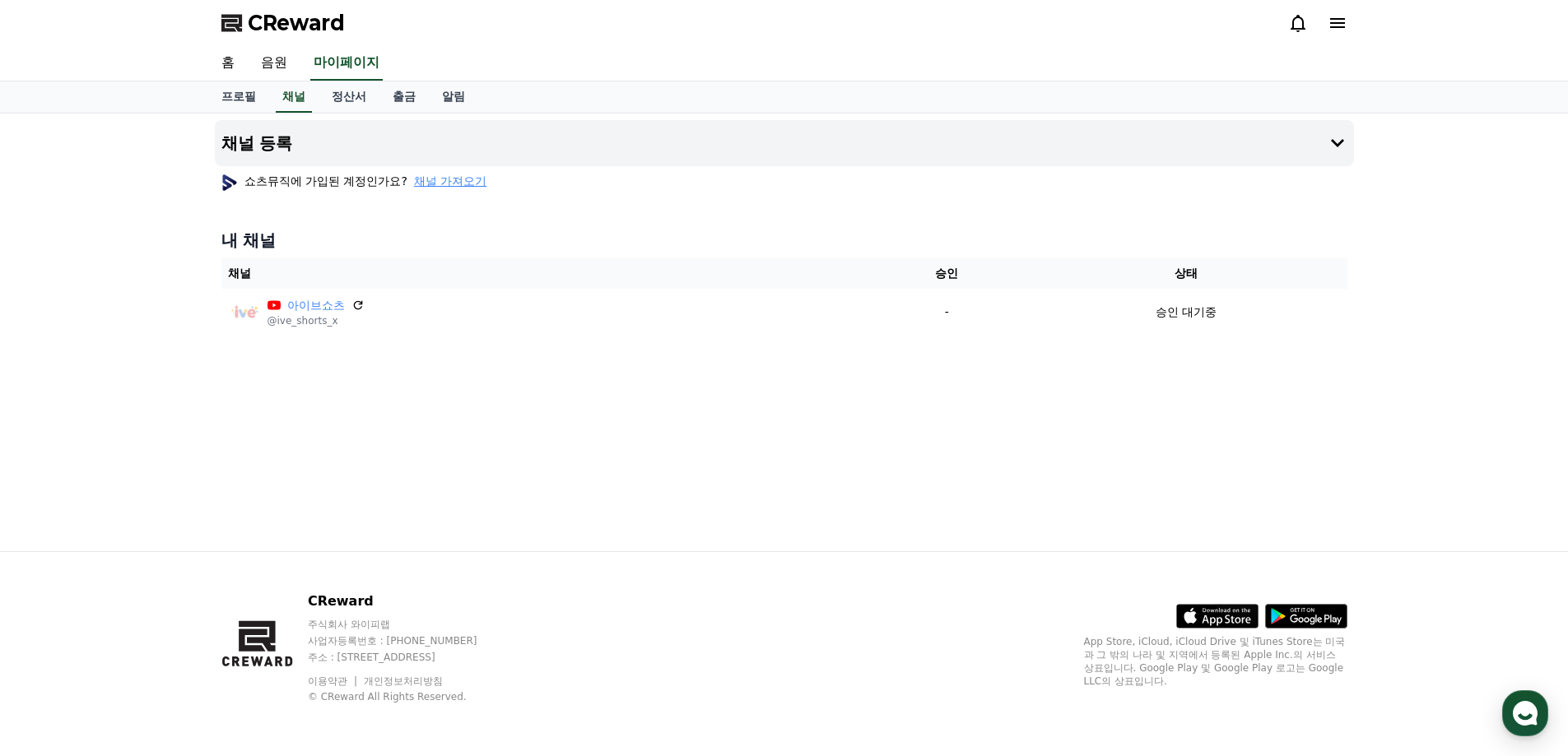
click at [1161, 442] on div "채널 등록 쇼츠뮤직에 가입된 계정인가요? 채널 가져오기 내 채널 채널 승인 상태 아이브쇼츠 @ive_shorts_x - 승인 대기중" at bounding box center [784, 331] width 1152 height 437
